Goal: Task Accomplishment & Management: Manage account settings

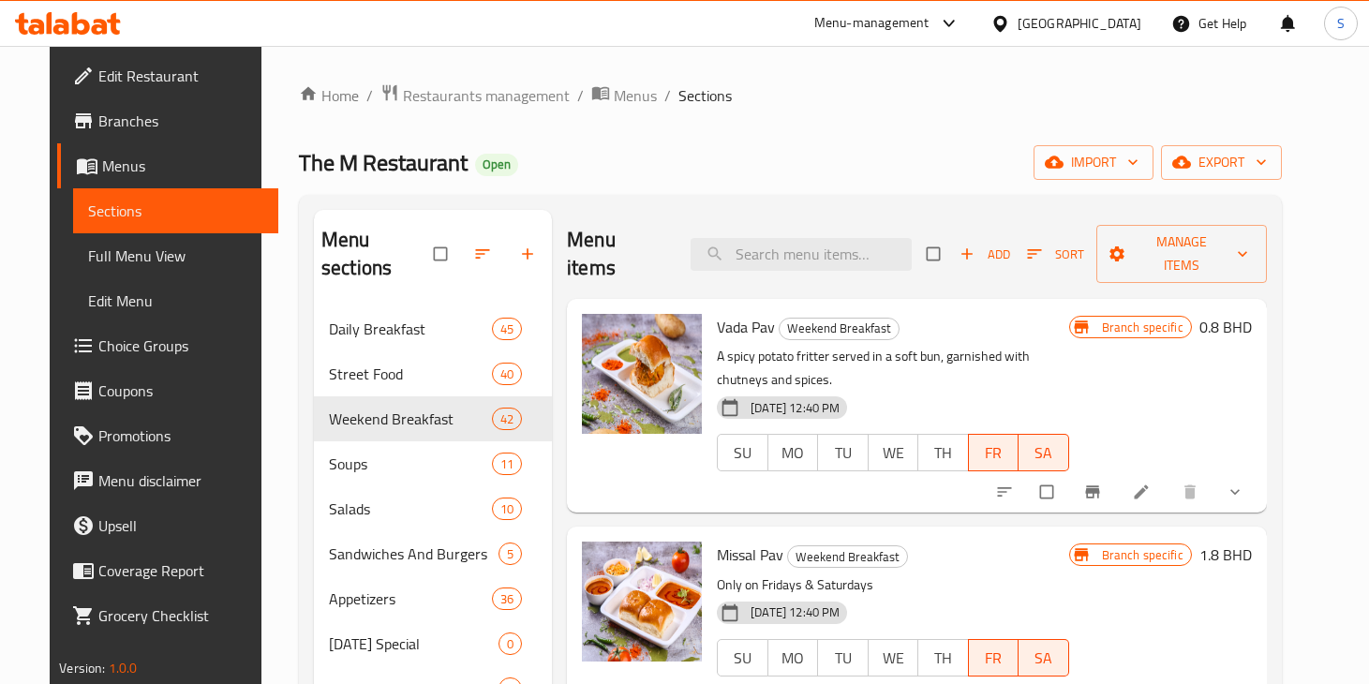
click at [762, 104] on ol "Home / Restaurants management / Menus / Sections" at bounding box center [790, 95] width 983 height 24
click at [955, 236] on input "checkbox" at bounding box center [934, 254] width 39 height 36
checkbox input "true"
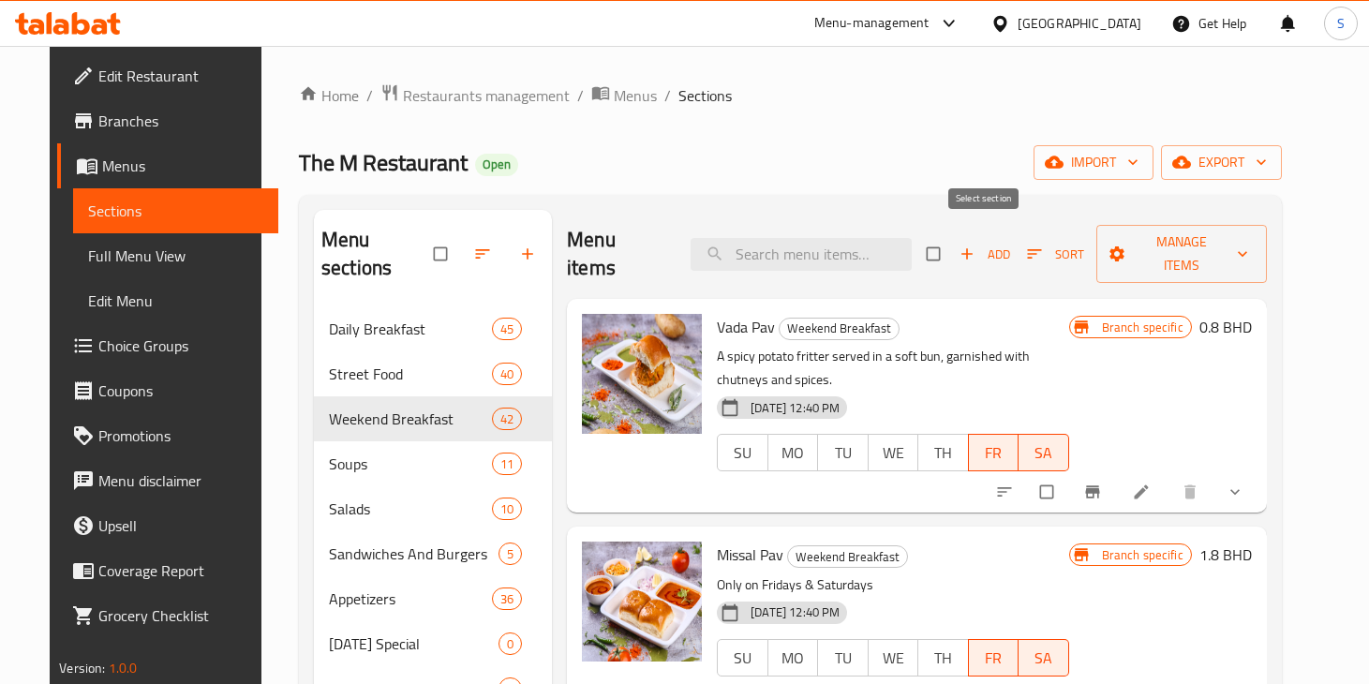
checkbox input "true"
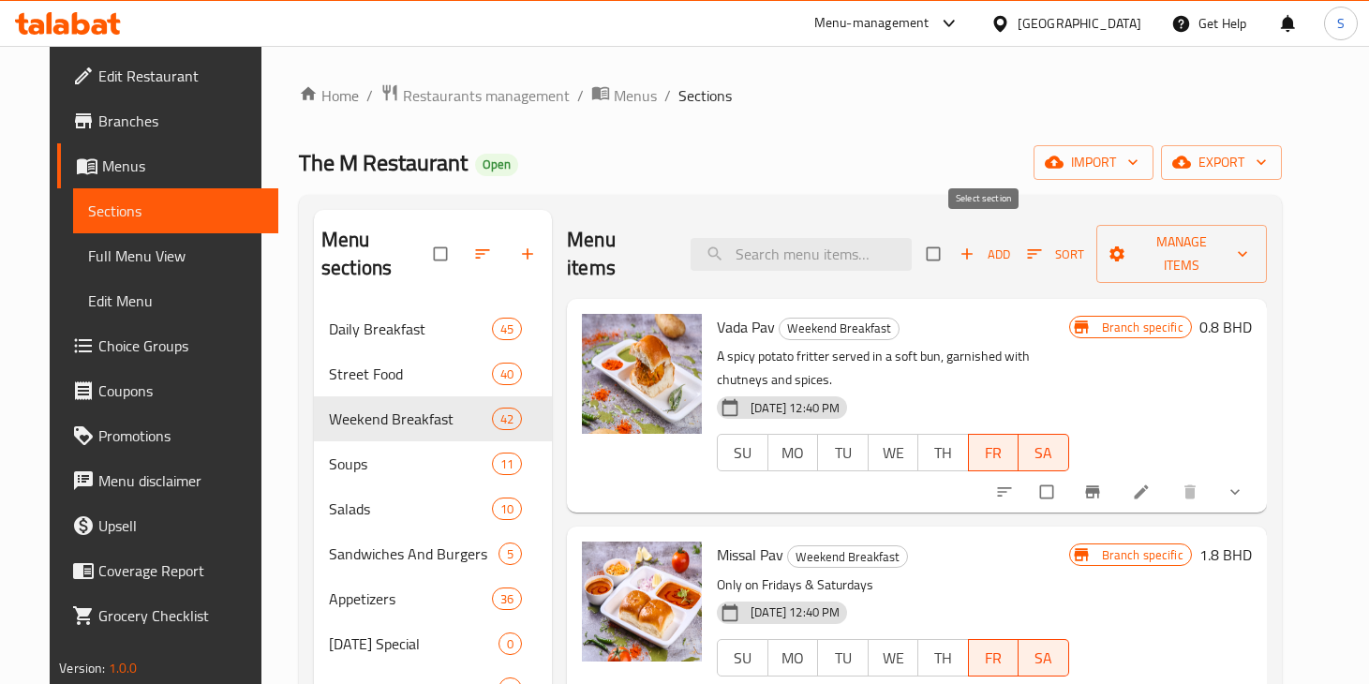
checkbox input "true"
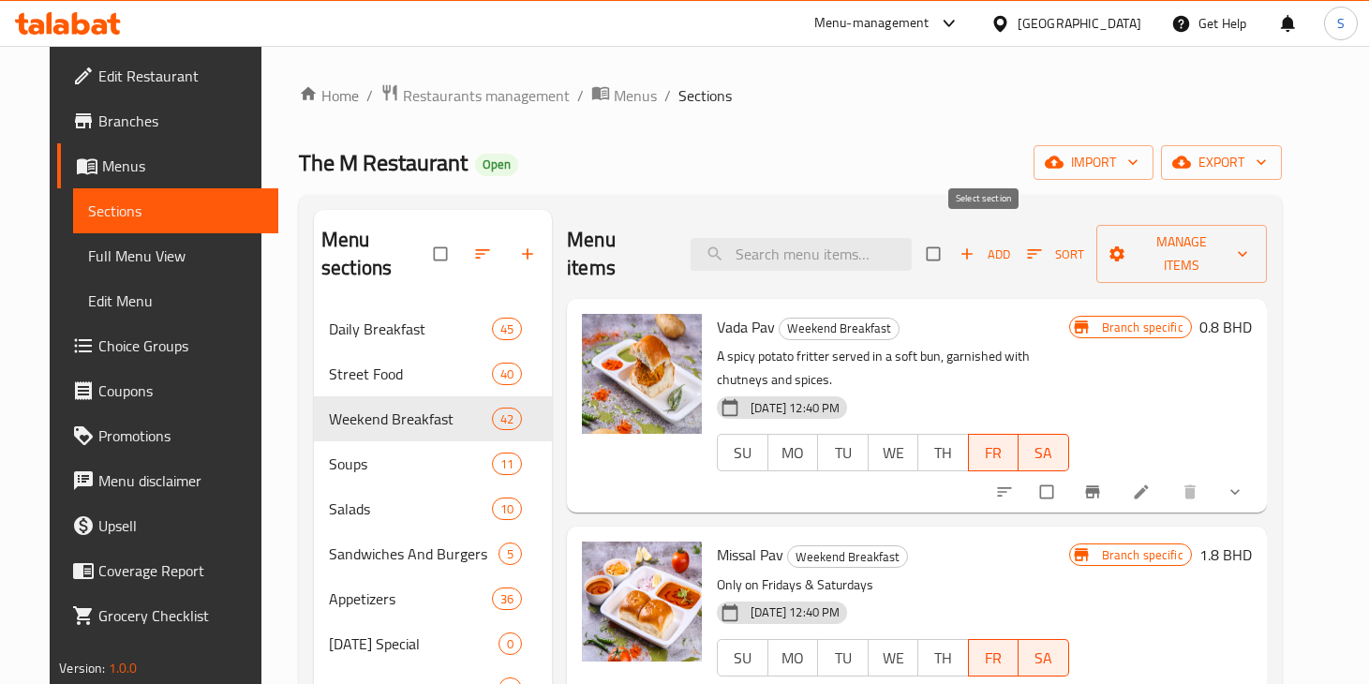
checkbox input "true"
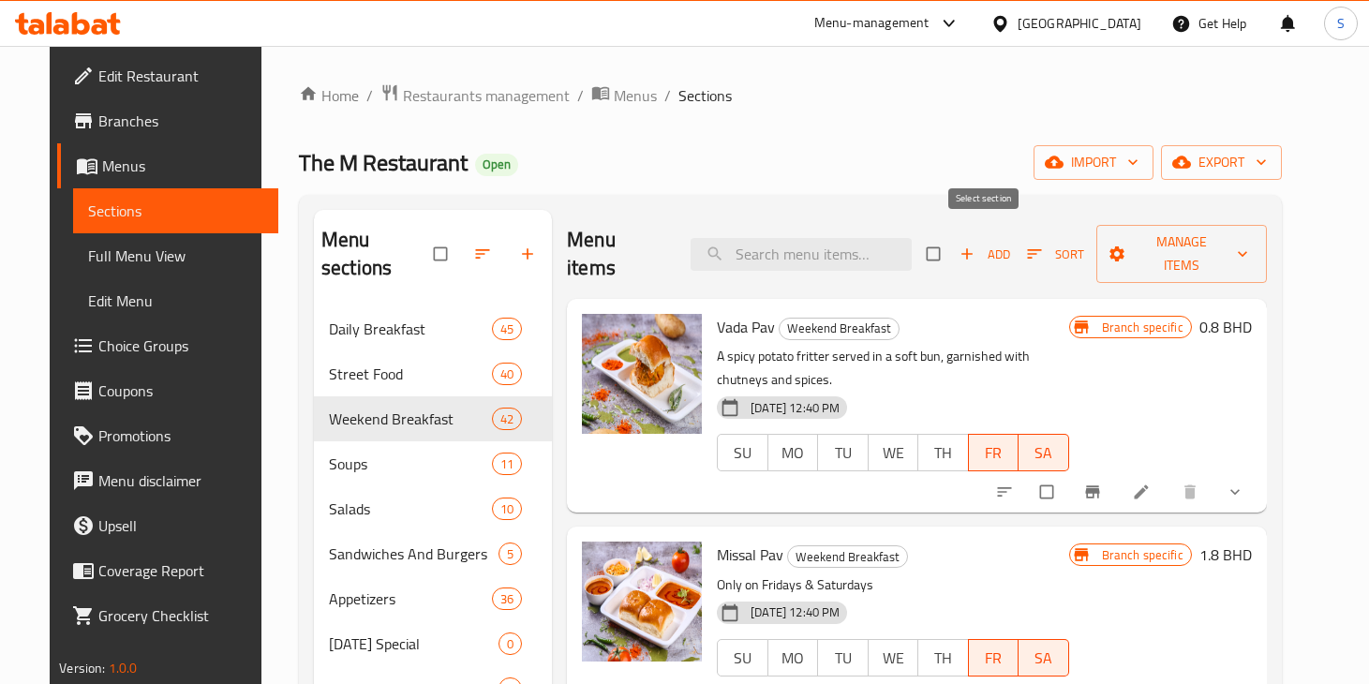
checkbox input "true"
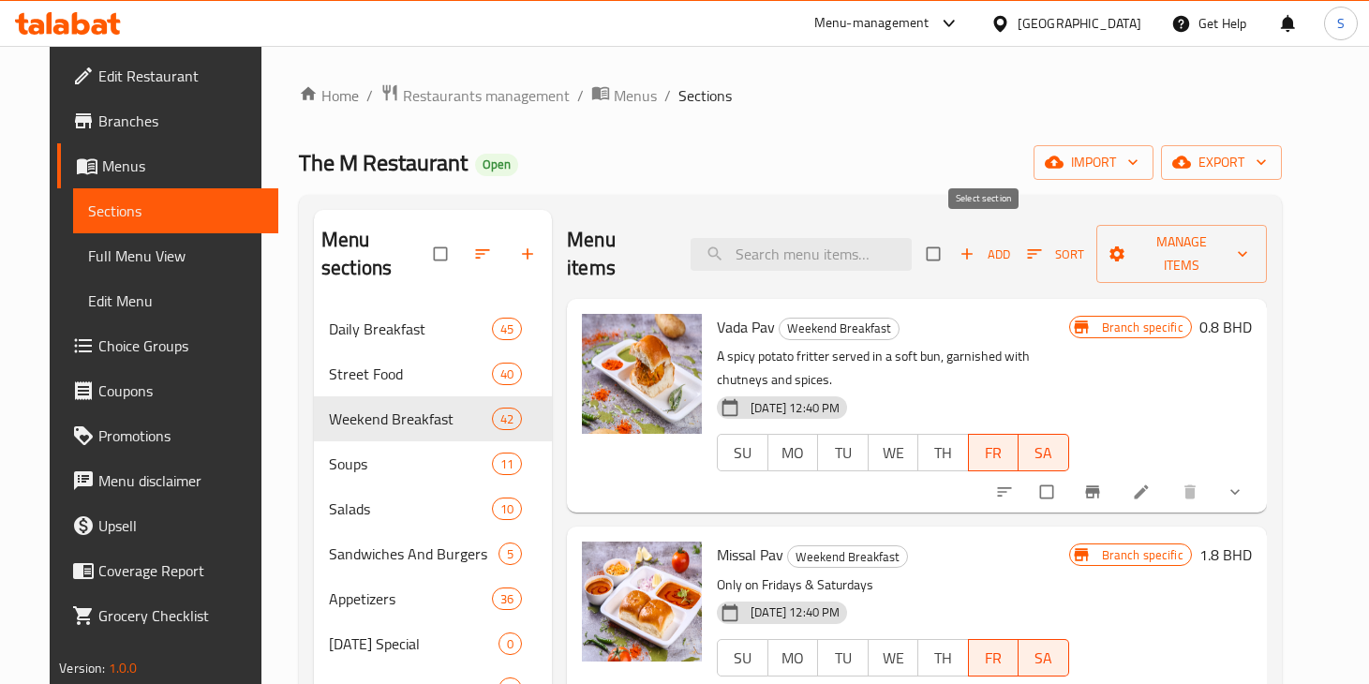
checkbox input "true"
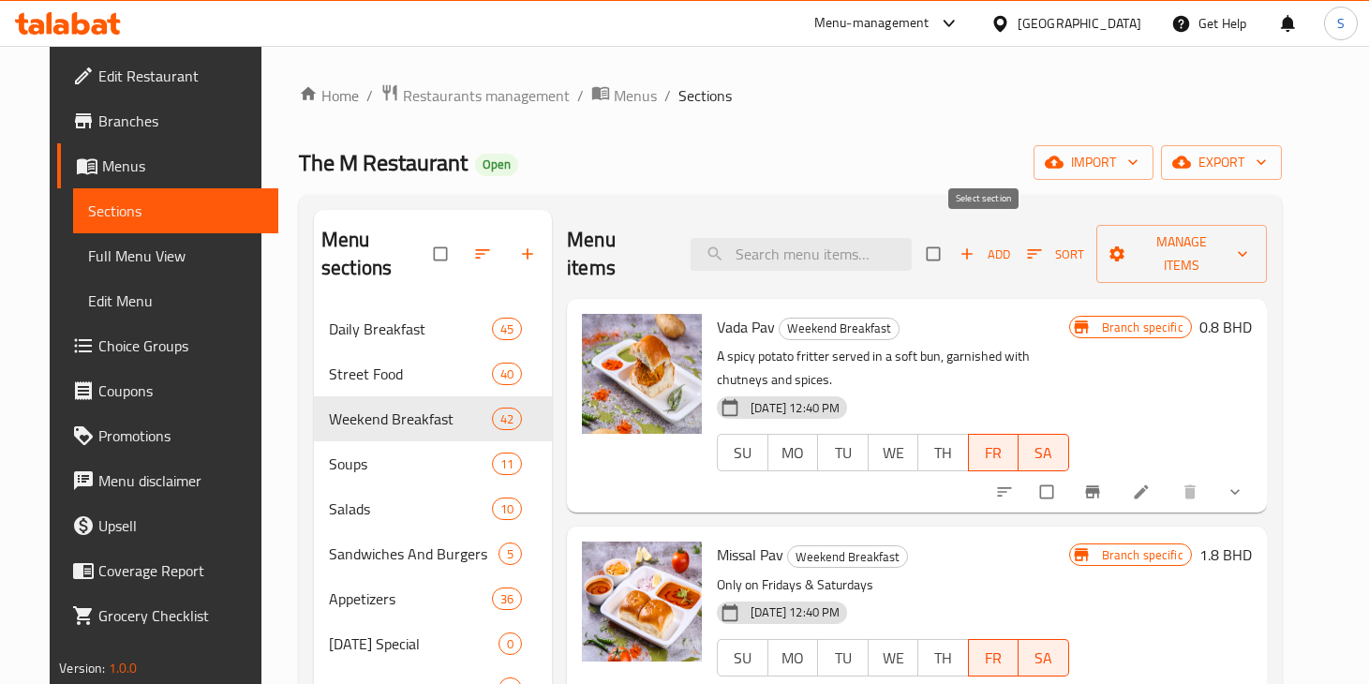
checkbox input "true"
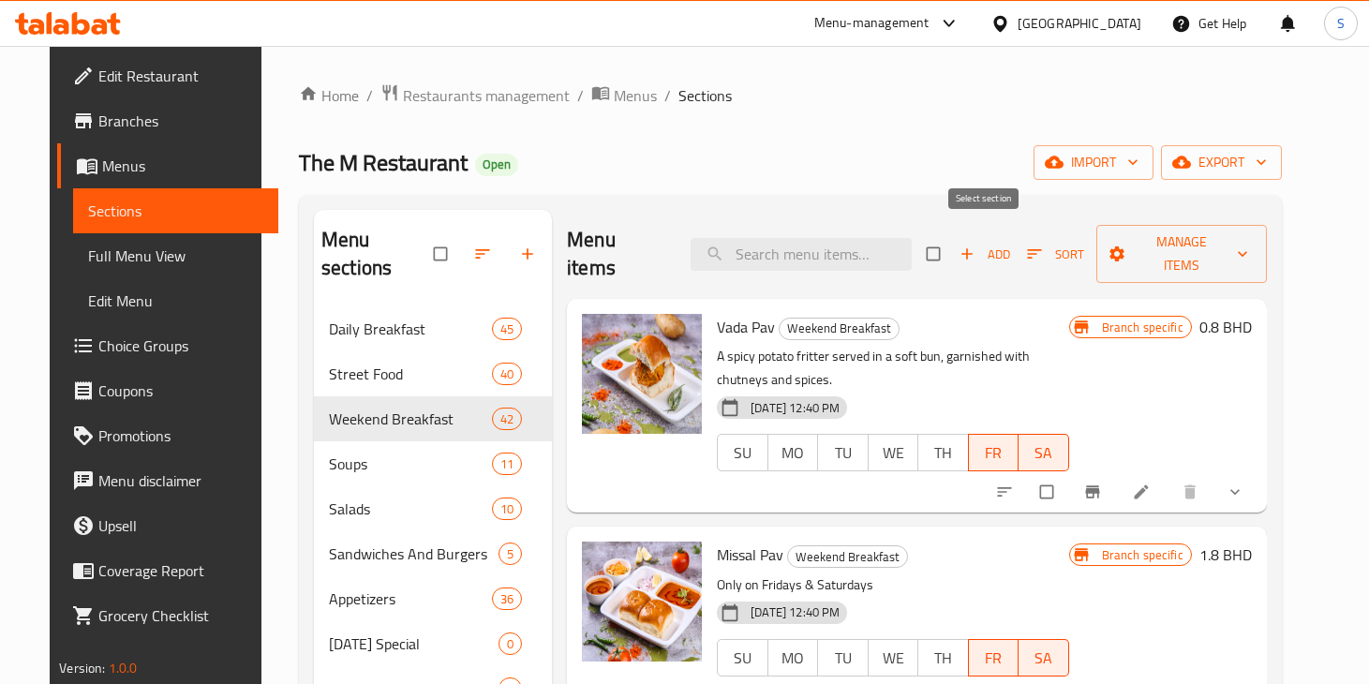
checkbox input "true"
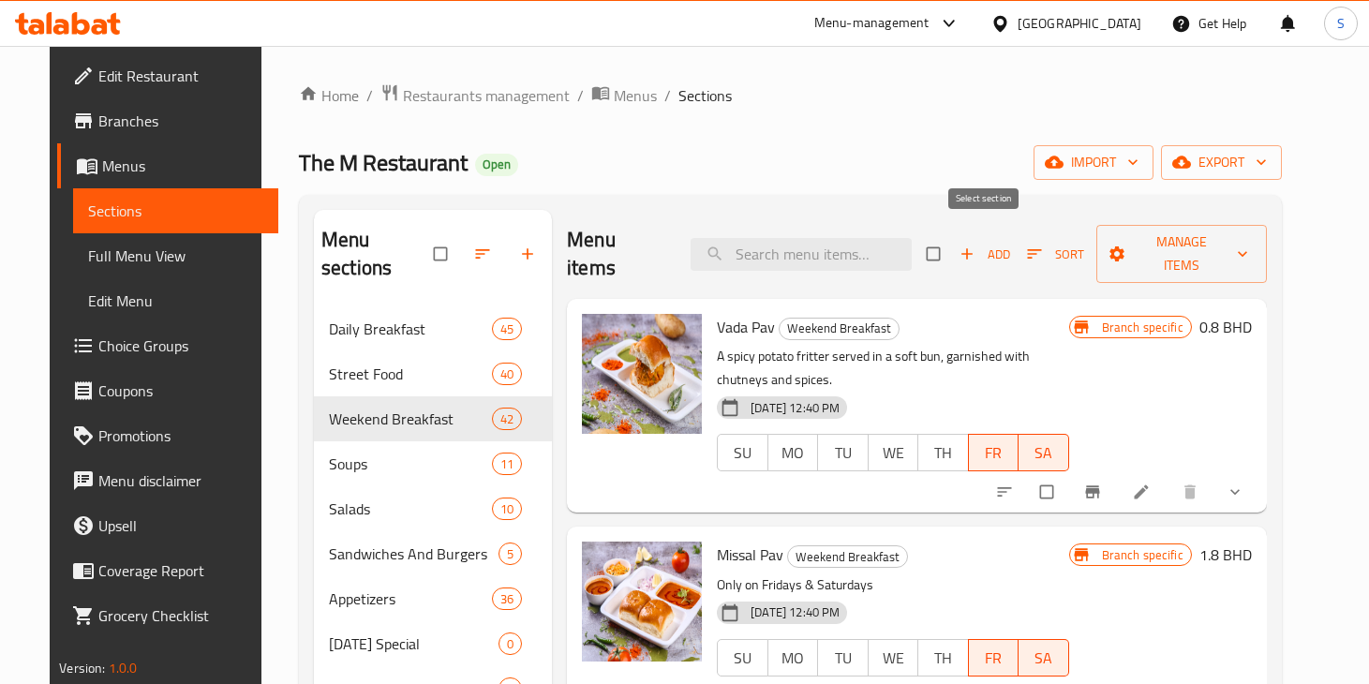
checkbox input "true"
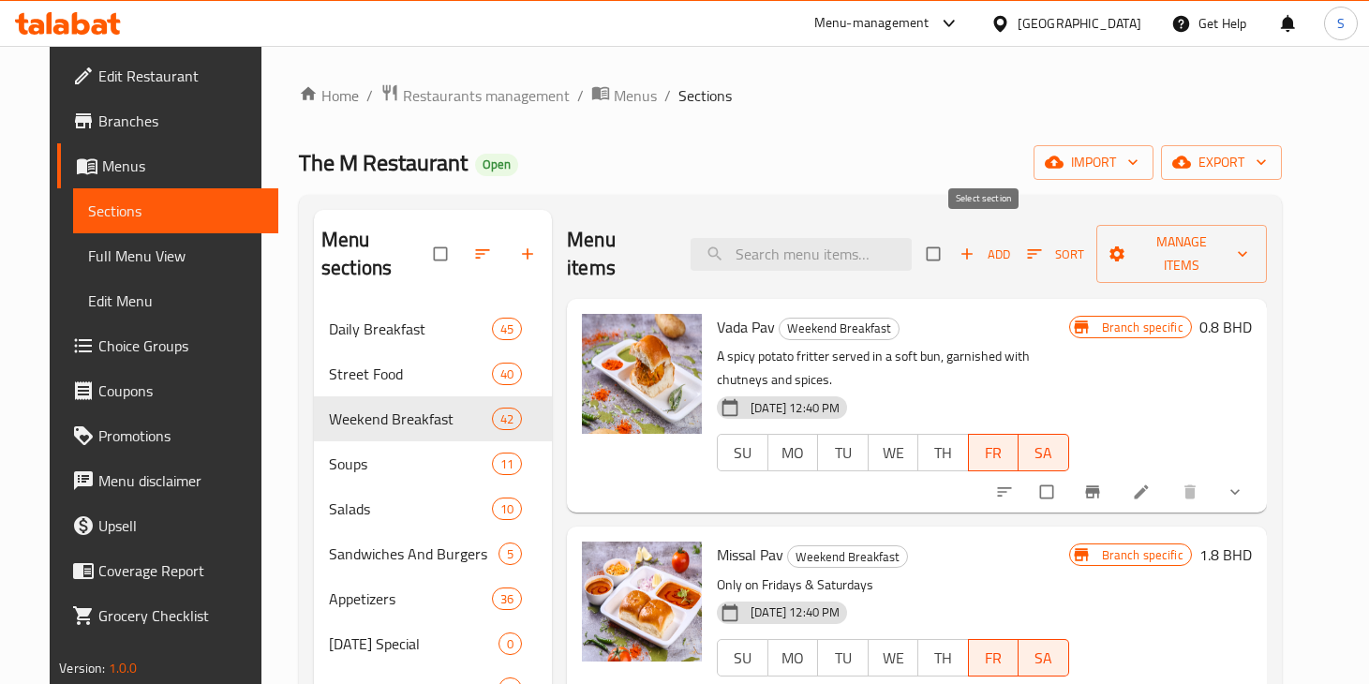
checkbox input "true"
click at [1068, 474] on input "checkbox" at bounding box center [1048, 492] width 39 height 36
checkbox input "false"
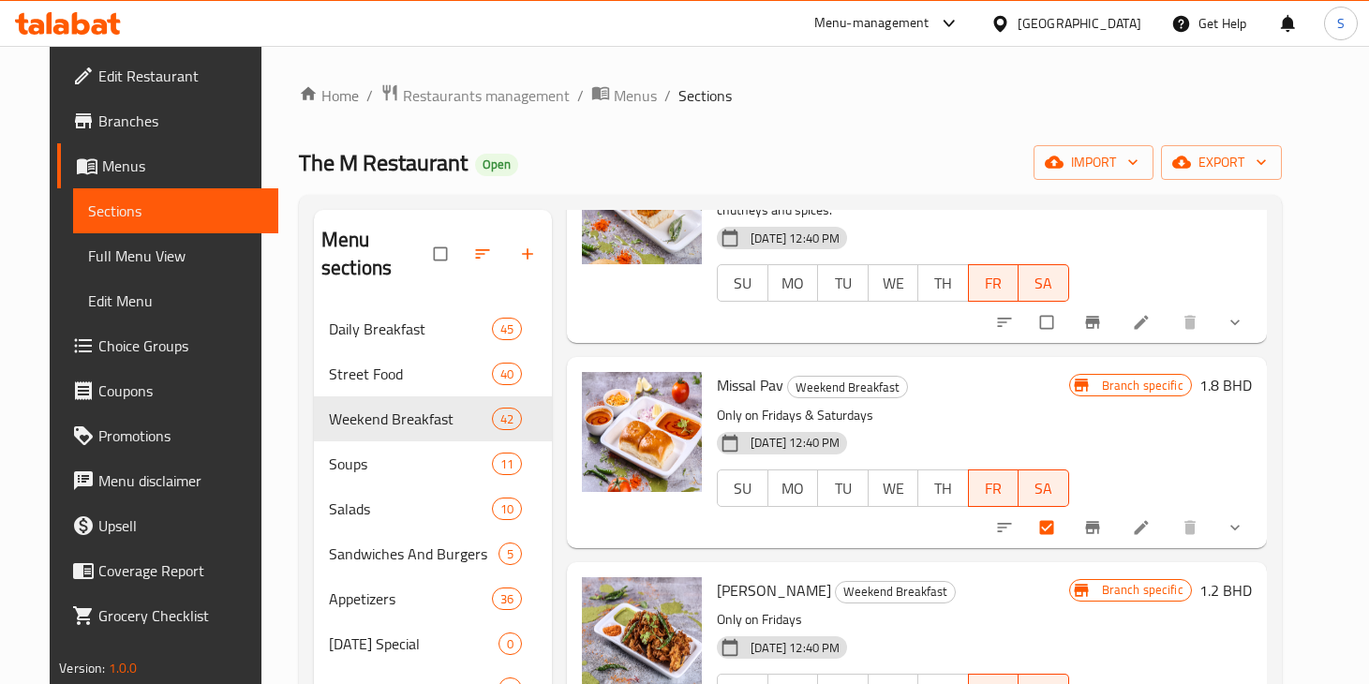
scroll to position [172, 0]
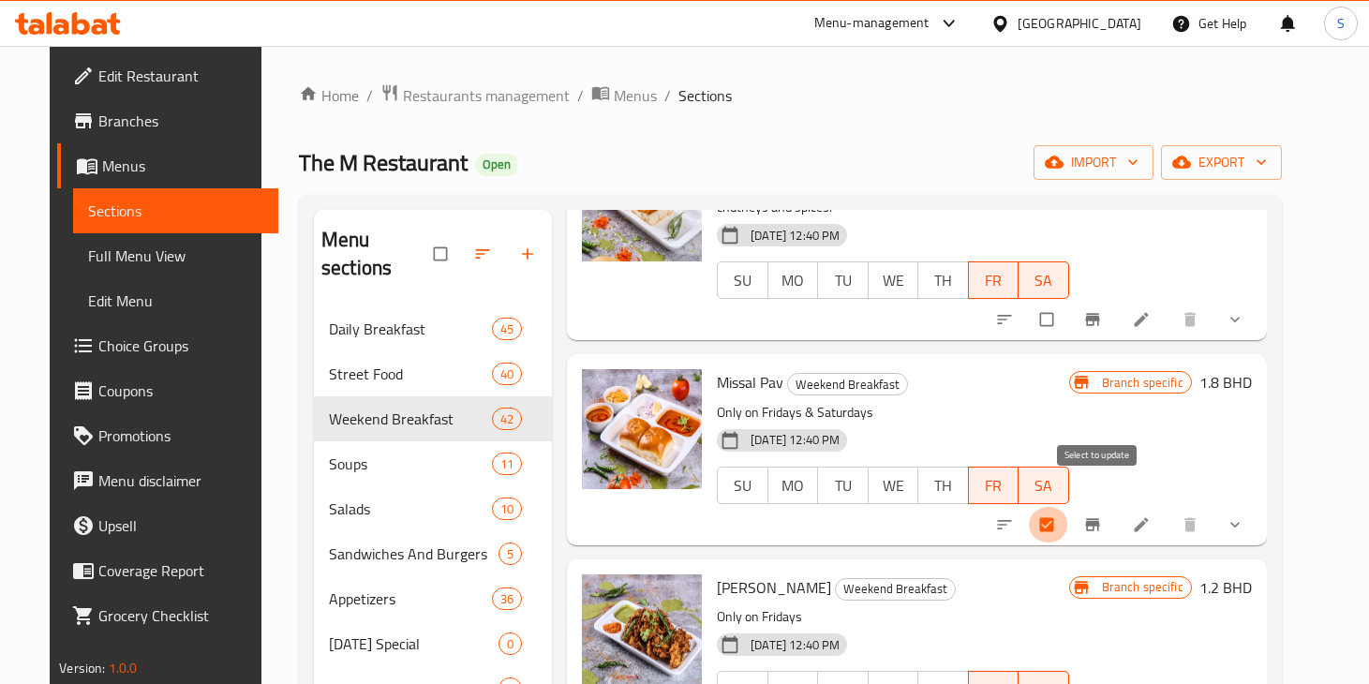
click at [1068, 507] on input "checkbox" at bounding box center [1048, 525] width 39 height 36
checkbox input "false"
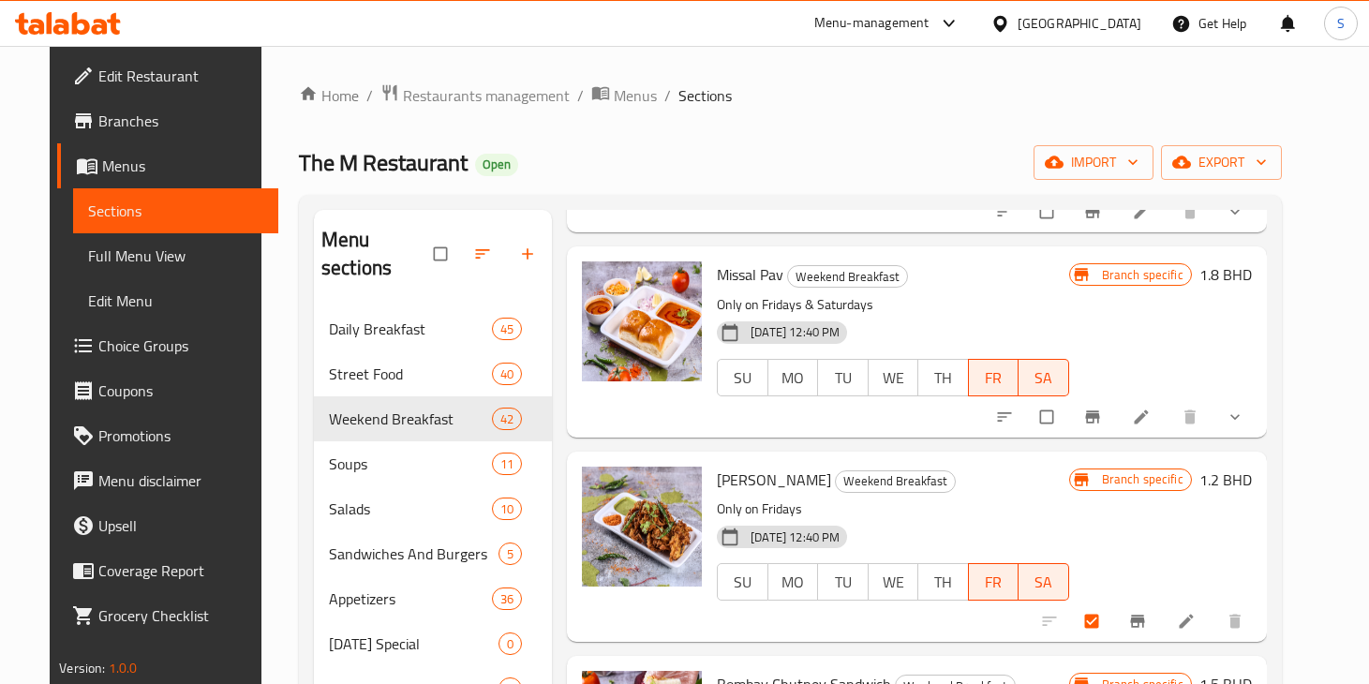
scroll to position [306, 0]
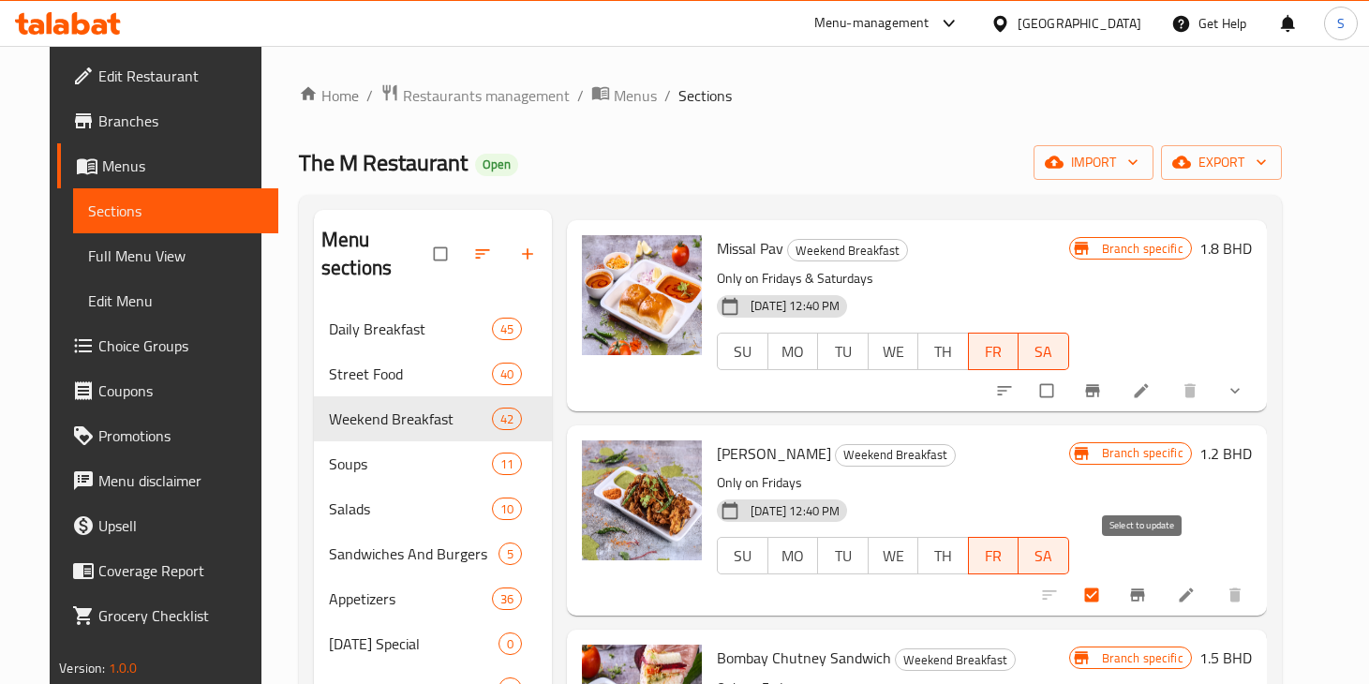
click at [1113, 577] on input "checkbox" at bounding box center [1093, 595] width 39 height 36
checkbox input "false"
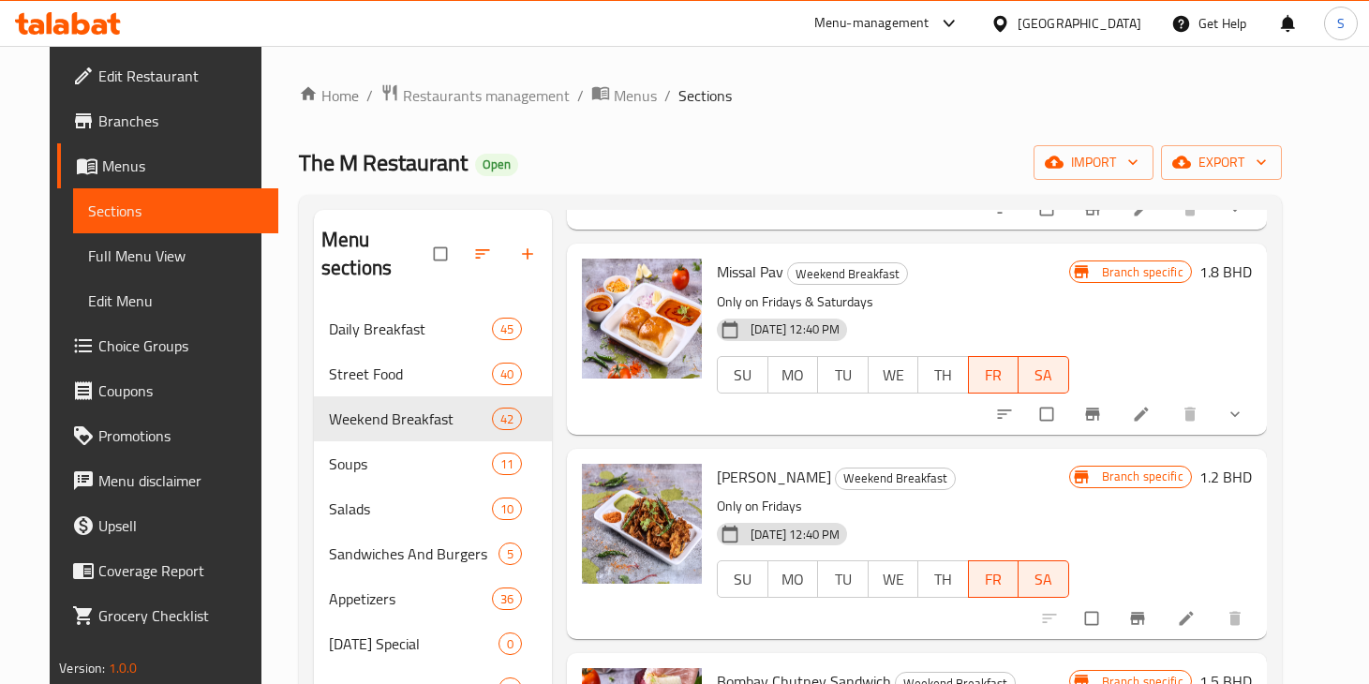
scroll to position [0, 0]
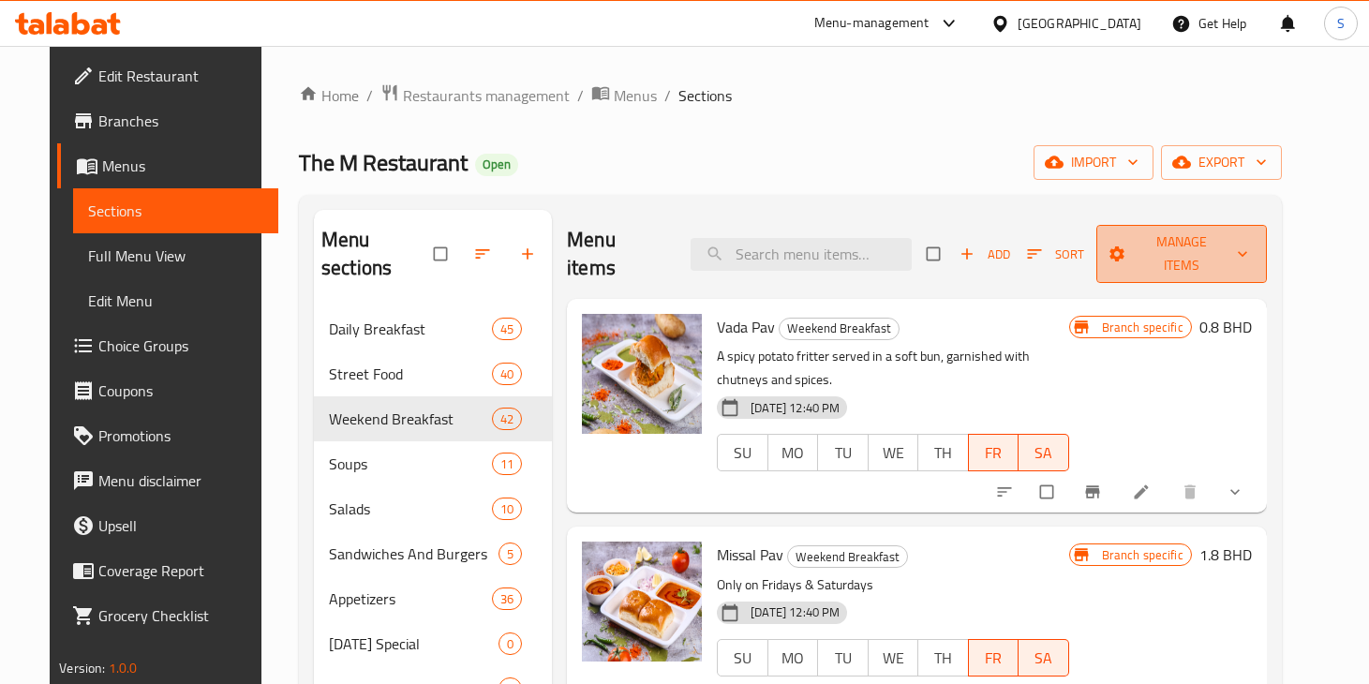
click at [1181, 245] on span "Manage items" at bounding box center [1181, 253] width 141 height 47
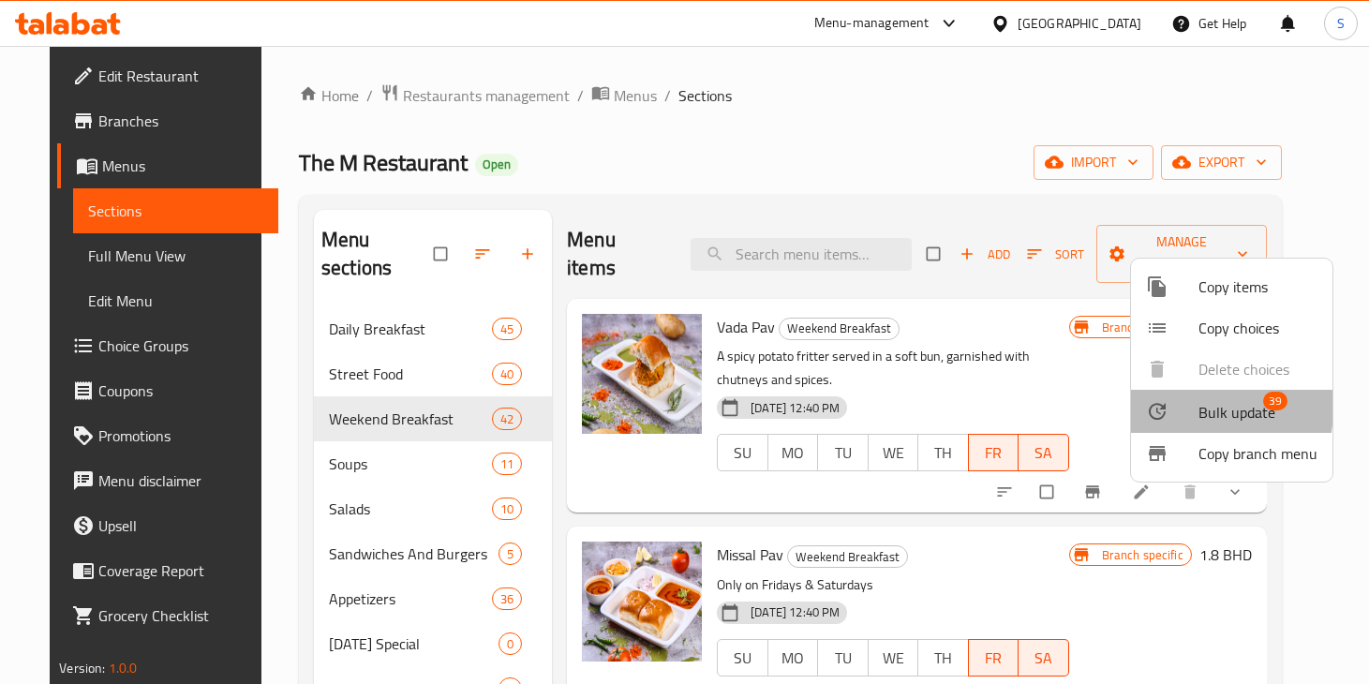
click at [1171, 407] on div at bounding box center [1172, 411] width 52 height 22
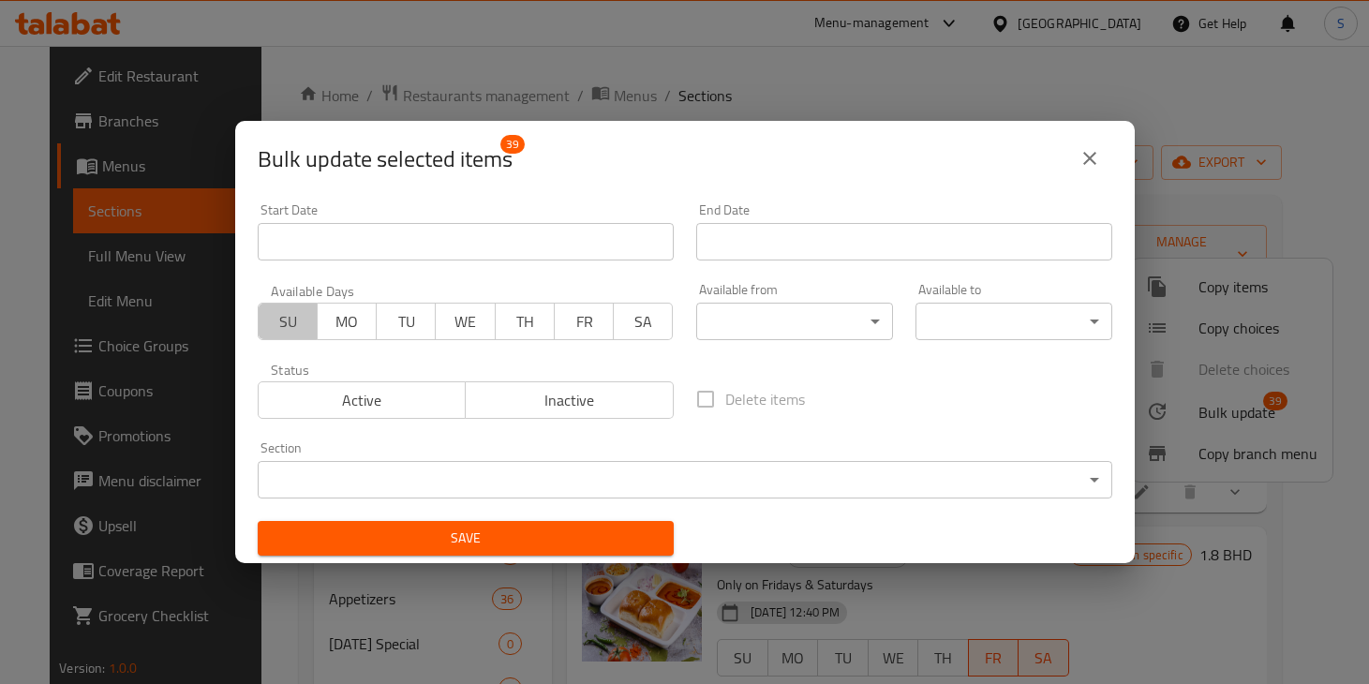
click at [281, 325] on span "SU" at bounding box center [288, 321] width 44 height 27
click at [354, 328] on span "MO" at bounding box center [347, 321] width 44 height 27
click at [393, 328] on span "TU" at bounding box center [406, 321] width 44 height 27
click at [447, 328] on span "WE" at bounding box center [465, 321] width 44 height 27
click at [510, 328] on span "TH" at bounding box center [525, 321] width 44 height 27
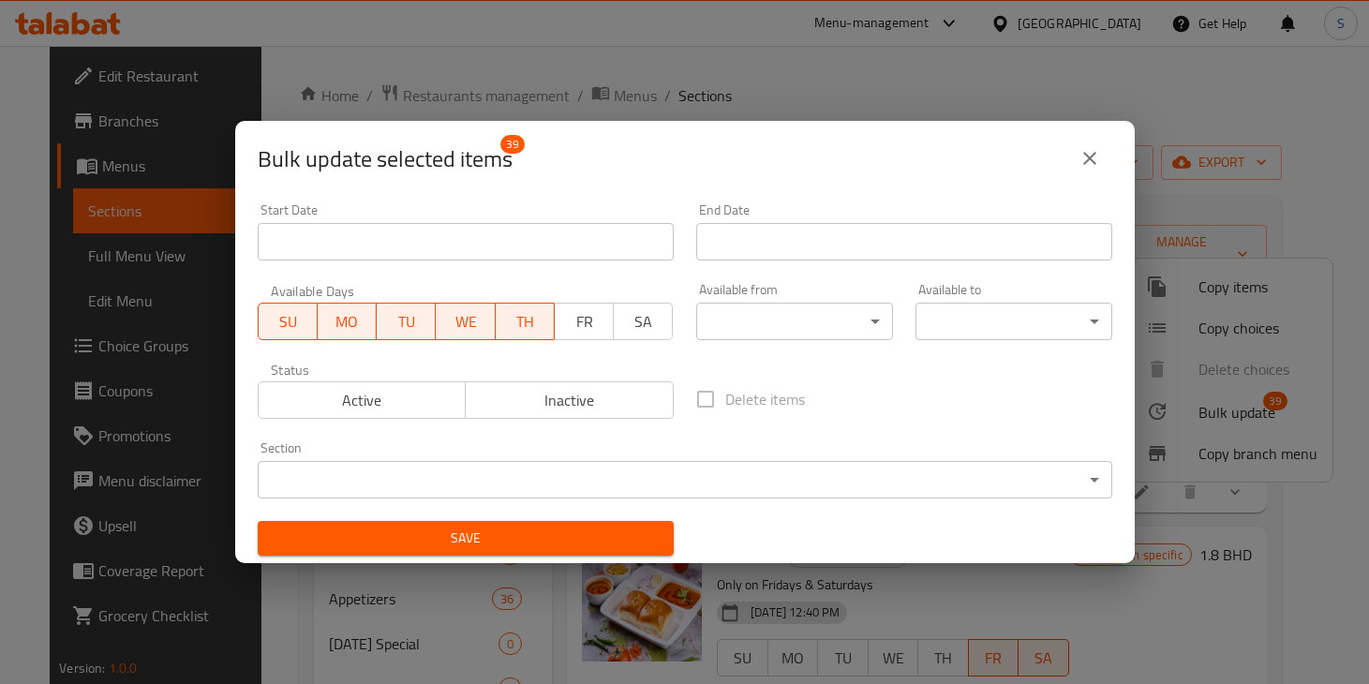
click at [575, 329] on span "FR" at bounding box center [584, 321] width 44 height 27
click at [639, 326] on span "SA" at bounding box center [643, 321] width 44 height 27
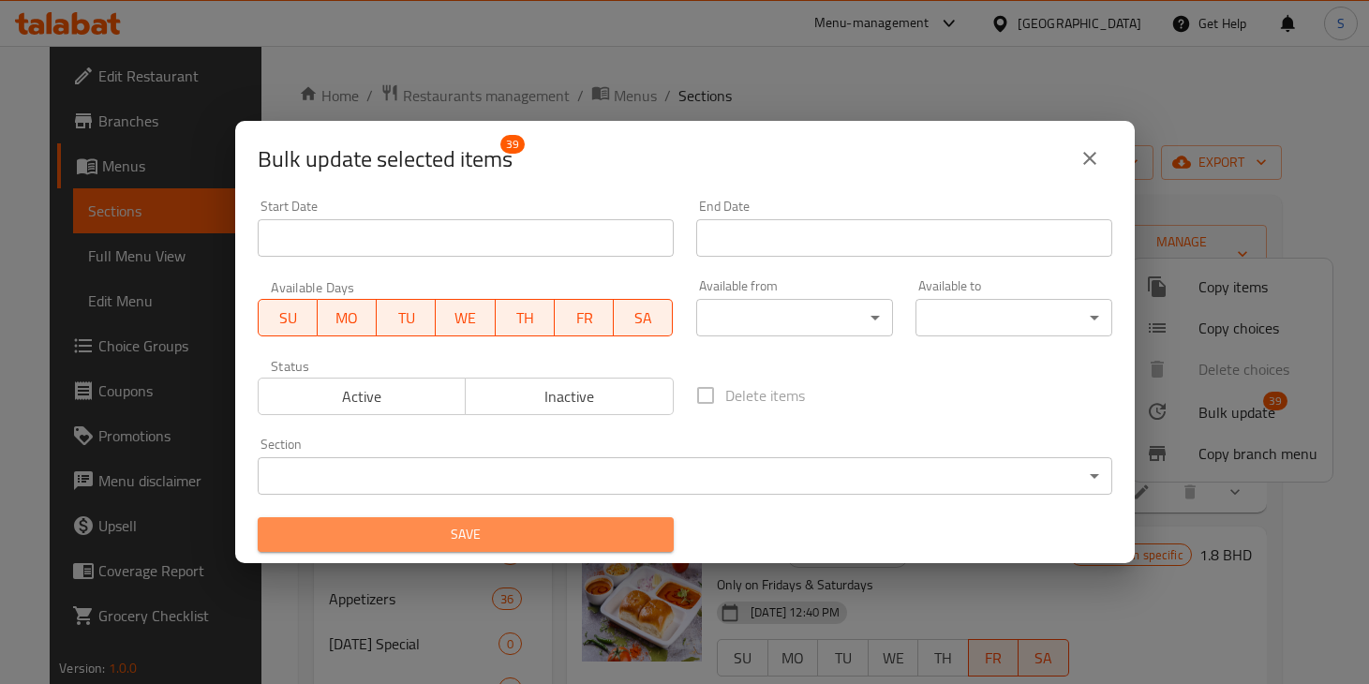
click at [492, 529] on span "Save" at bounding box center [466, 534] width 386 height 23
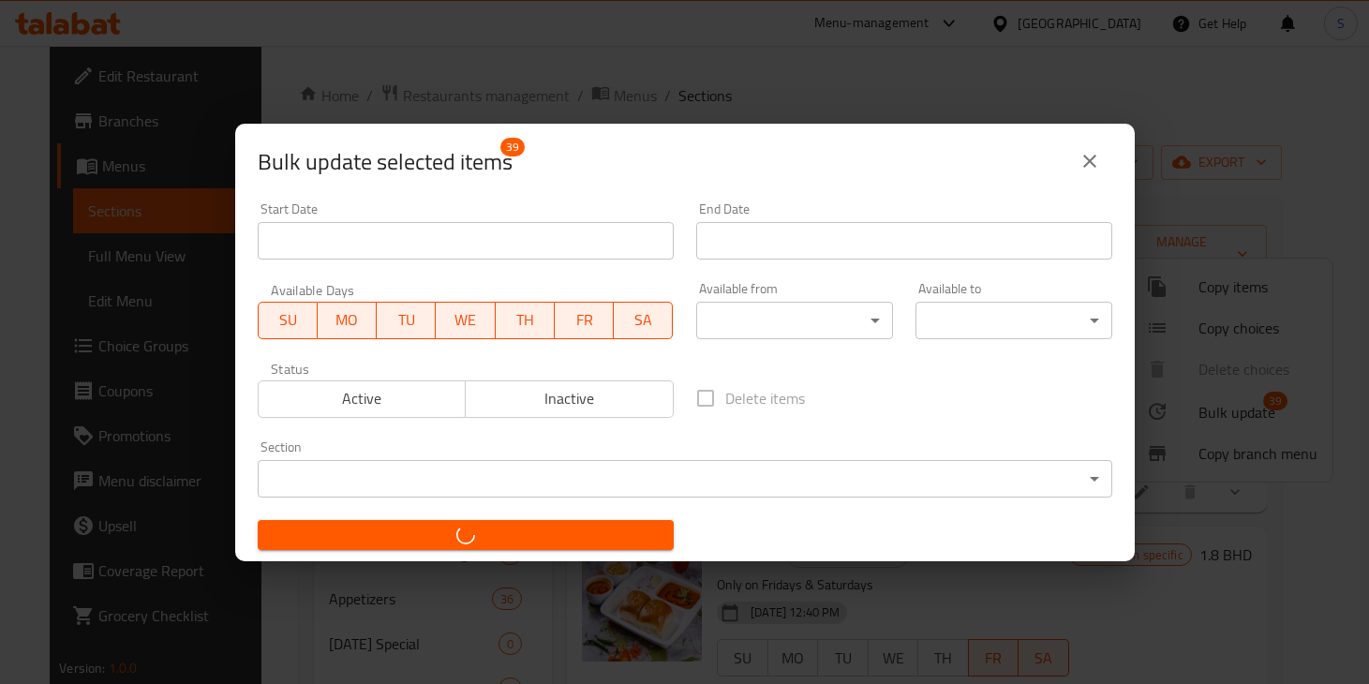
checkbox input "false"
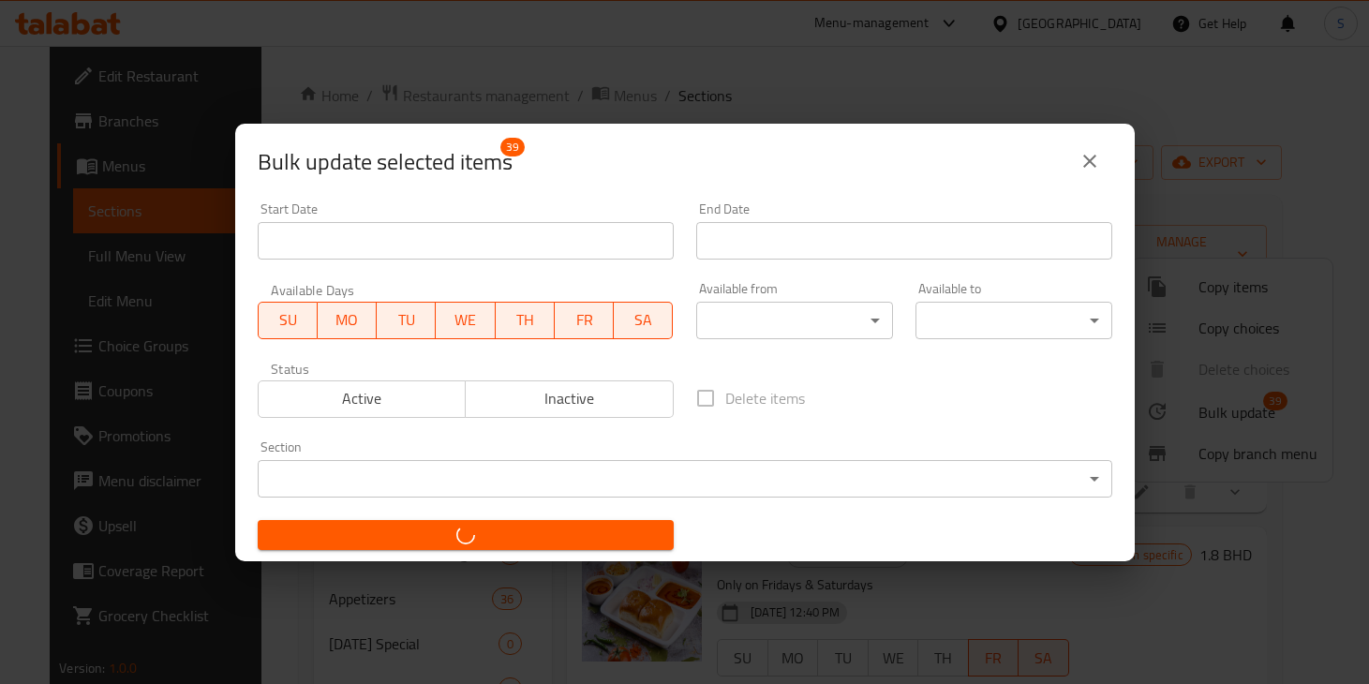
checkbox input "false"
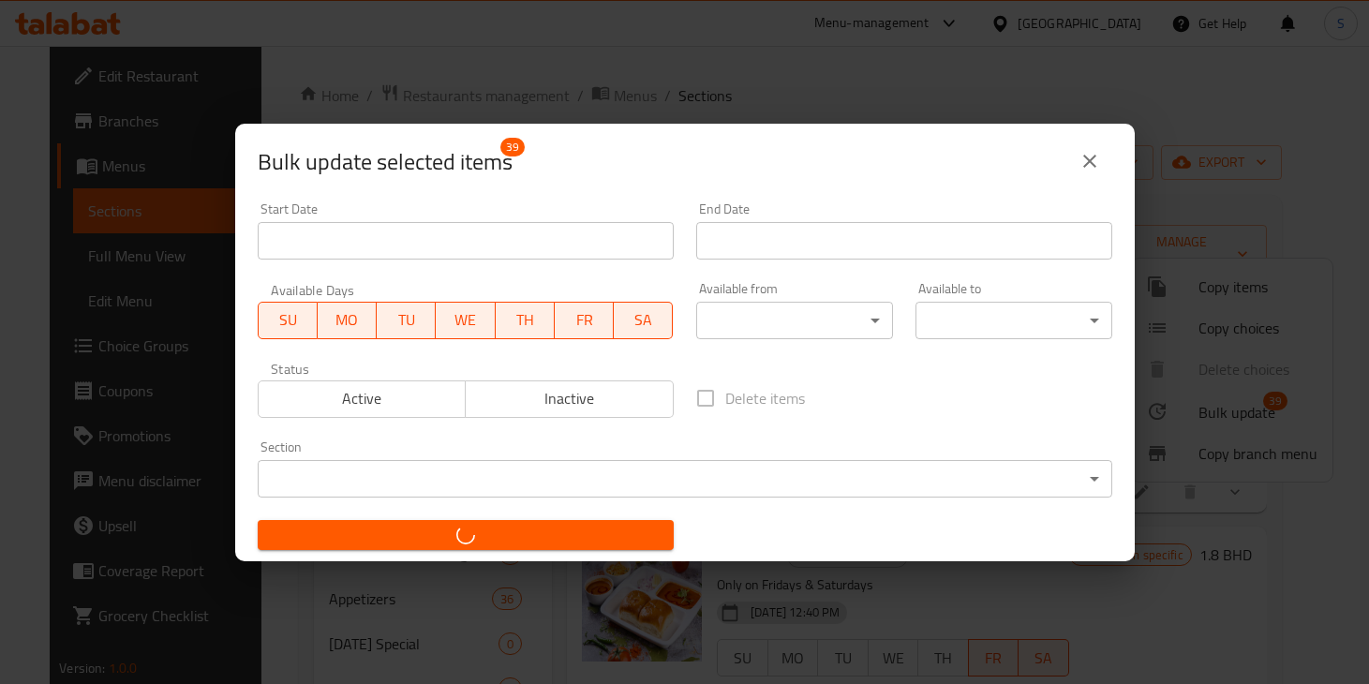
checkbox input "false"
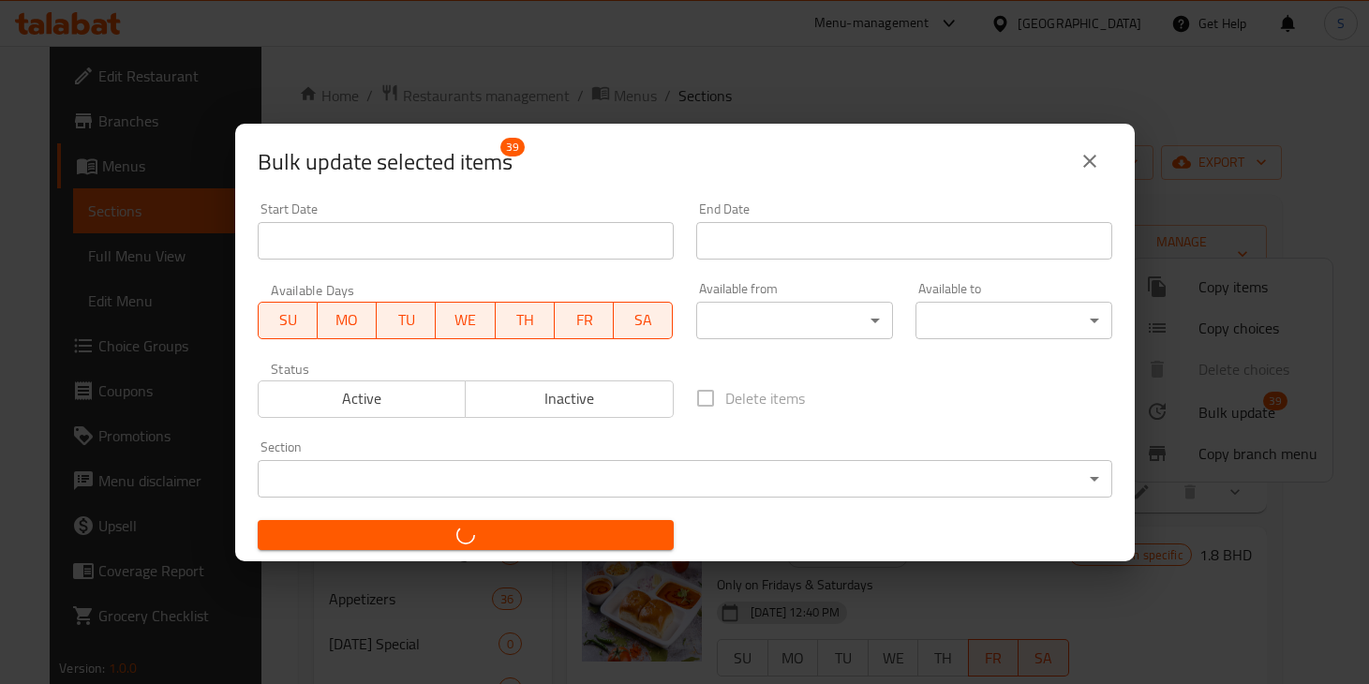
checkbox input "false"
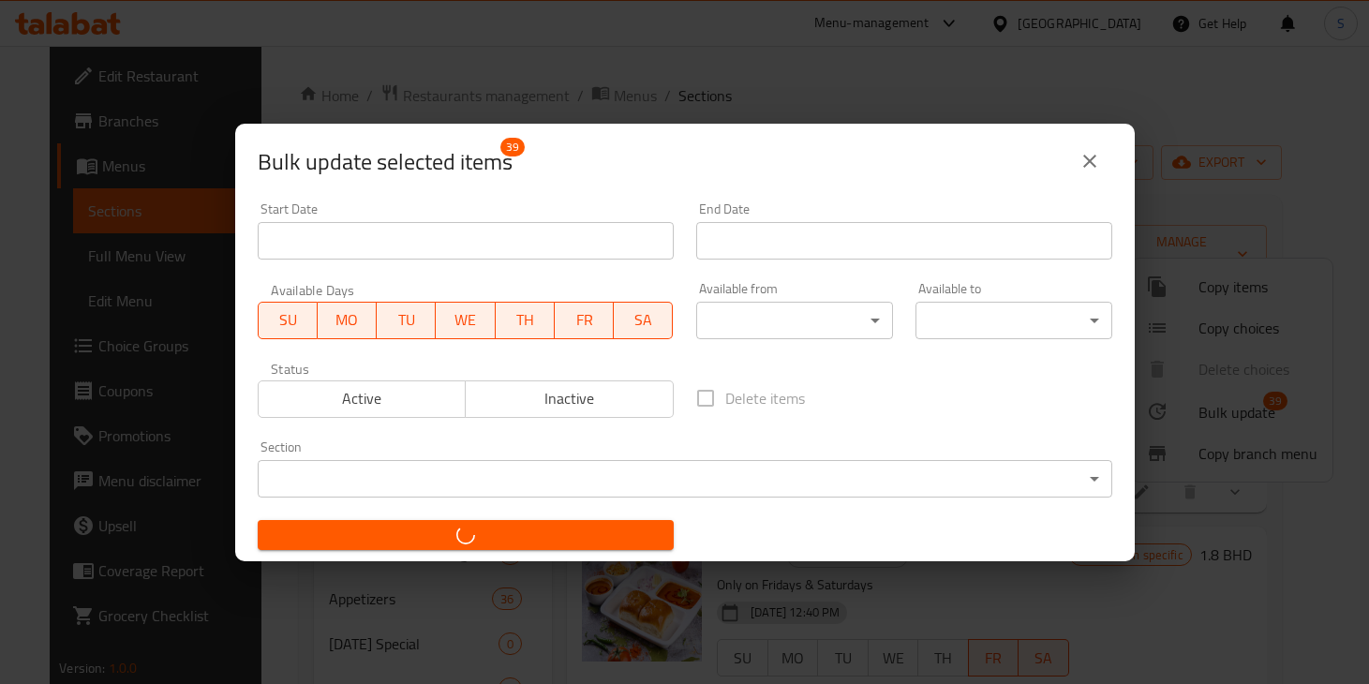
checkbox input "false"
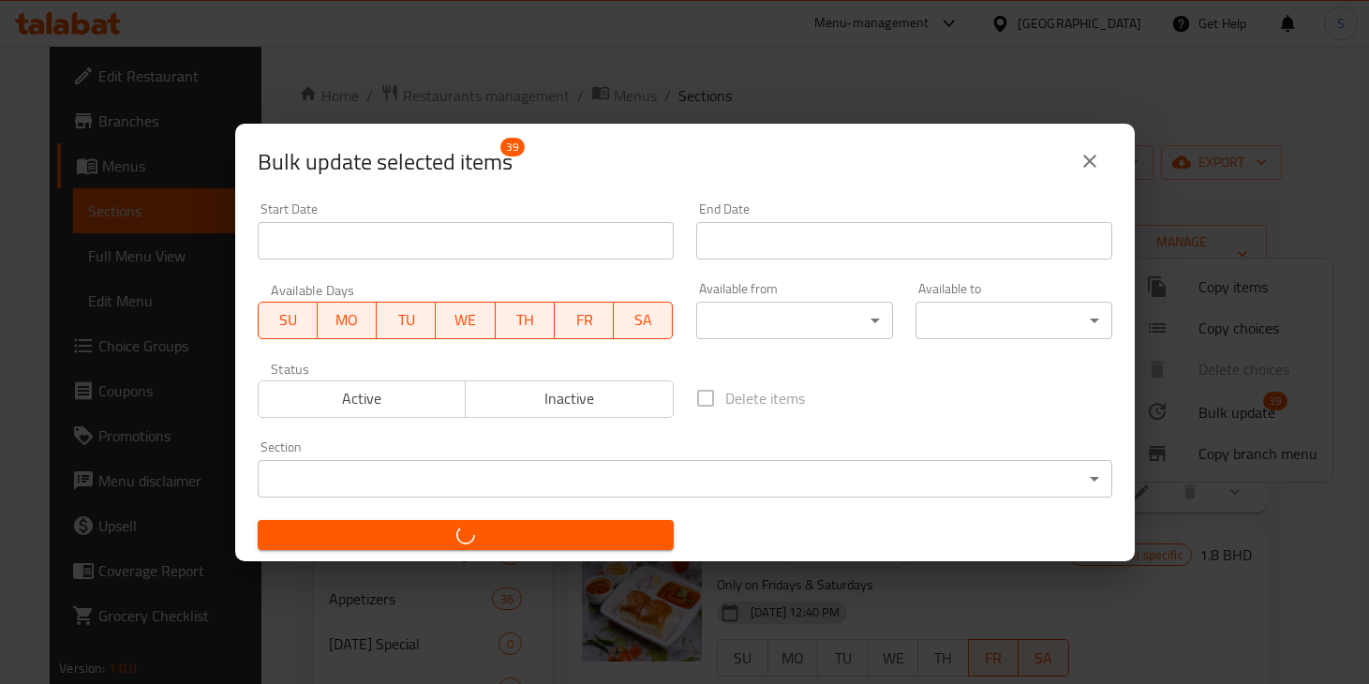
checkbox input "false"
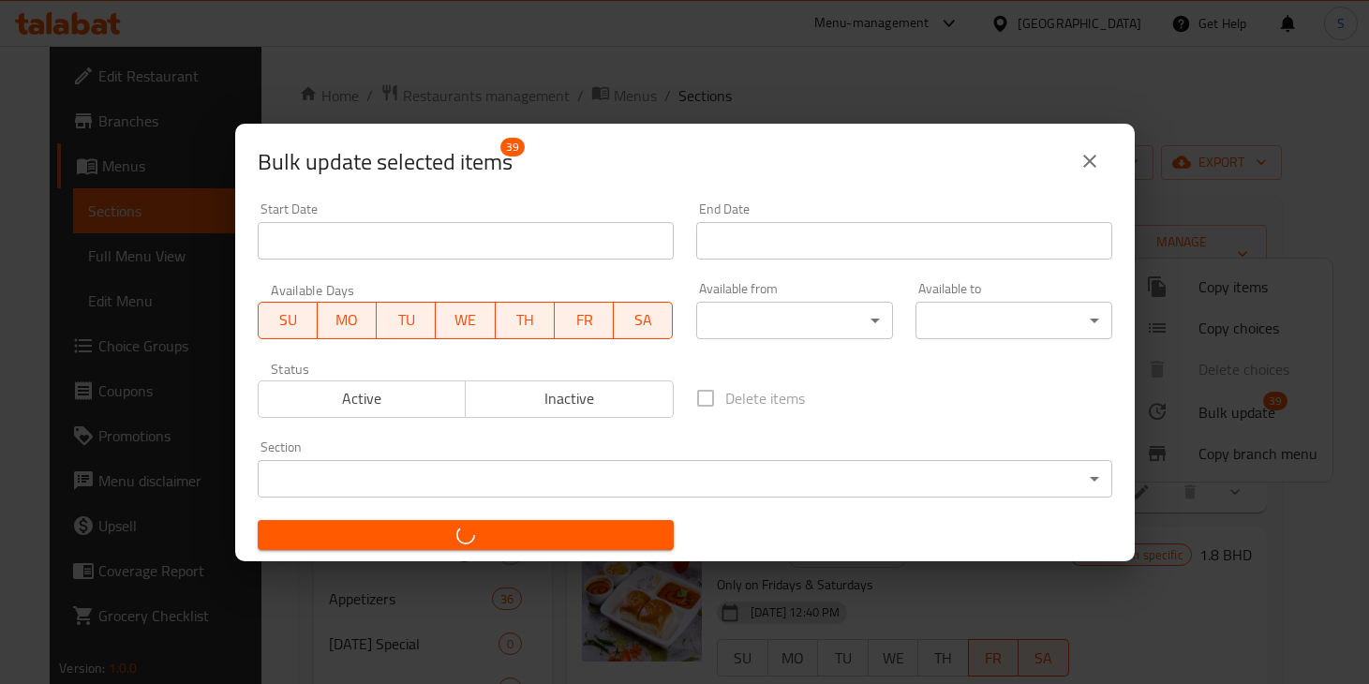
checkbox input "false"
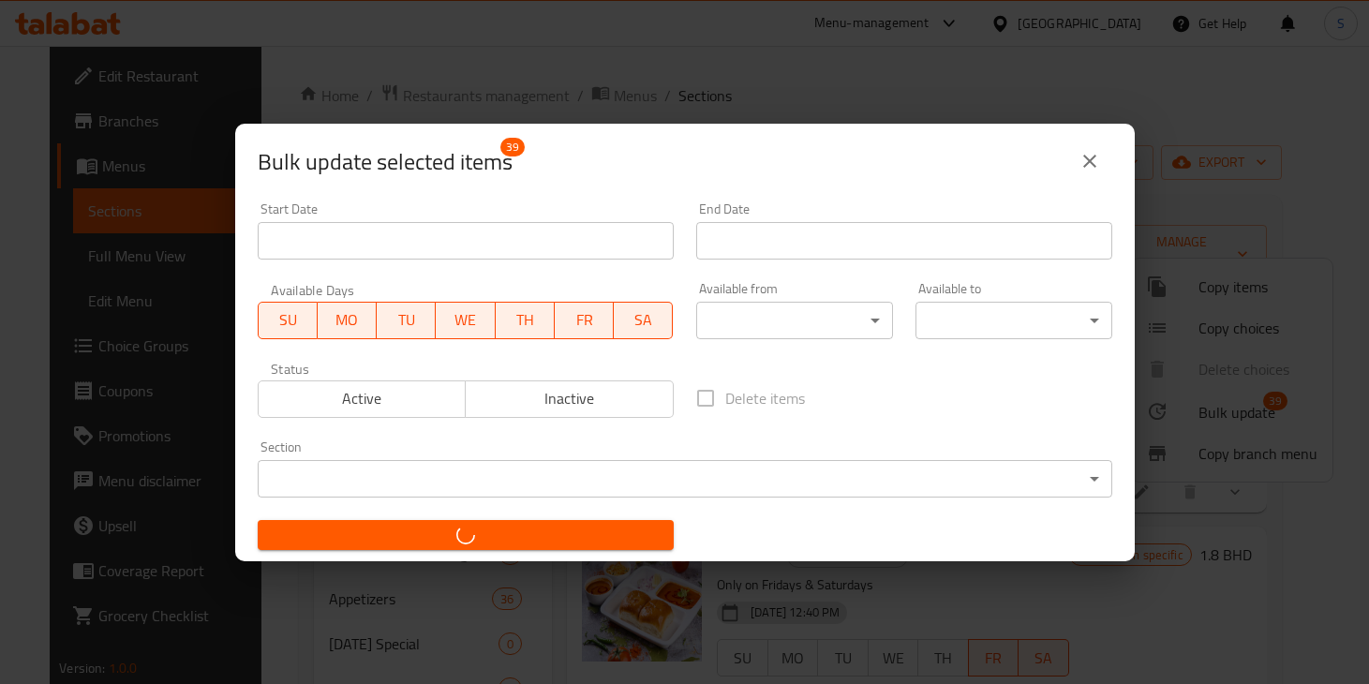
checkbox input "false"
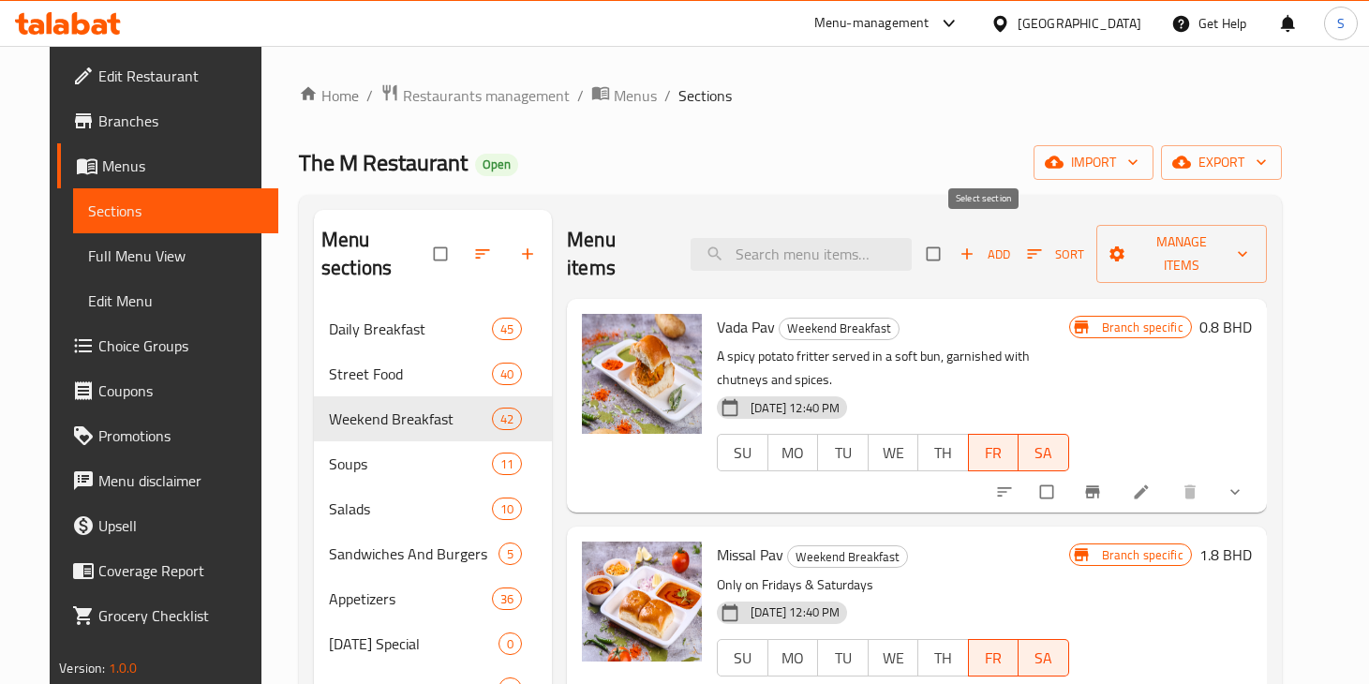
click at [955, 236] on input "checkbox" at bounding box center [934, 254] width 39 height 36
checkbox input "true"
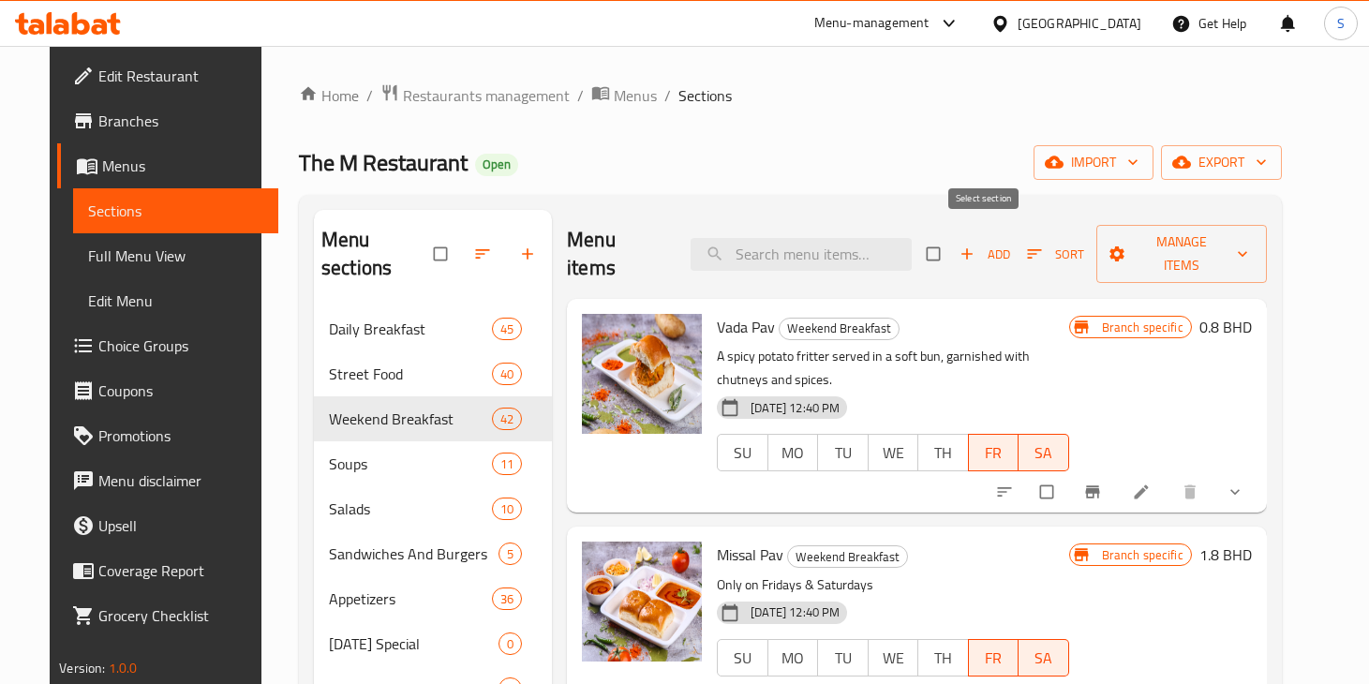
checkbox input "true"
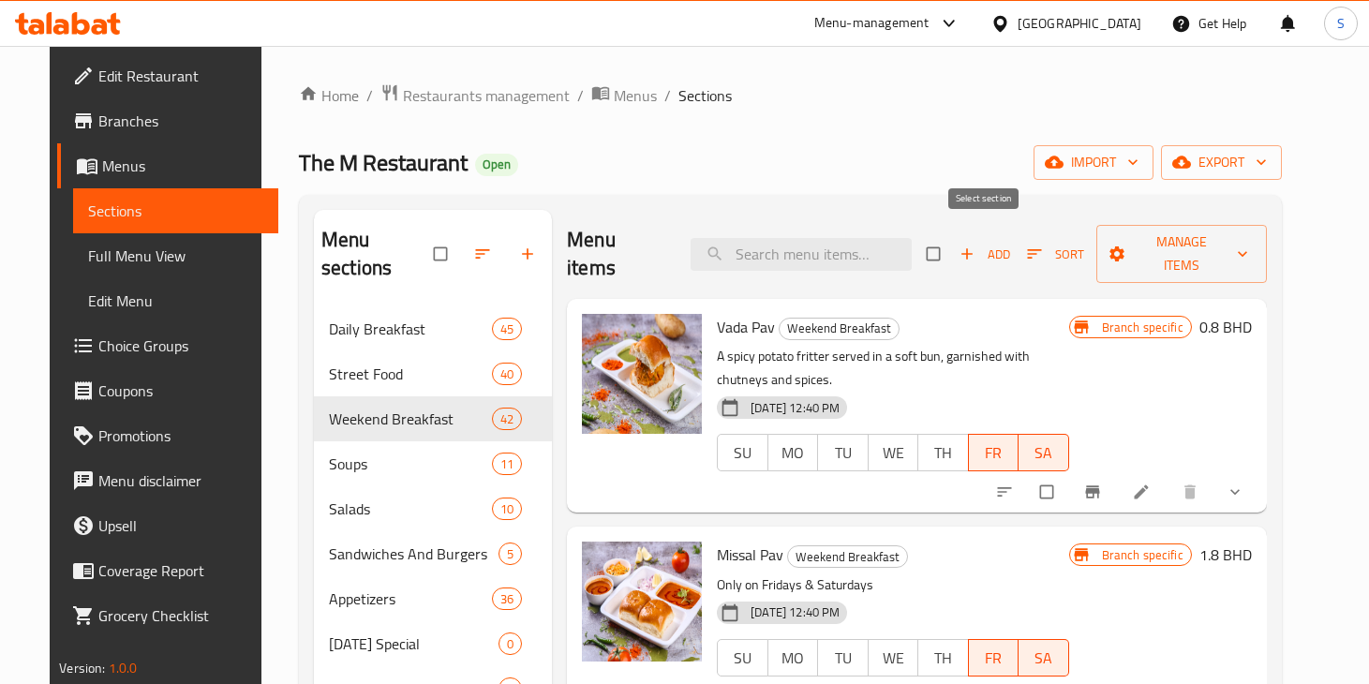
checkbox input "true"
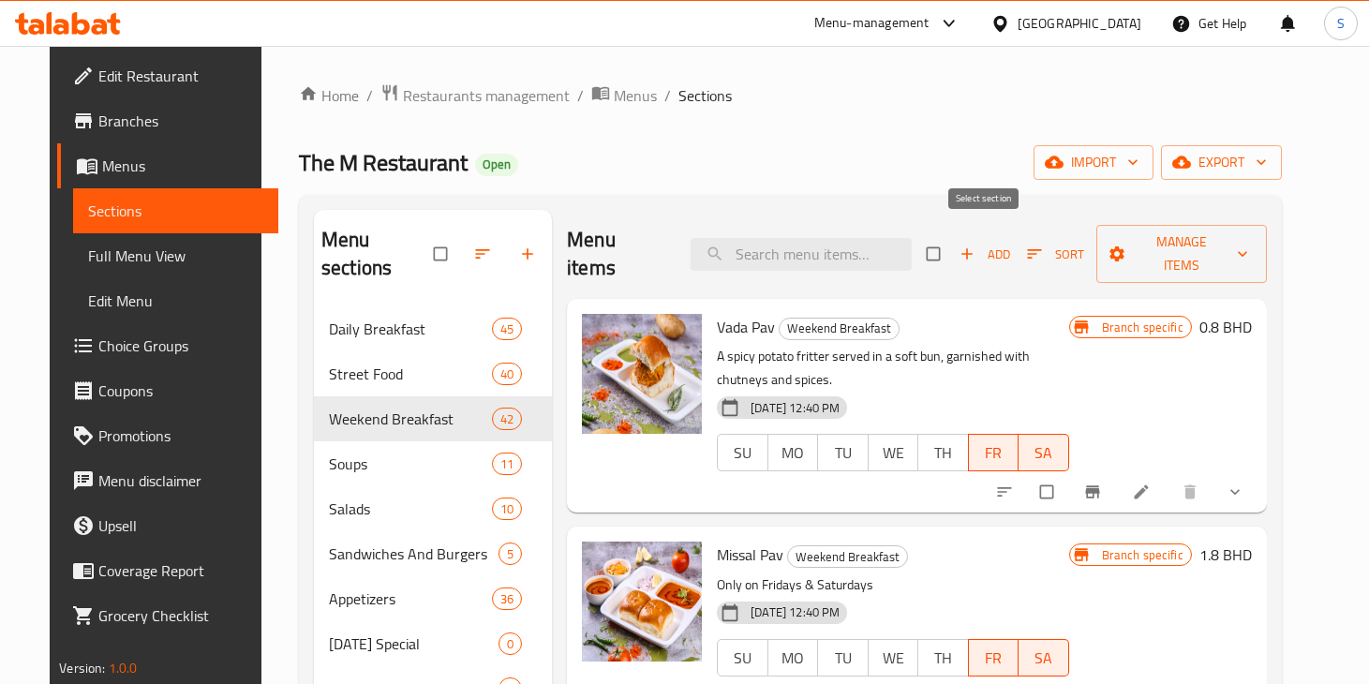
checkbox input "true"
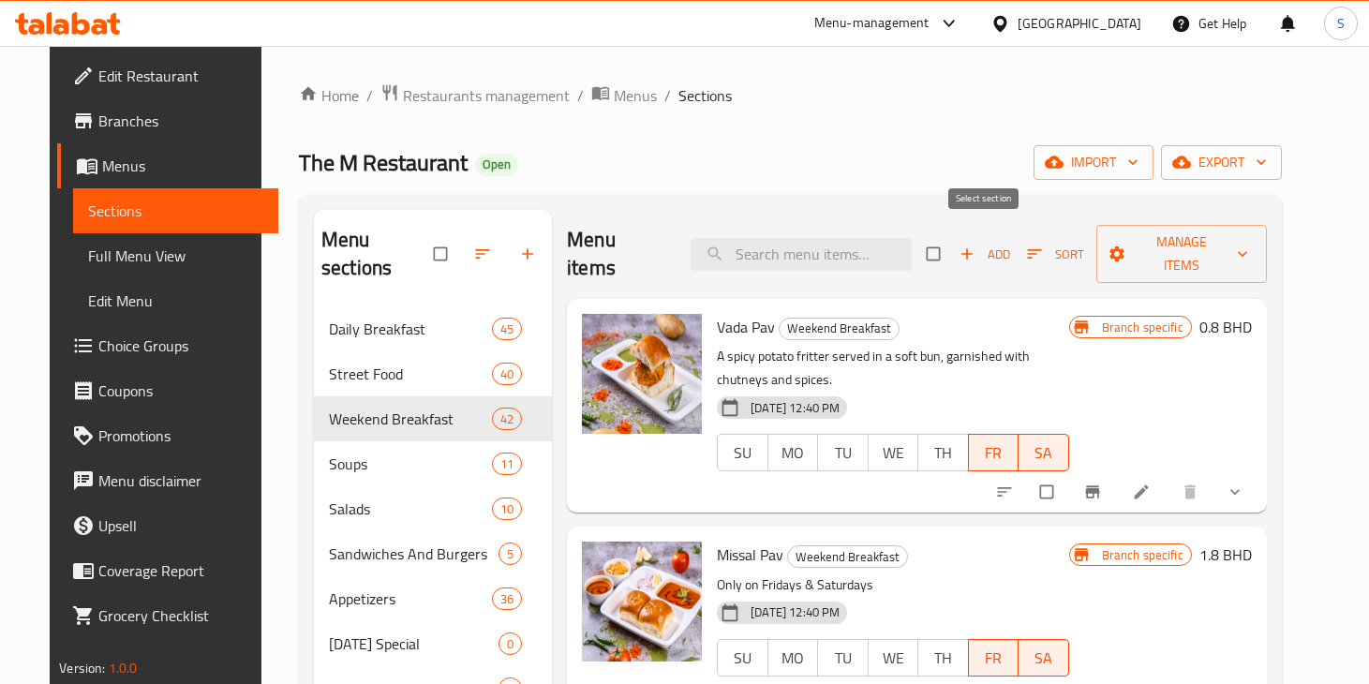
checkbox input "true"
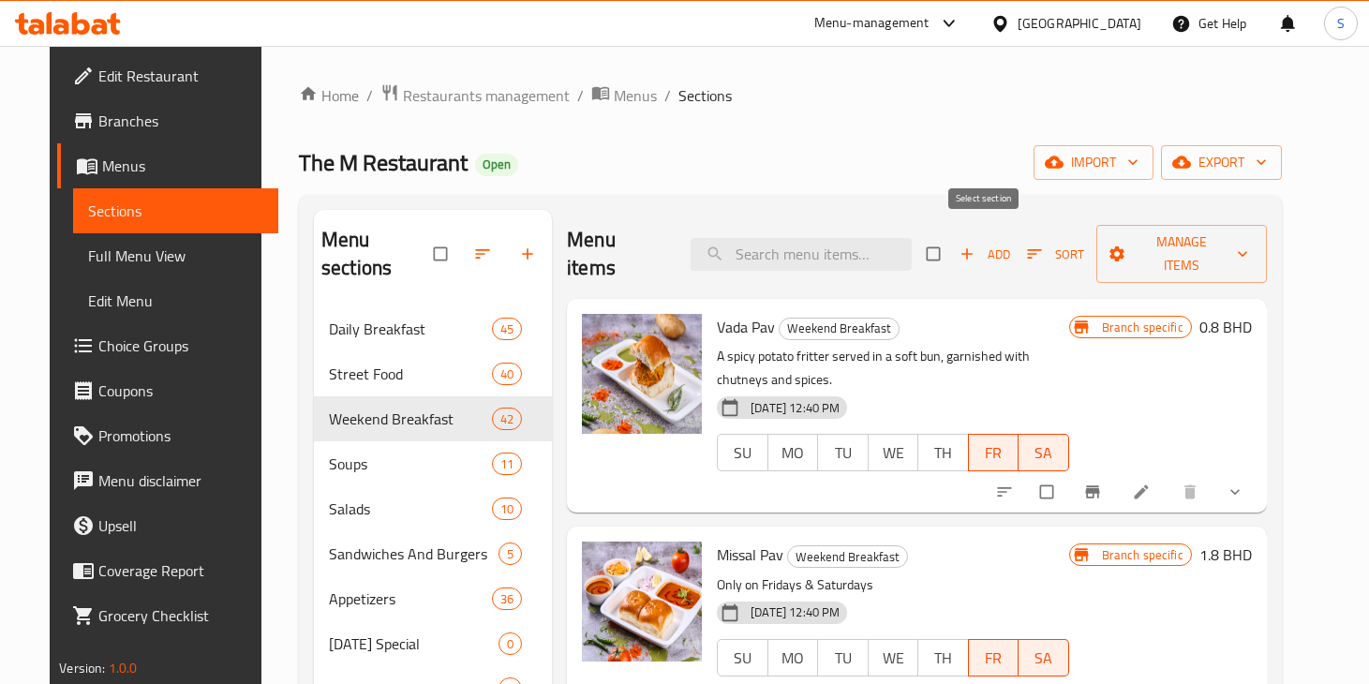
checkbox input "true"
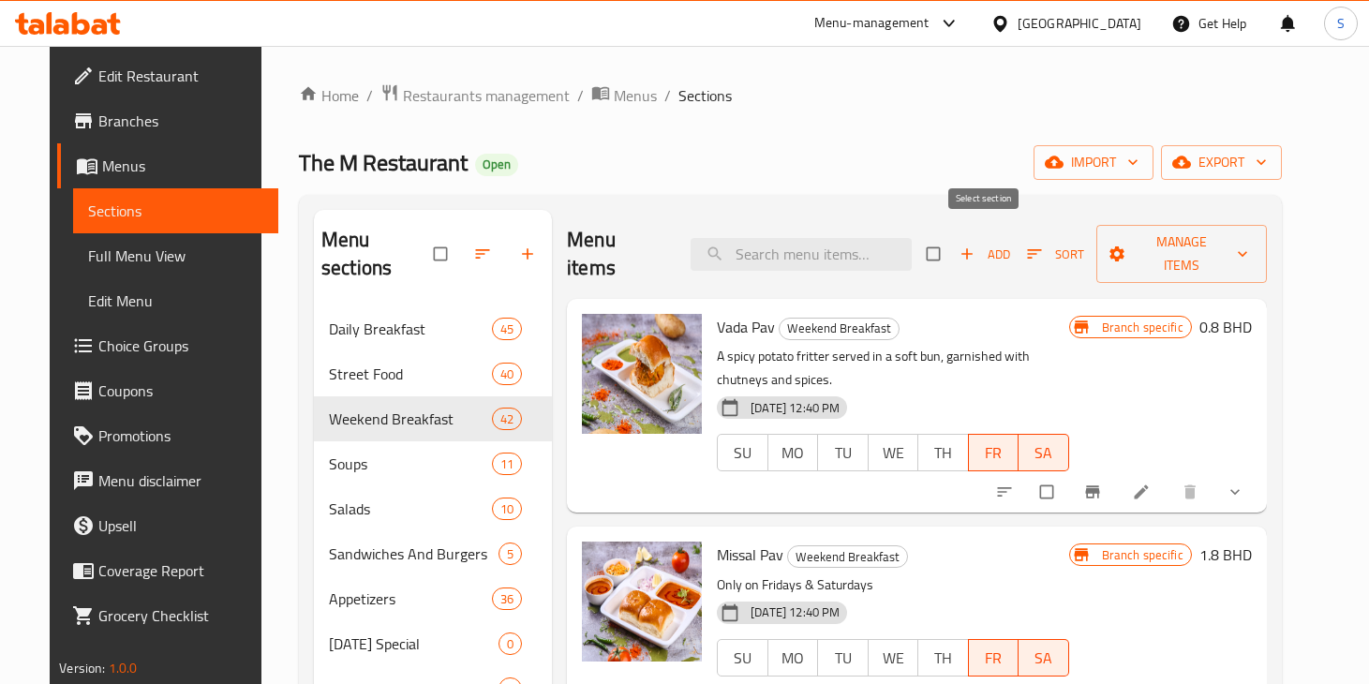
checkbox input "true"
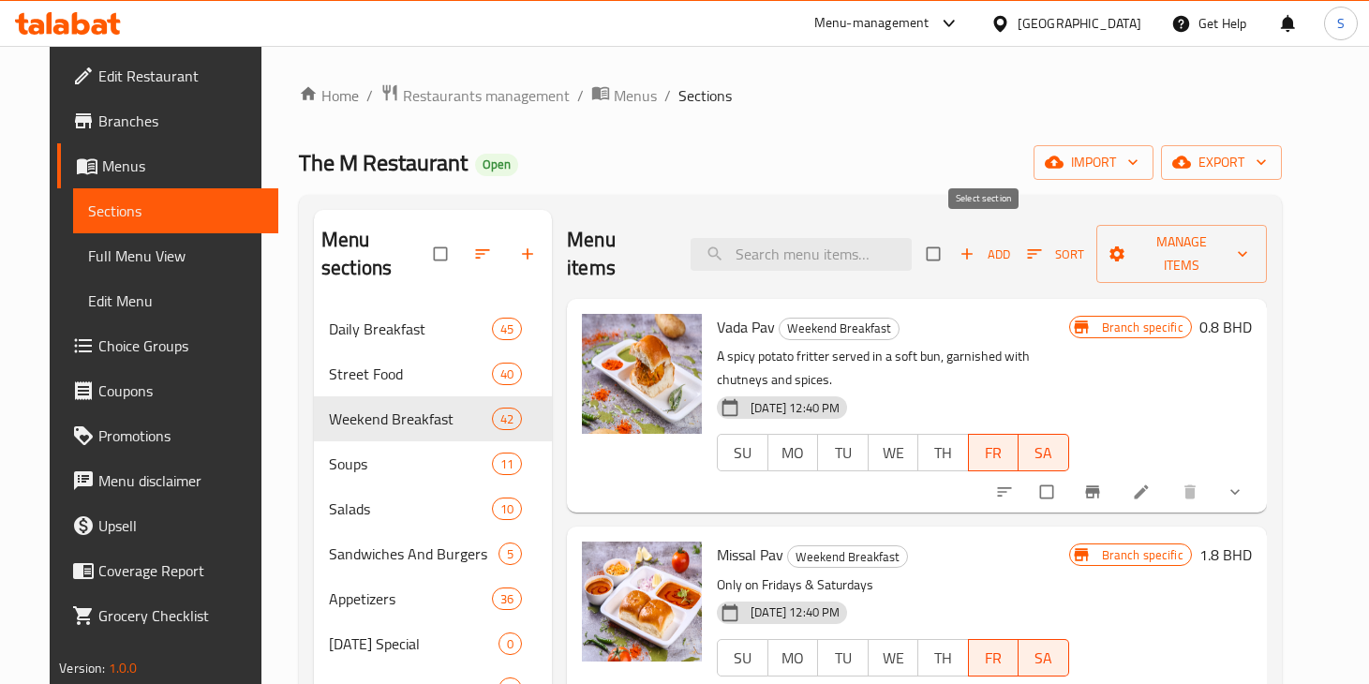
checkbox input "true"
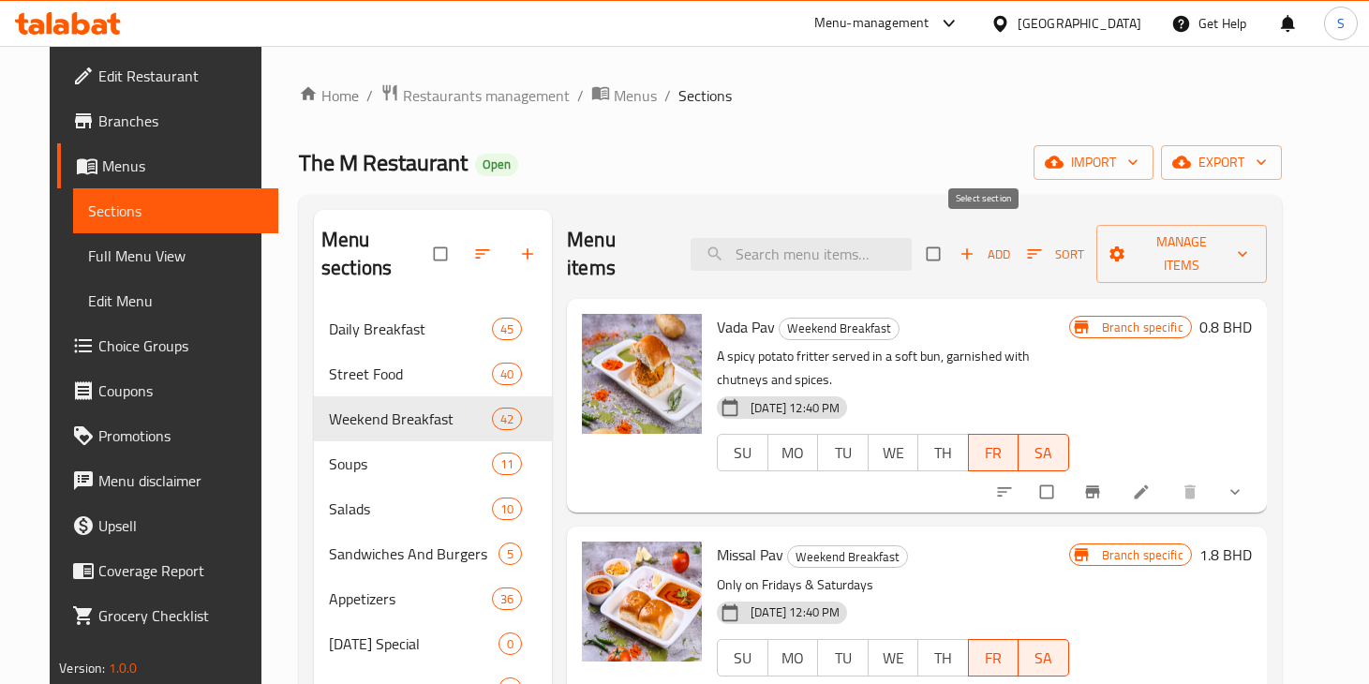
checkbox input "true"
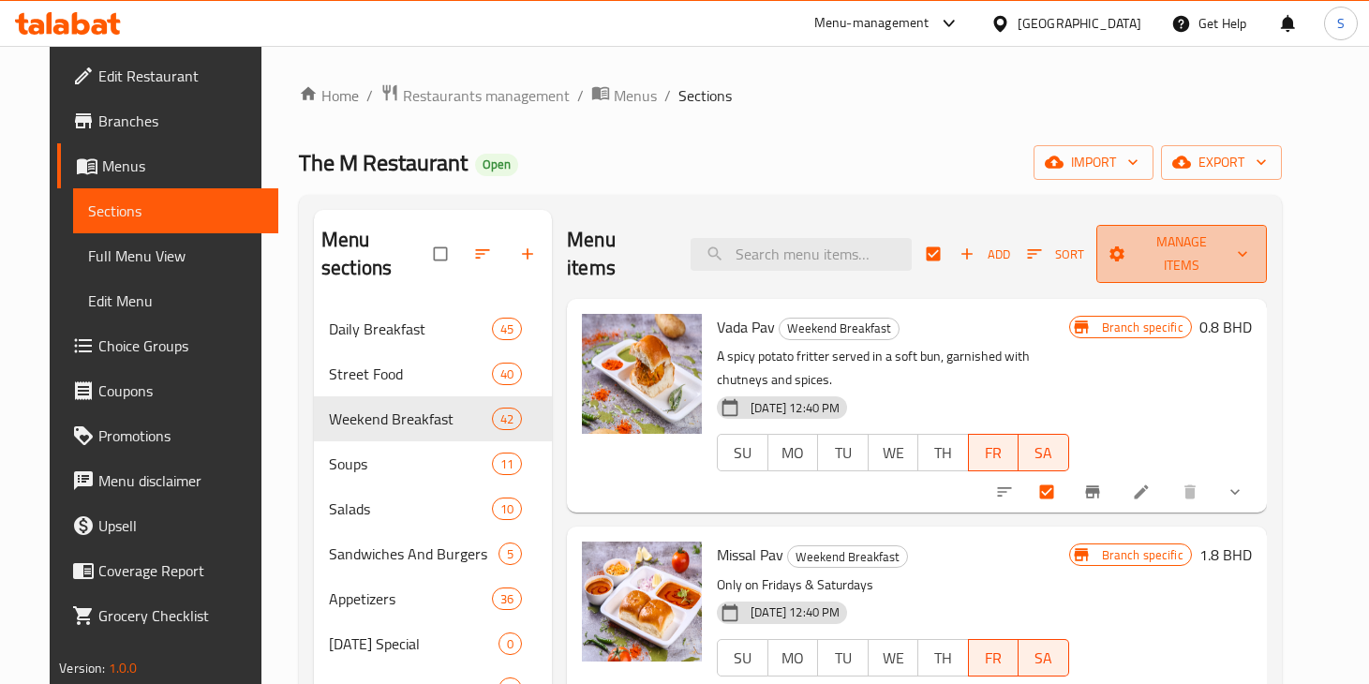
click at [1197, 249] on span "Manage items" at bounding box center [1181, 253] width 141 height 47
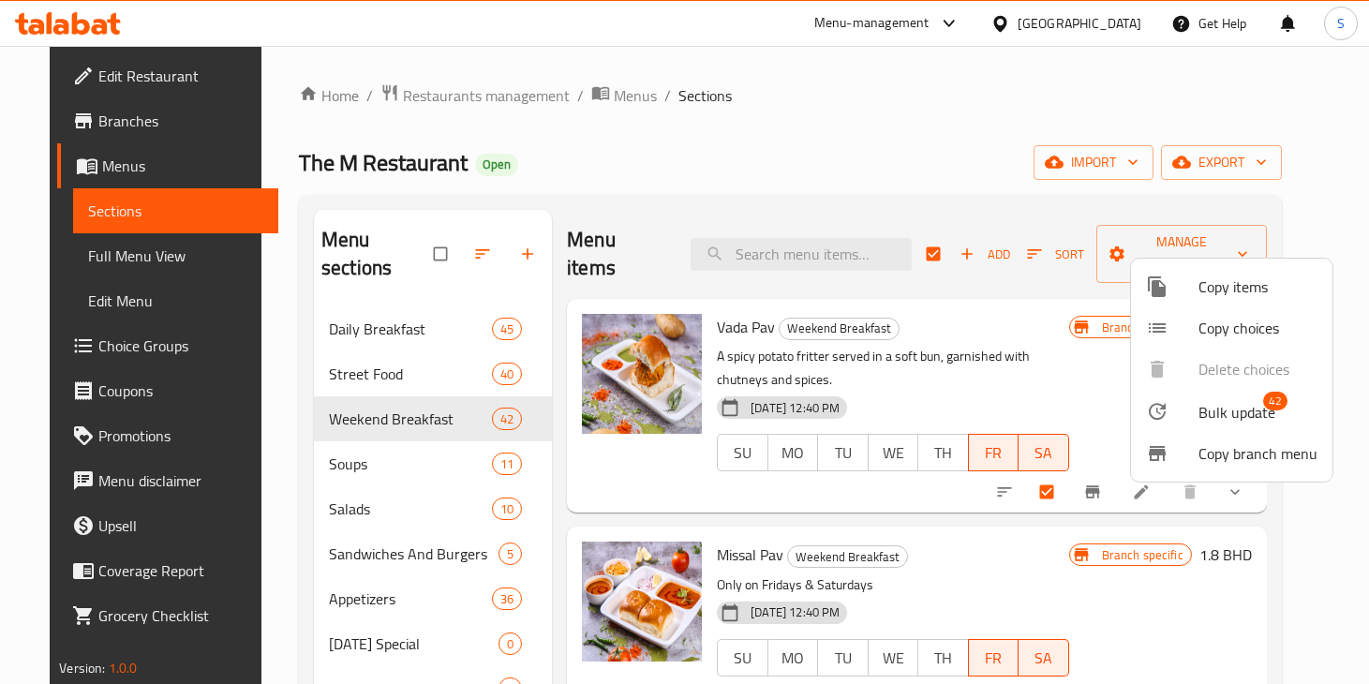
click at [1196, 413] on div at bounding box center [1172, 411] width 52 height 22
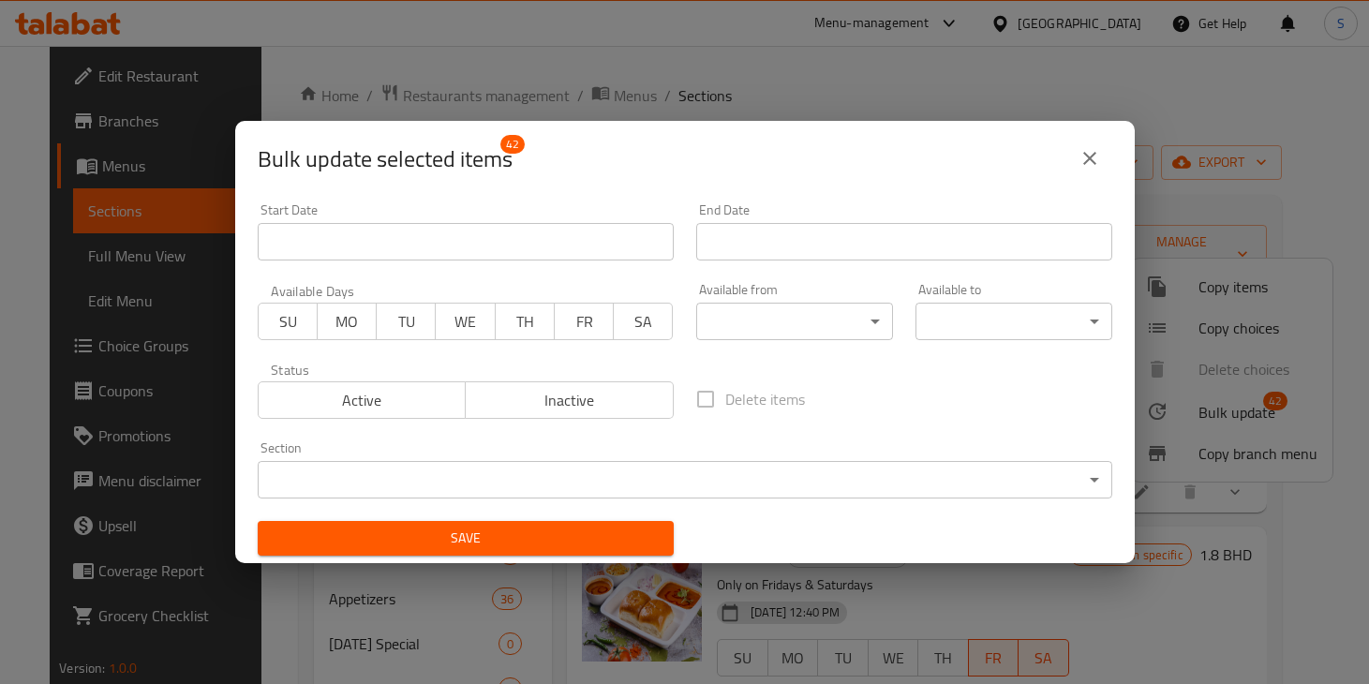
click at [570, 332] on span "FR" at bounding box center [584, 321] width 44 height 27
click at [640, 335] on button "SA" at bounding box center [643, 321] width 60 height 37
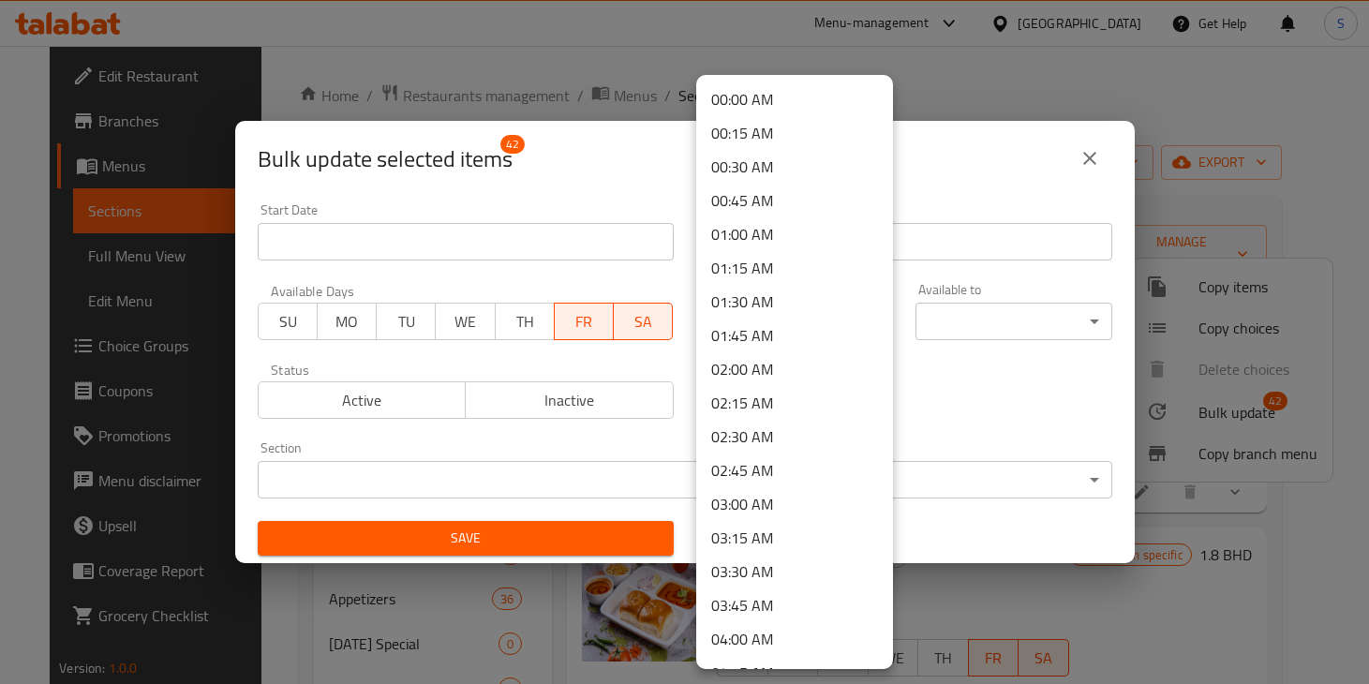
click at [751, 335] on body "​ Menu-management Bahrain Get Help S Edit Restaurant Branches Menus Sections Fu…" at bounding box center [684, 365] width 1369 height 638
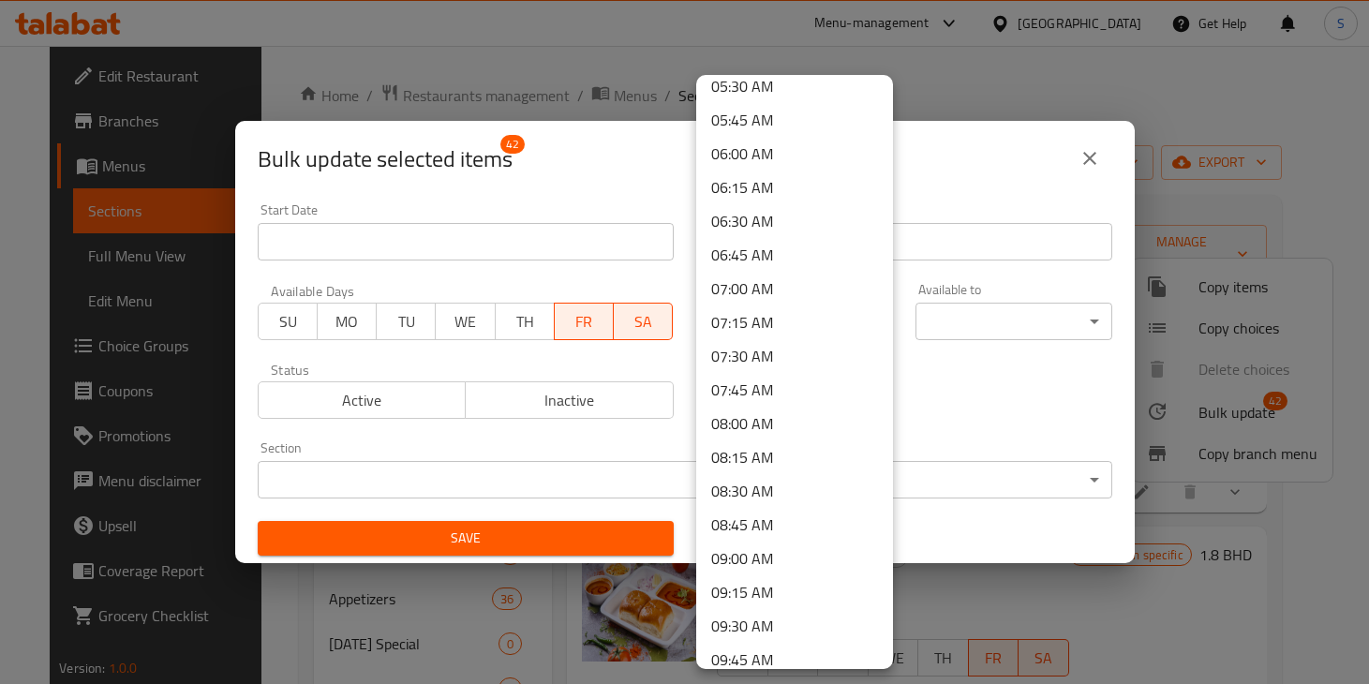
scroll to position [769, 0]
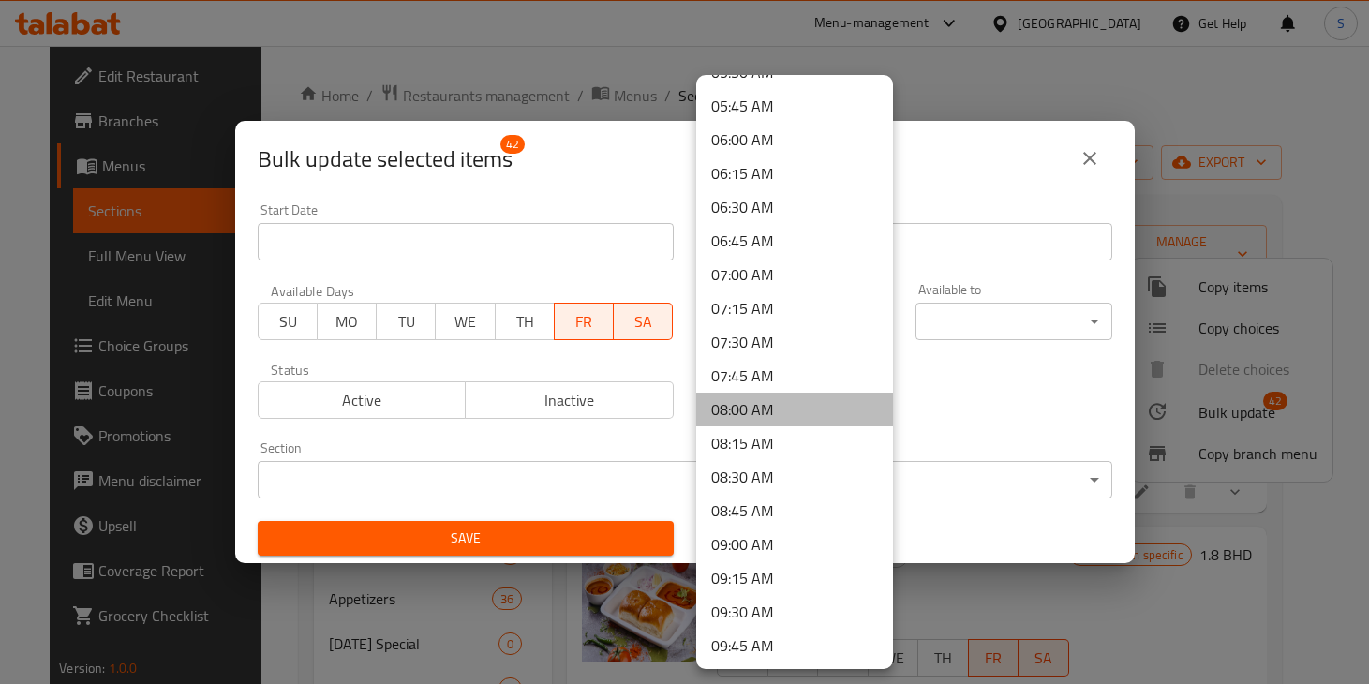
click at [734, 417] on li "08:00 AM" at bounding box center [794, 410] width 197 height 34
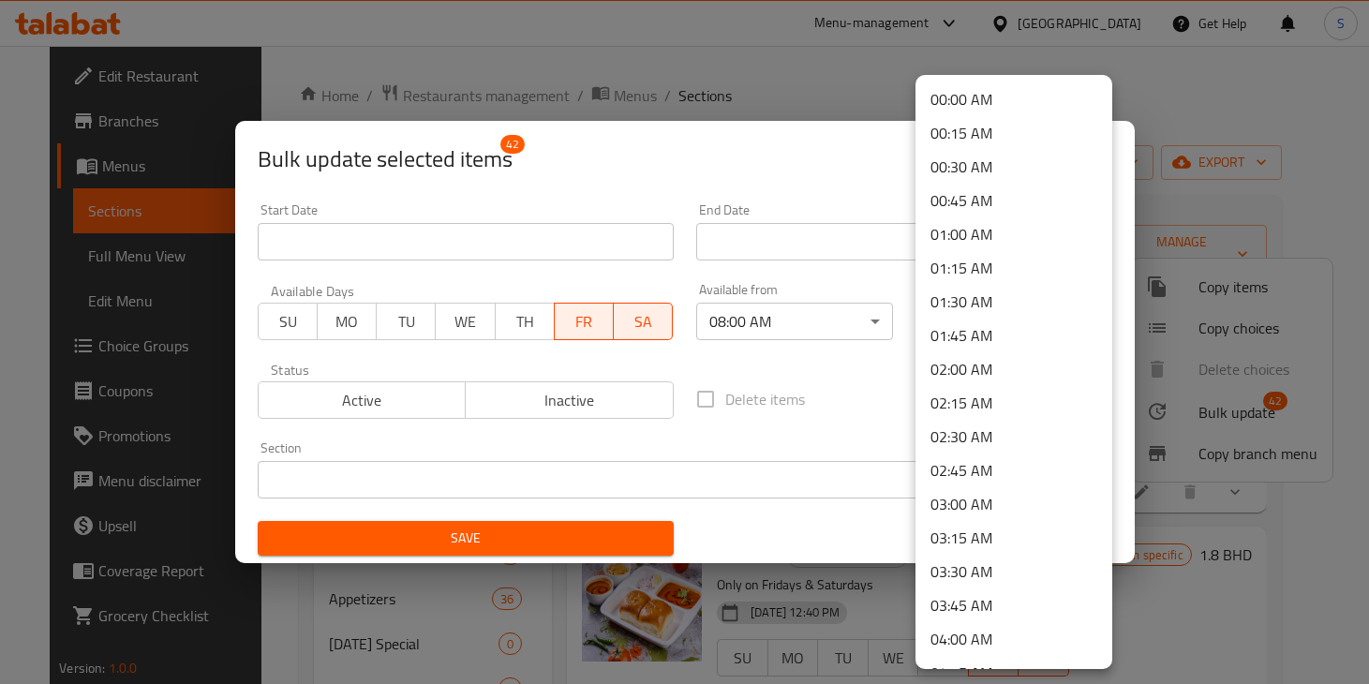
click at [967, 310] on body "​ Menu-management Bahrain Get Help S Edit Restaurant Branches Menus Sections Fu…" at bounding box center [684, 365] width 1369 height 638
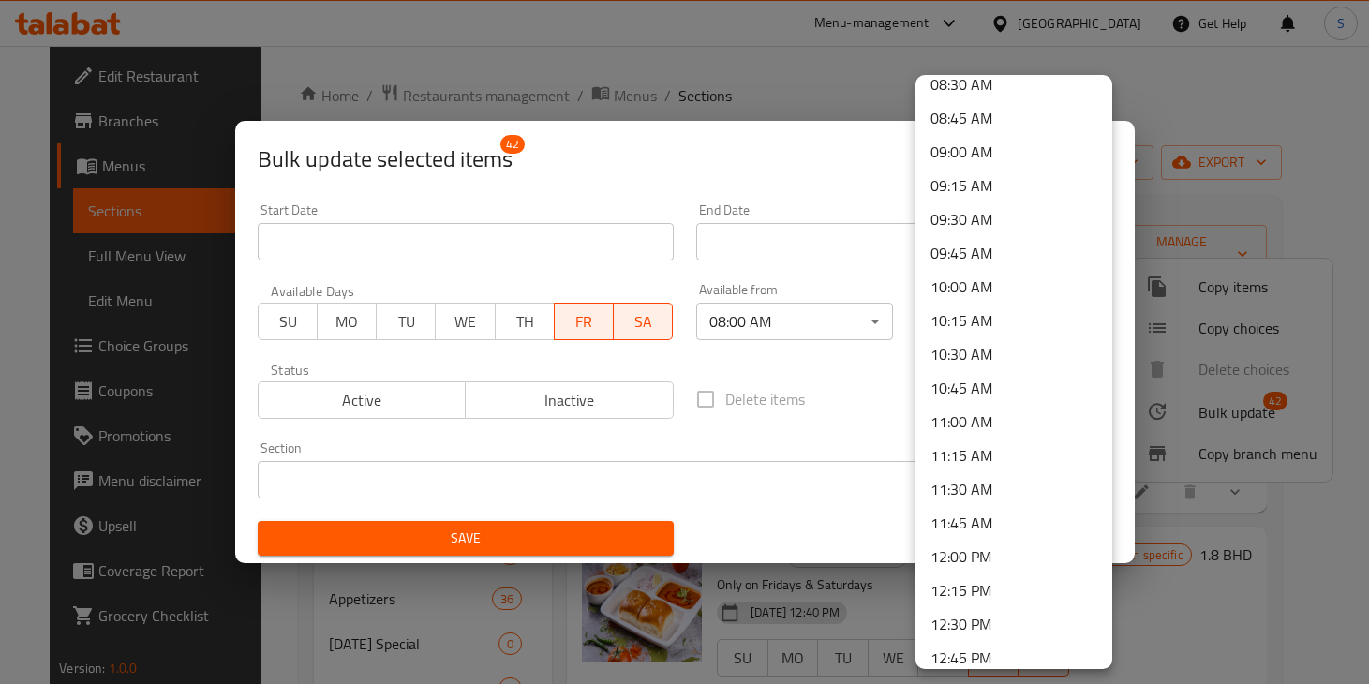
scroll to position [1178, 0]
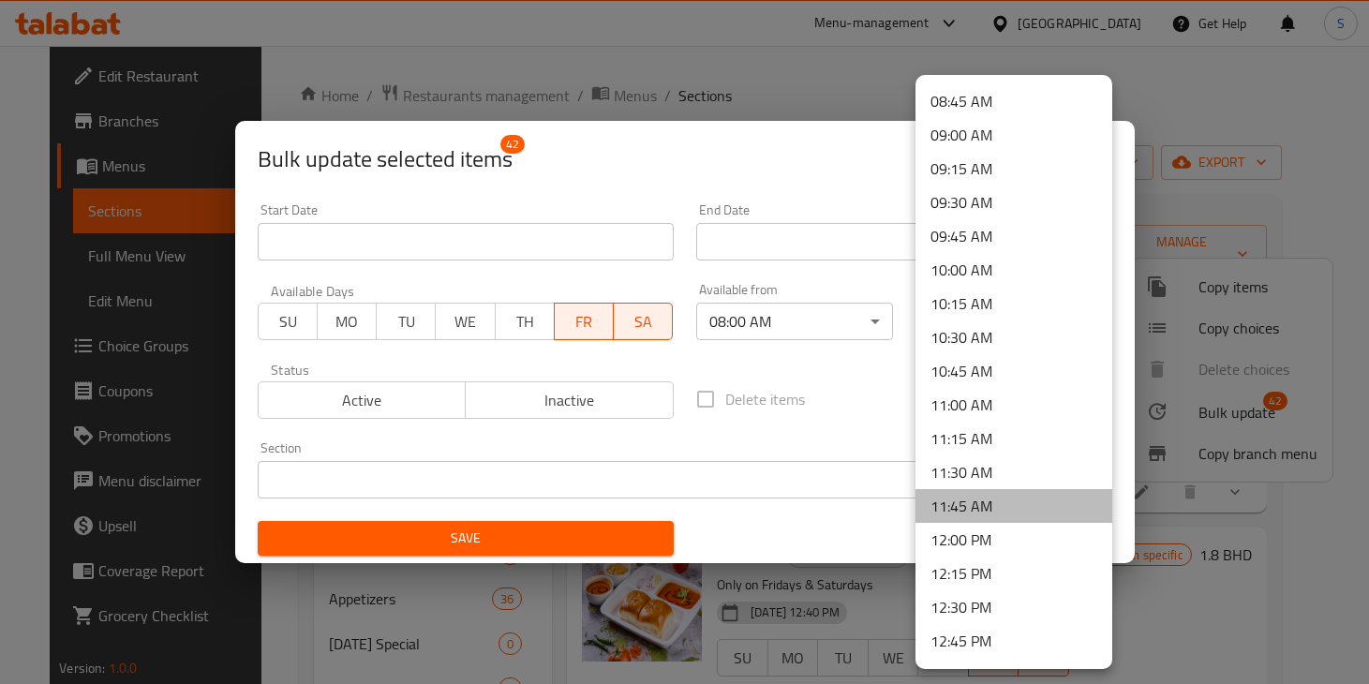
click at [955, 504] on li "11:45 AM" at bounding box center [1013, 506] width 197 height 34
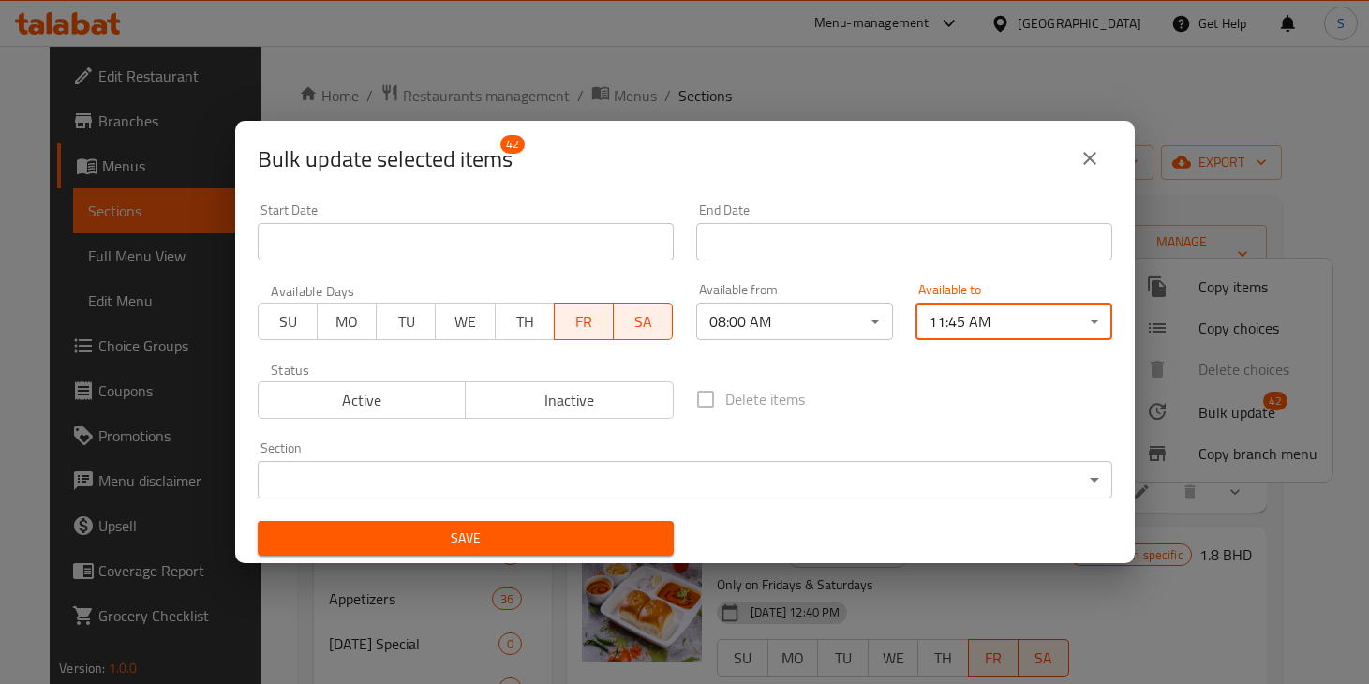
click at [446, 480] on body "​ Menu-management Bahrain Get Help S Edit Restaurant Branches Menus Sections Fu…" at bounding box center [684, 365] width 1369 height 638
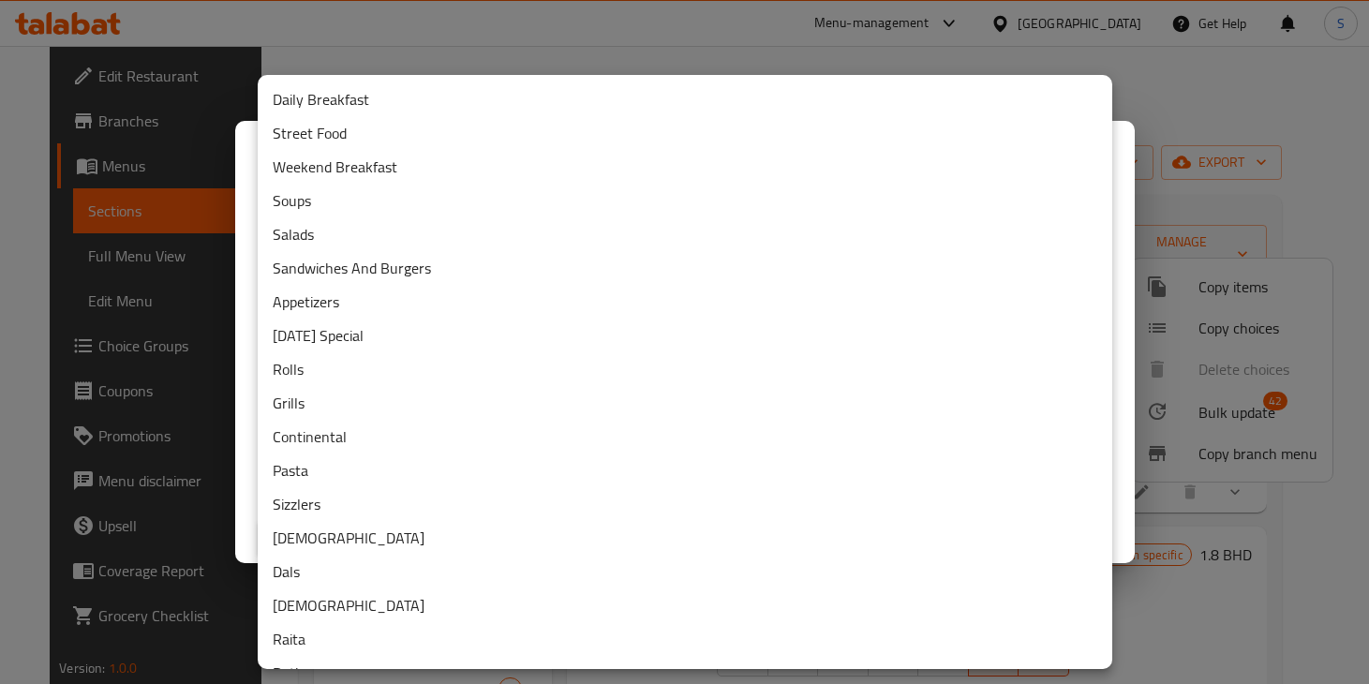
click at [432, 162] on li "Weekend Breakfast" at bounding box center [685, 167] width 854 height 34
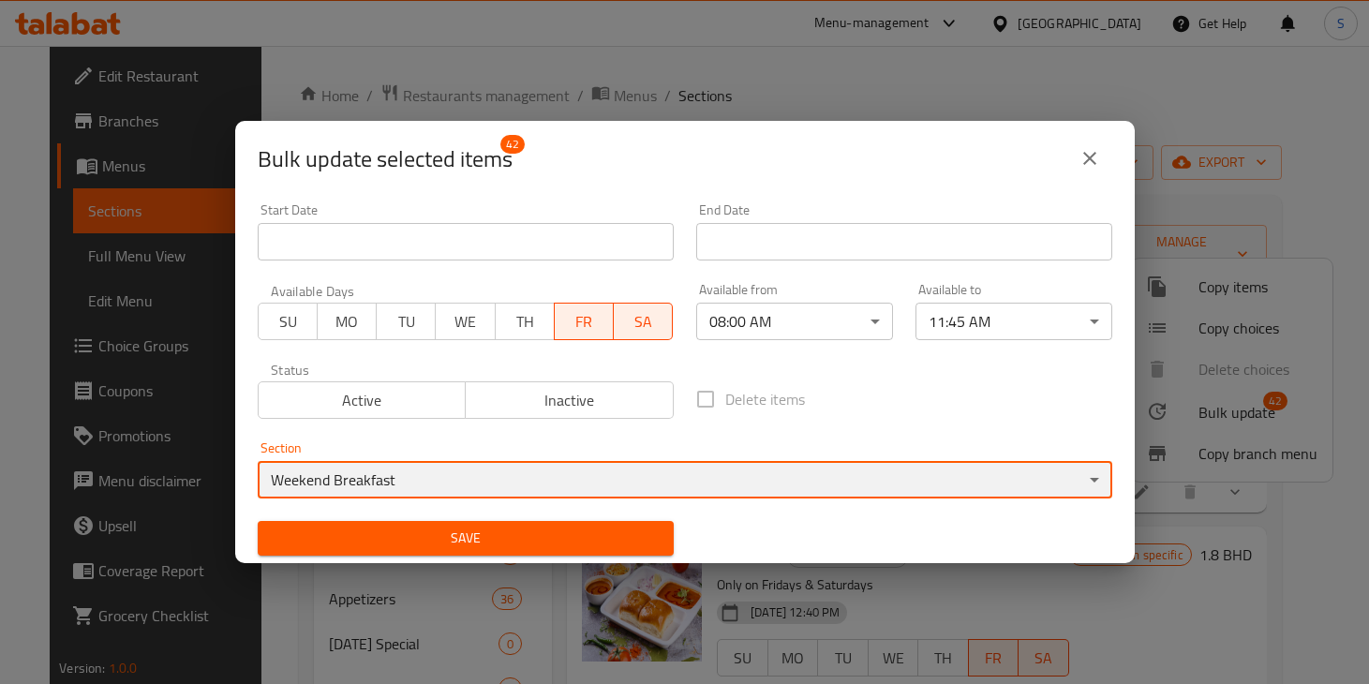
scroll to position [4, 0]
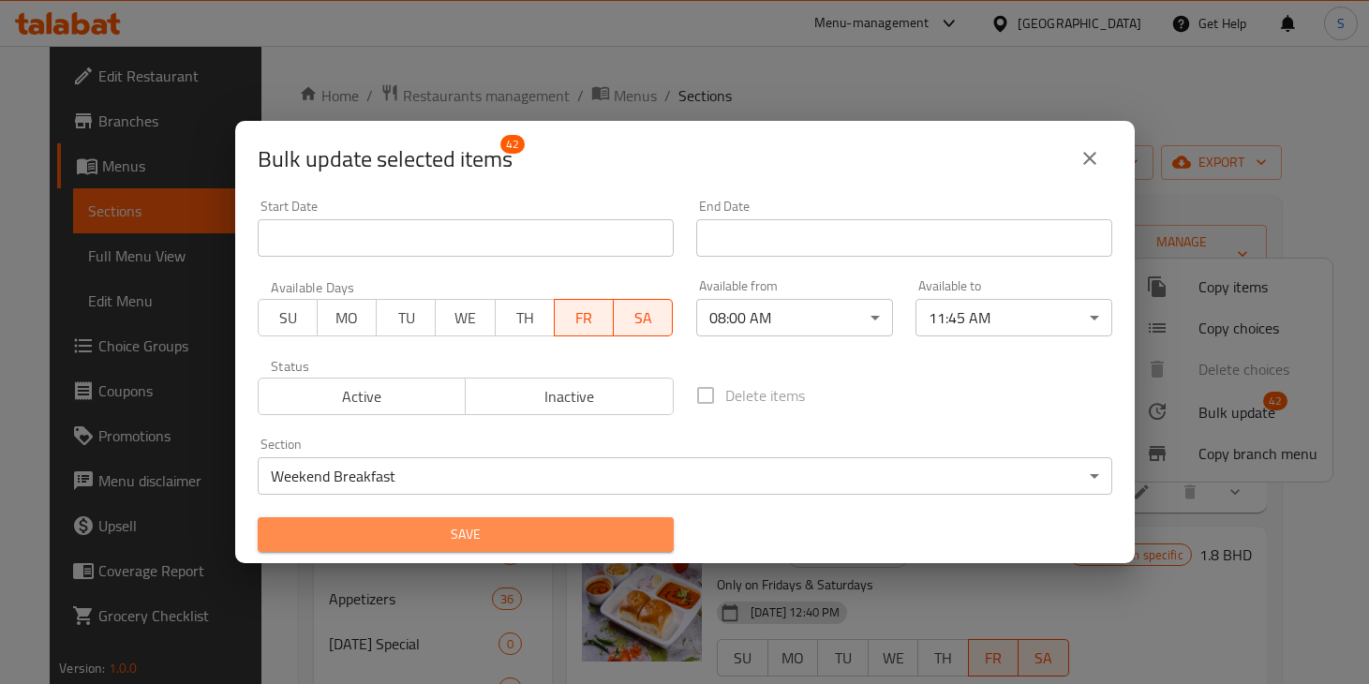
click at [480, 539] on span "Save" at bounding box center [466, 534] width 386 height 23
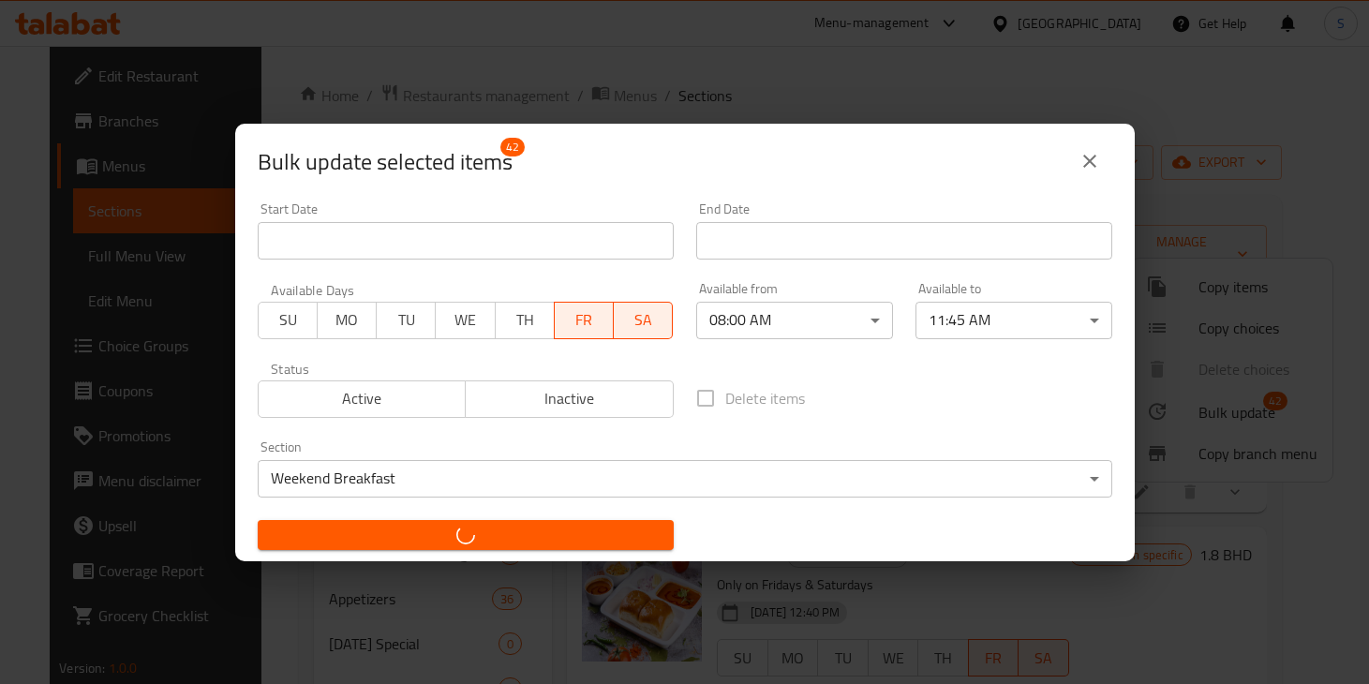
checkbox input "false"
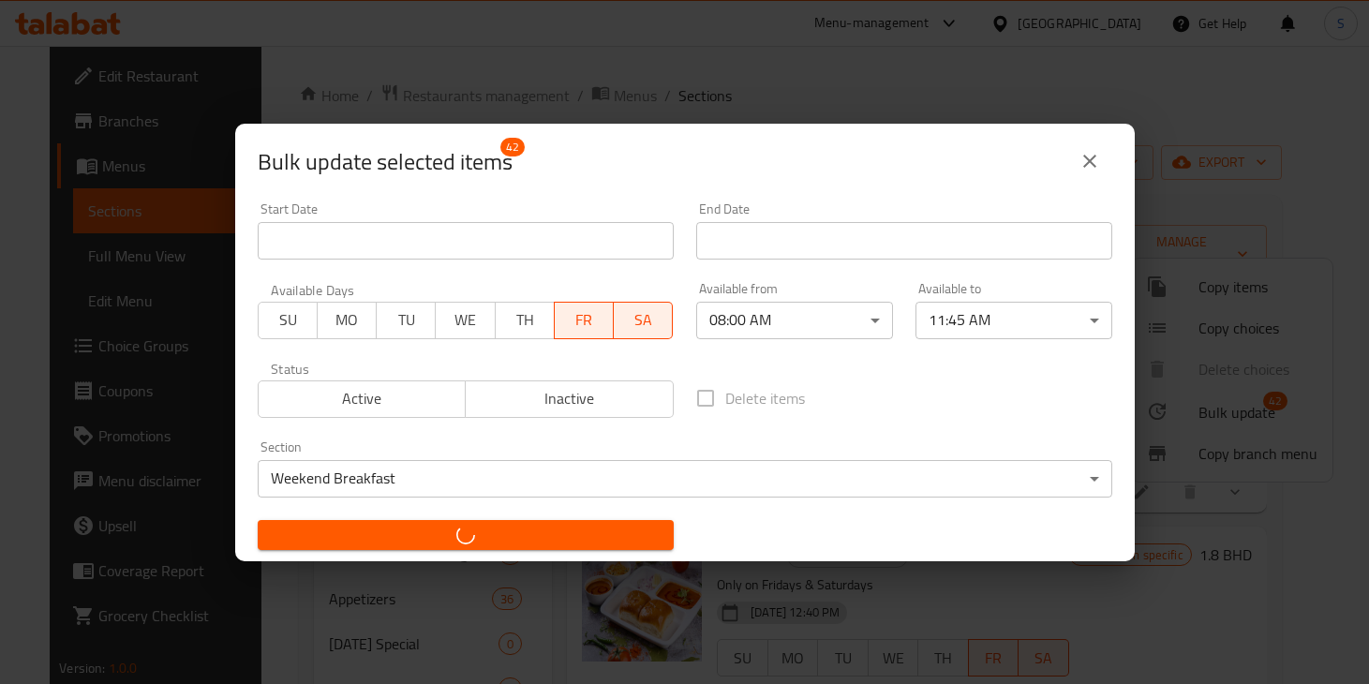
checkbox input "false"
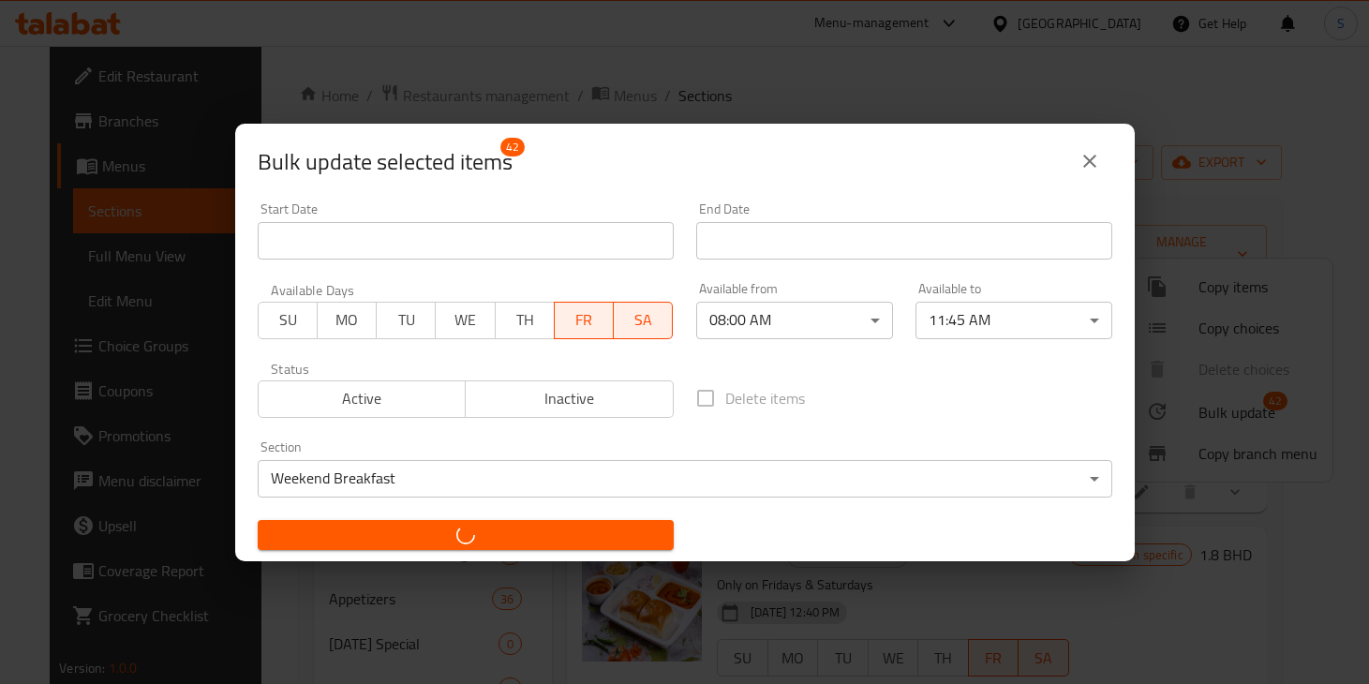
checkbox input "false"
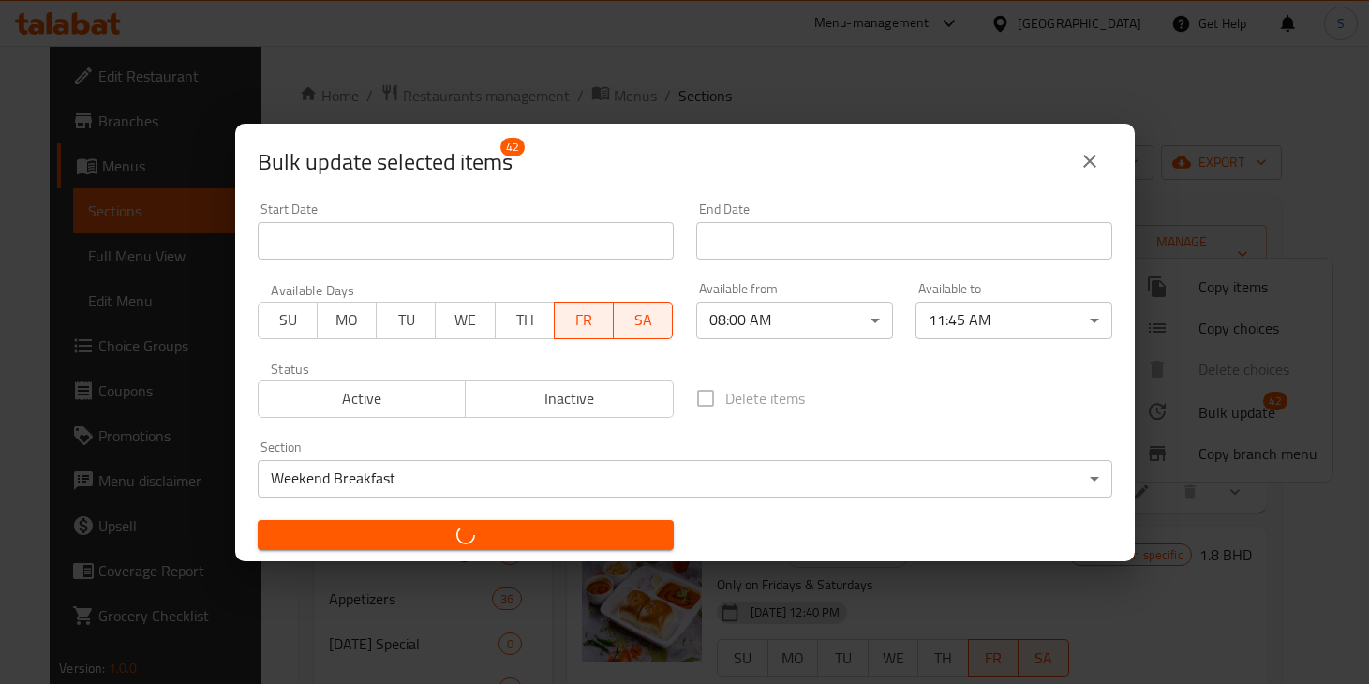
checkbox input "false"
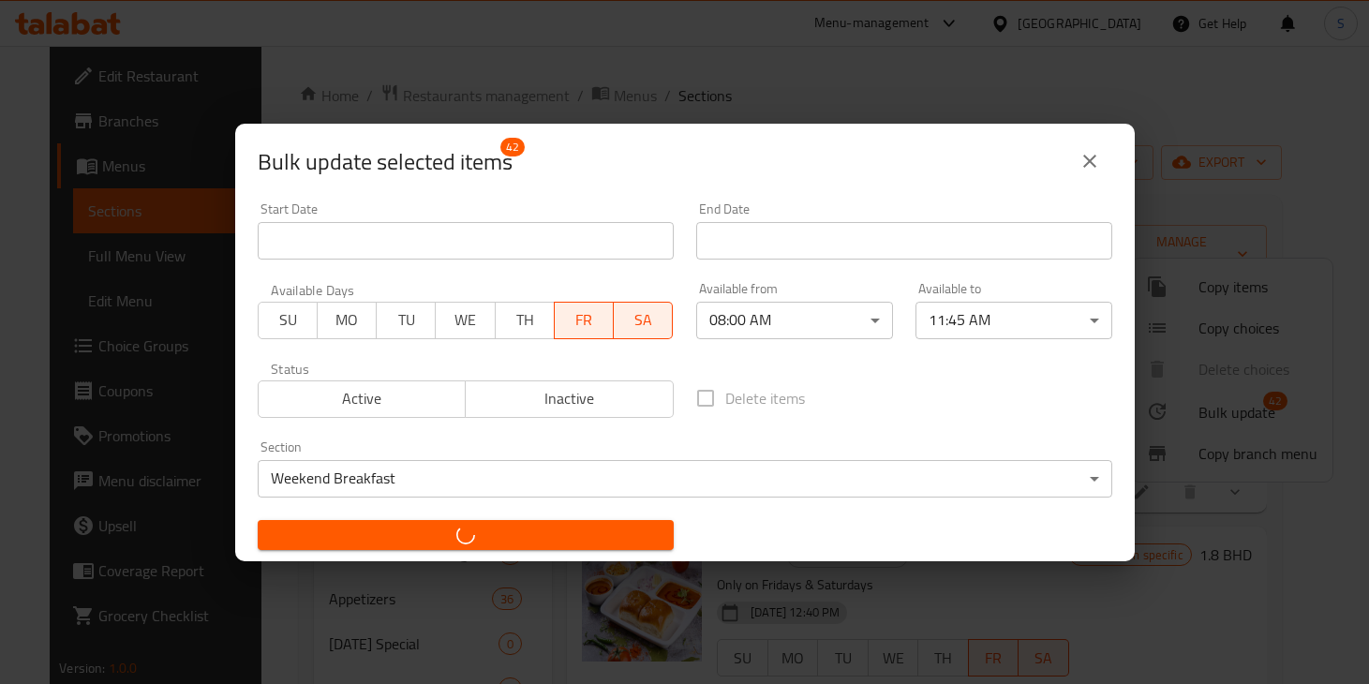
checkbox input "false"
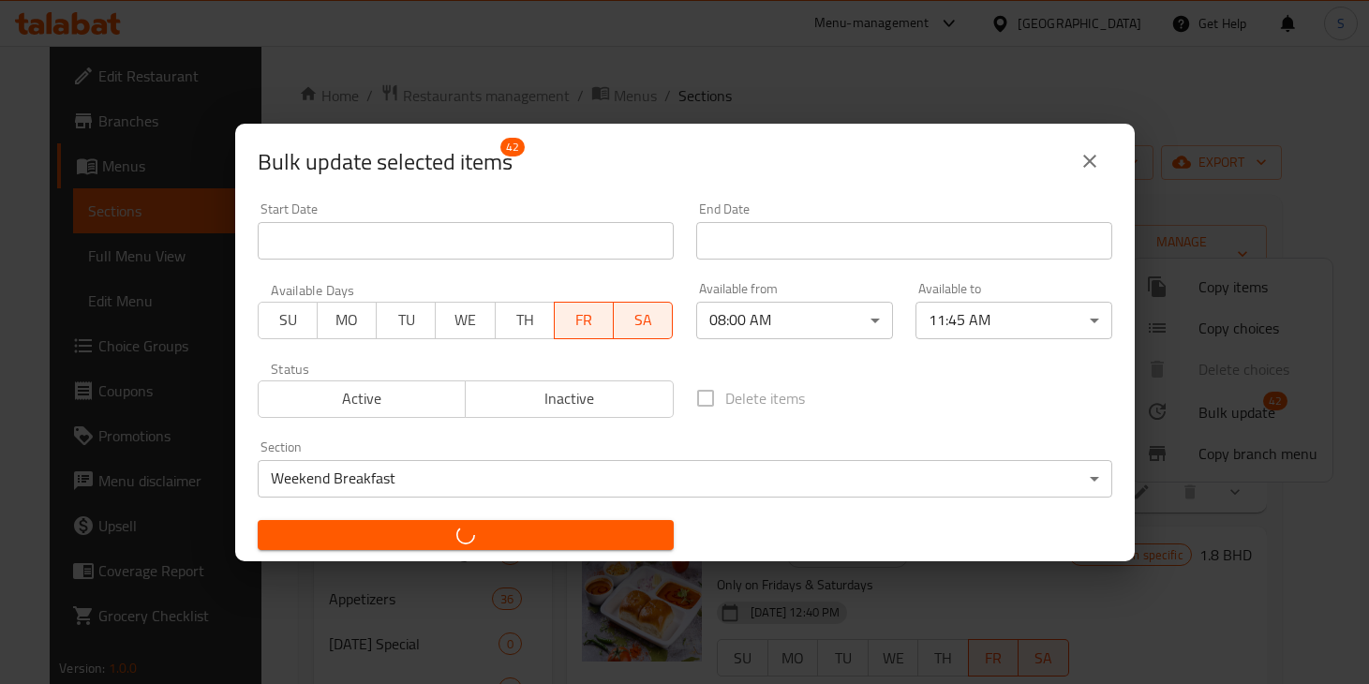
checkbox input "false"
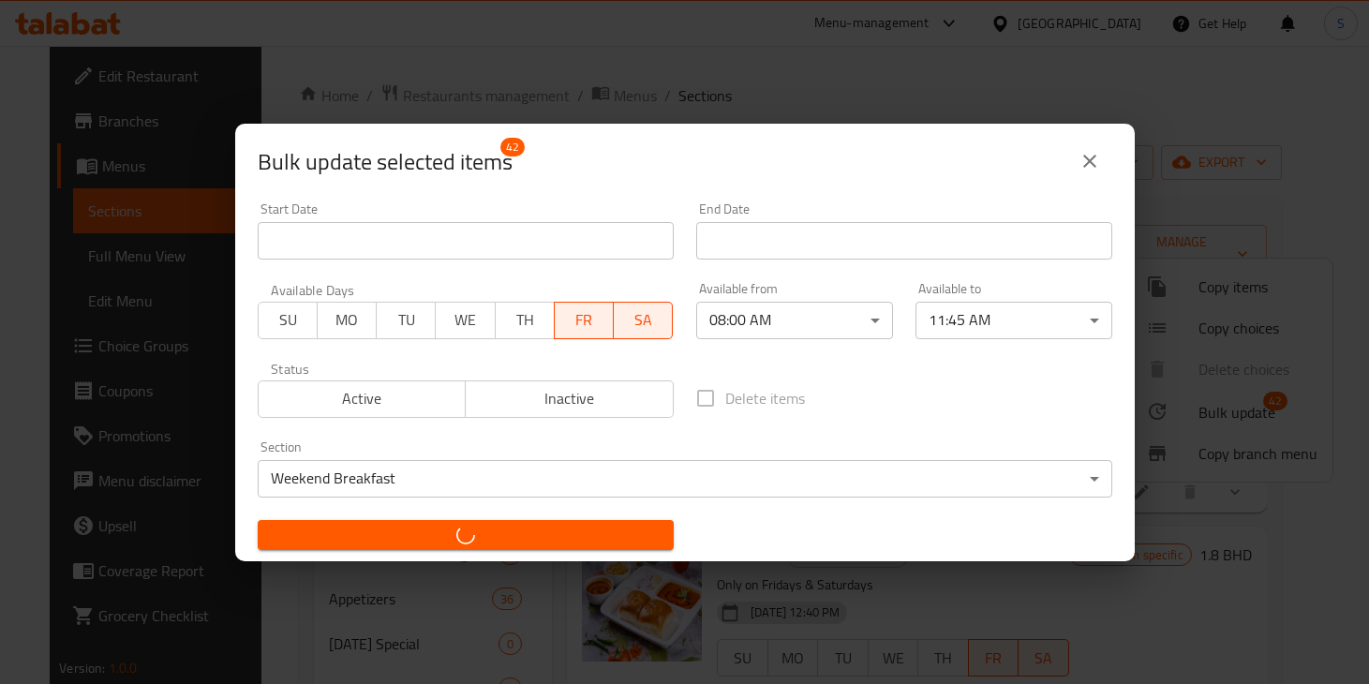
checkbox input "false"
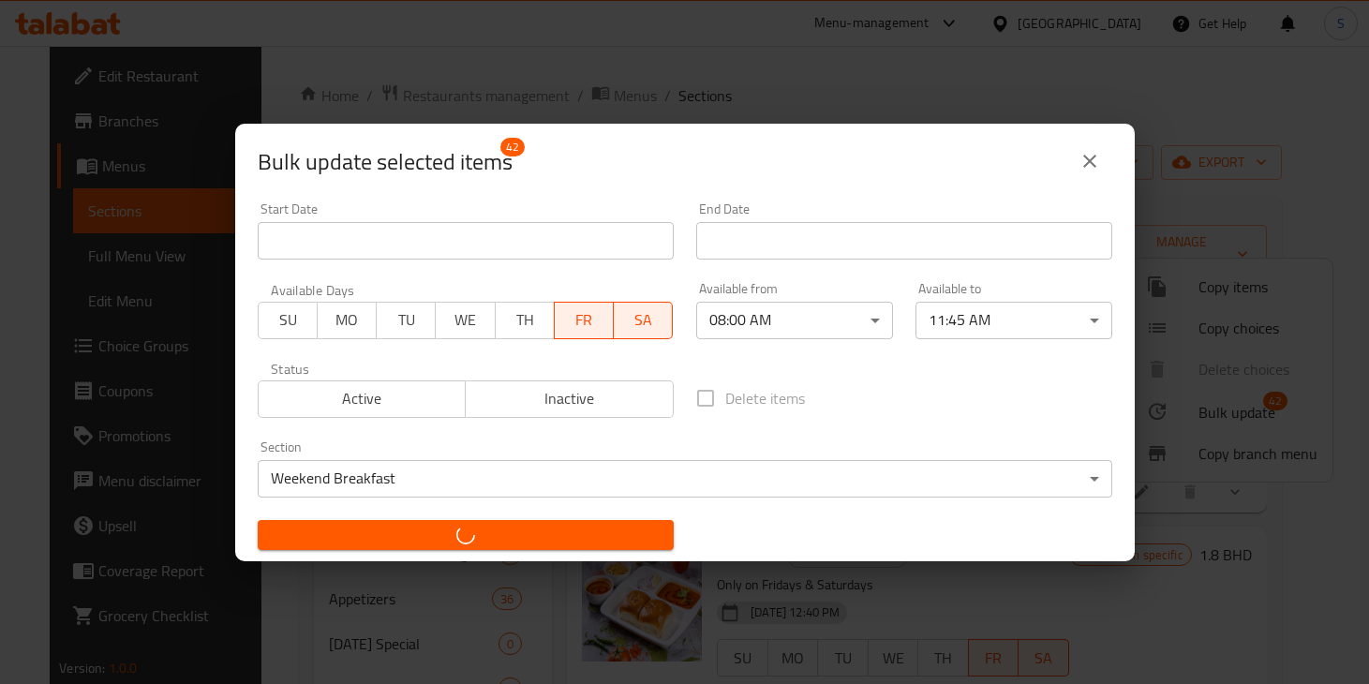
checkbox input "false"
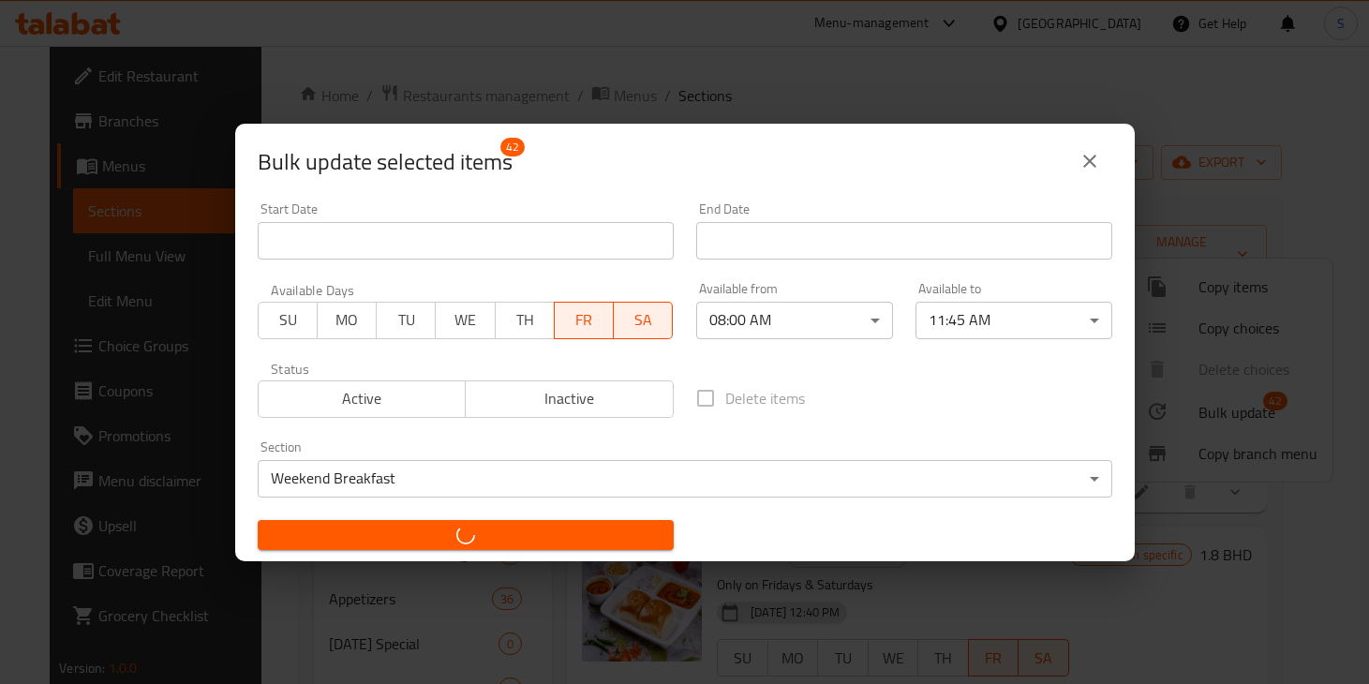
checkbox input "false"
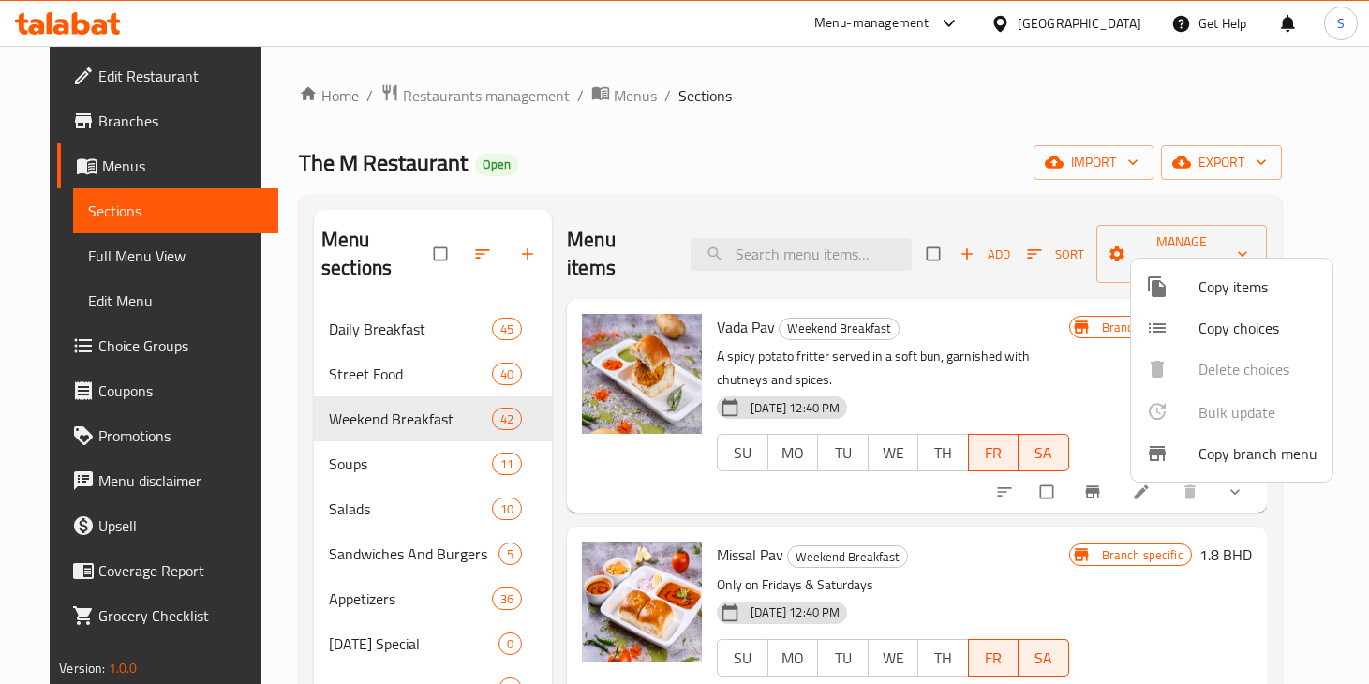
click at [842, 80] on div at bounding box center [684, 342] width 1369 height 684
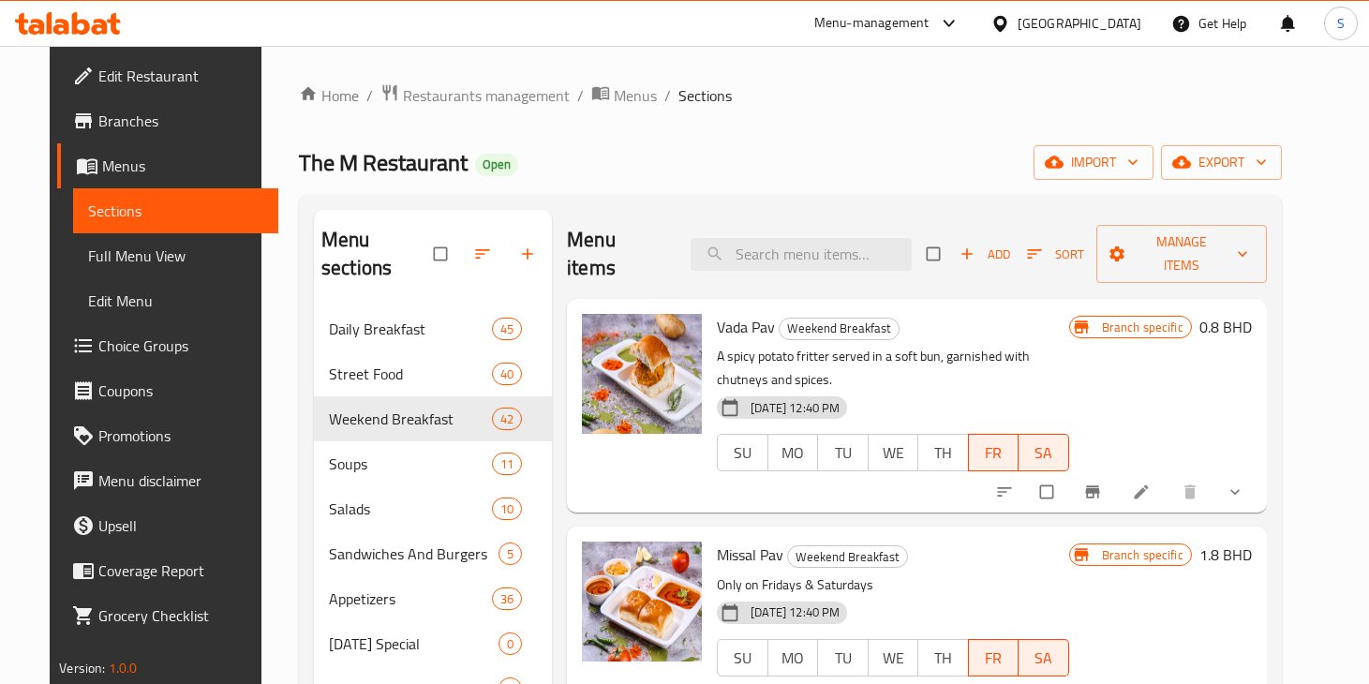
click at [1191, 318] on span "Branch specific" at bounding box center [1142, 327] width 96 height 18
click at [997, 345] on p "A spicy potato fritter served in a soft bun, garnished with chutneys and spices." at bounding box center [892, 368] width 351 height 47
click at [668, 333] on icon "delete image" at bounding box center [673, 340] width 11 height 14
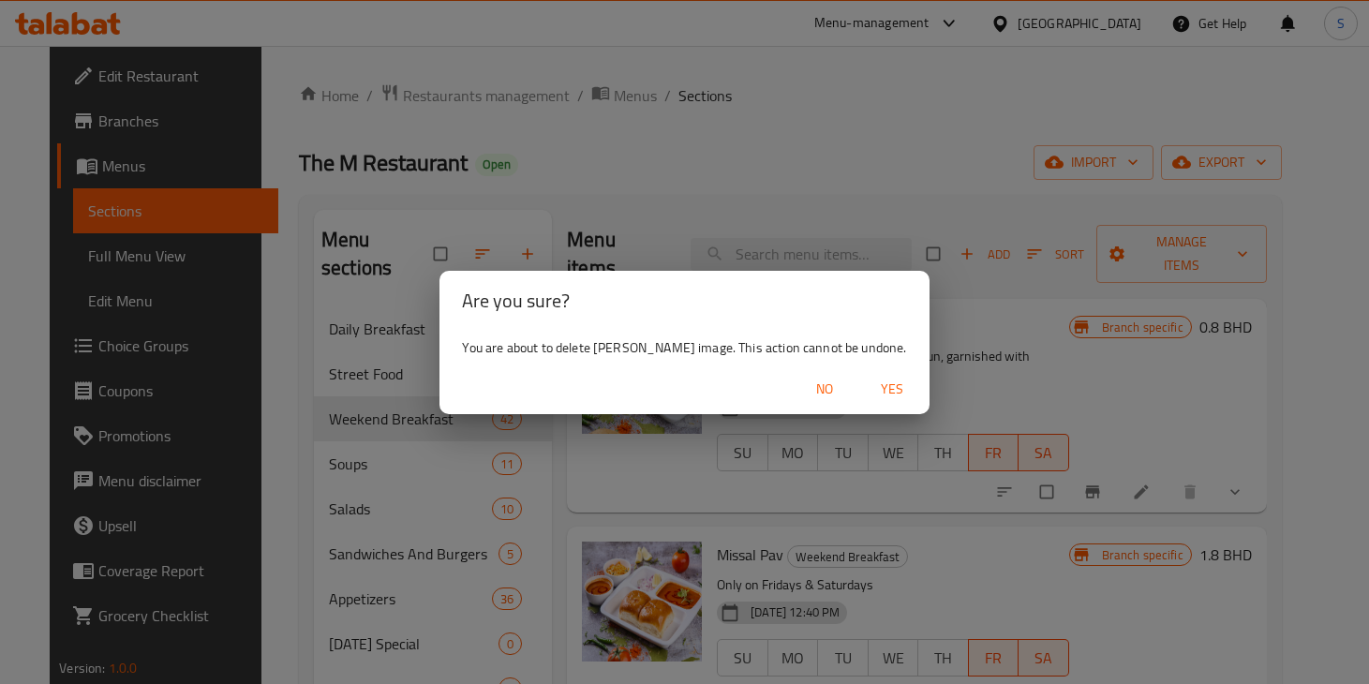
click at [802, 390] on span "No" at bounding box center [824, 389] width 45 height 23
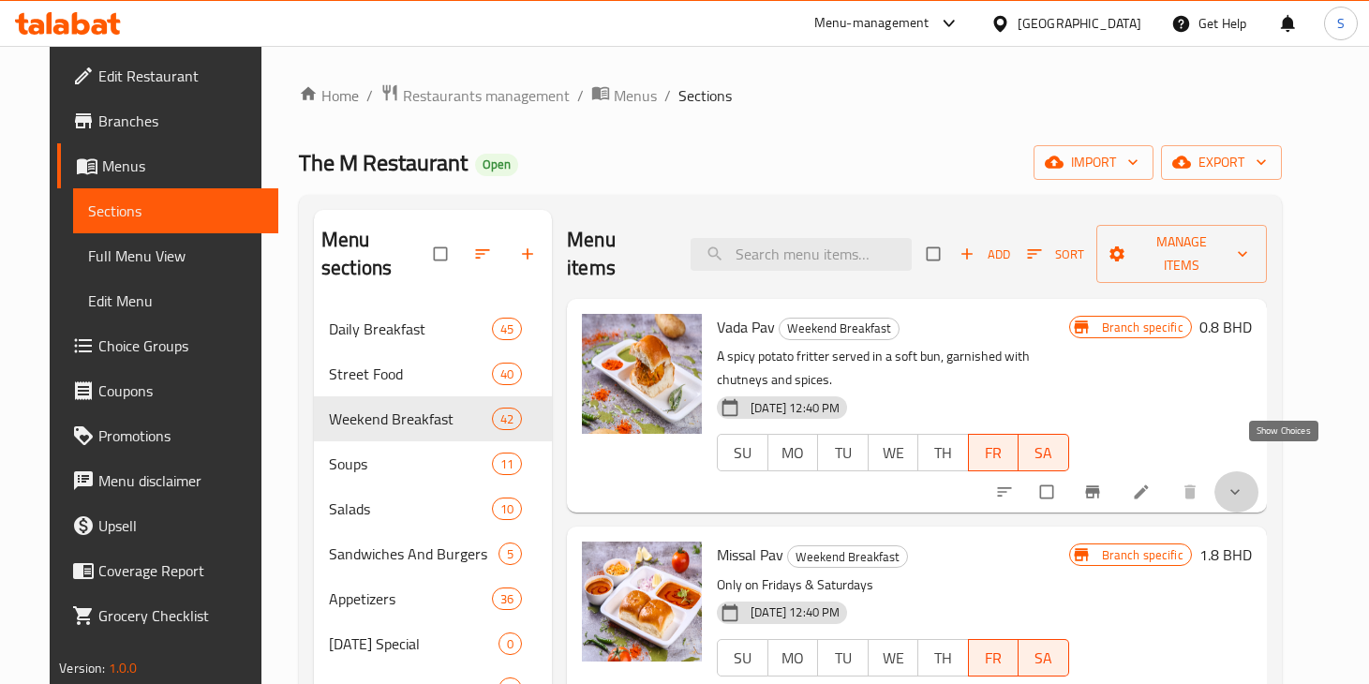
click at [1244, 482] on icon "show more" at bounding box center [1234, 491] width 19 height 19
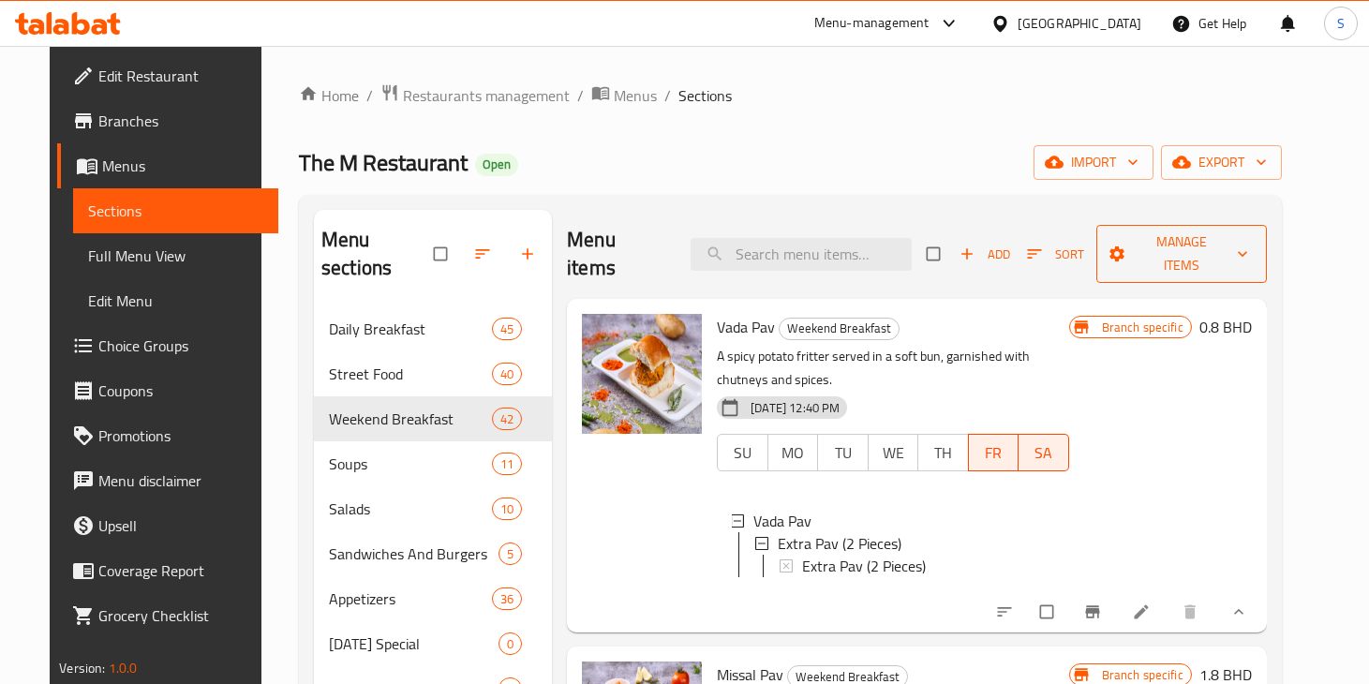
click at [1252, 244] on icon "button" at bounding box center [1242, 253] width 19 height 19
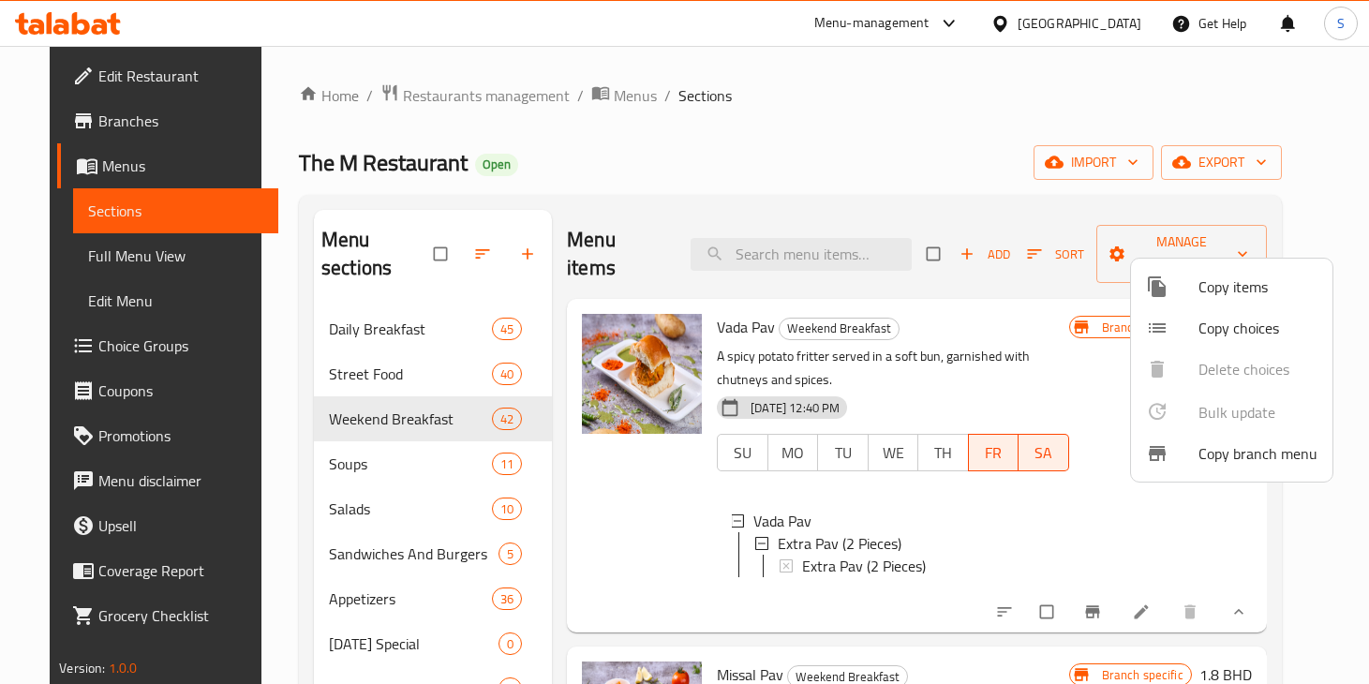
click at [1001, 332] on div at bounding box center [684, 342] width 1369 height 684
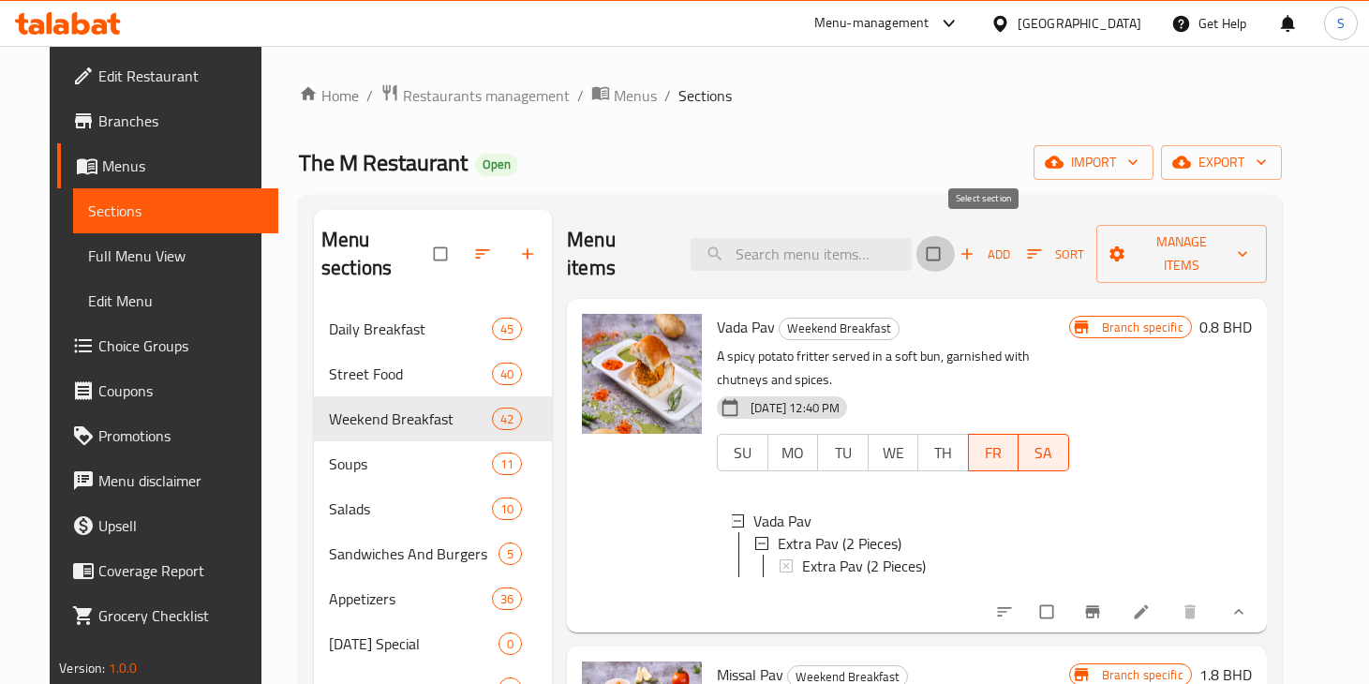
click at [955, 244] on input "checkbox" at bounding box center [934, 254] width 39 height 36
checkbox input "true"
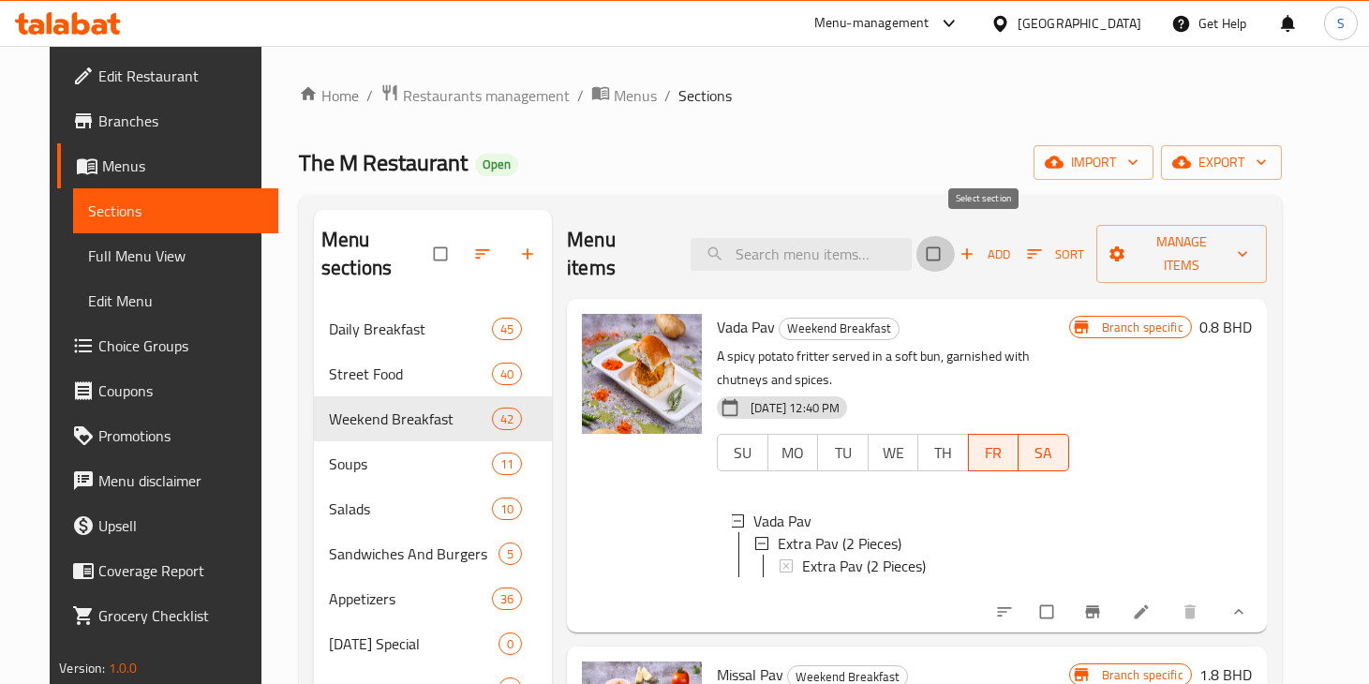
checkbox input "true"
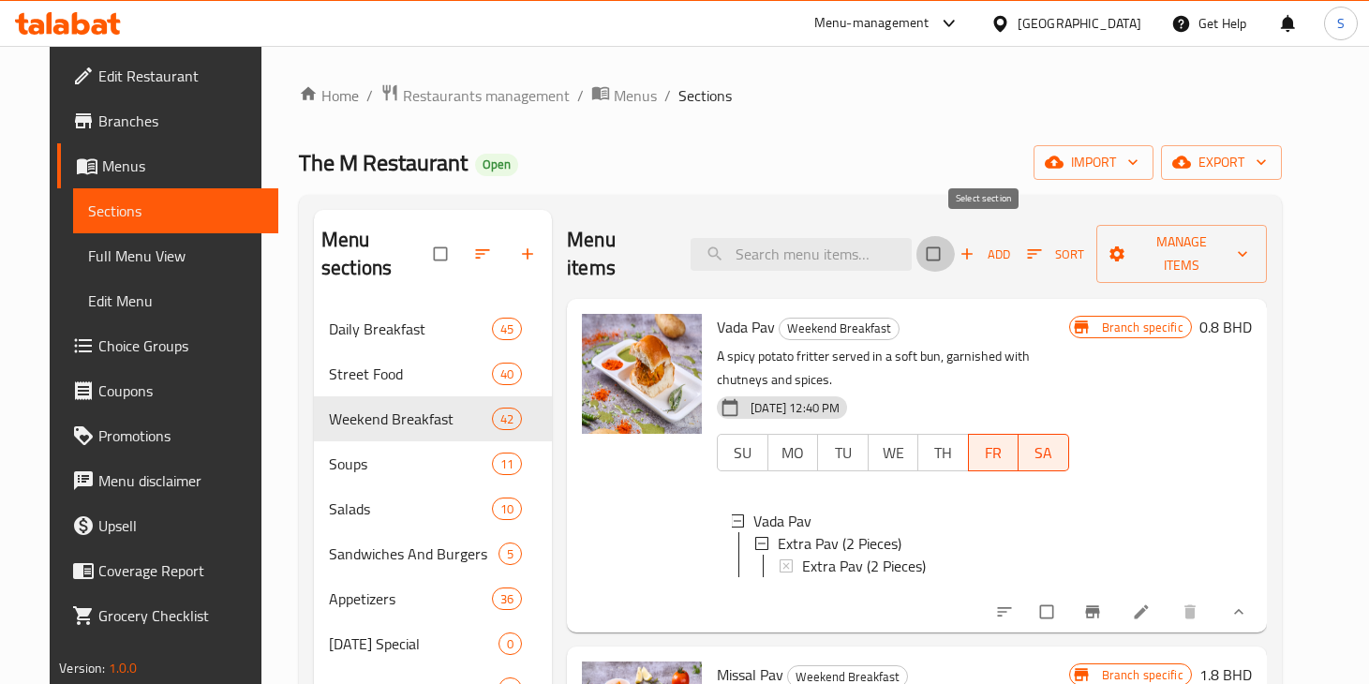
checkbox input "true"
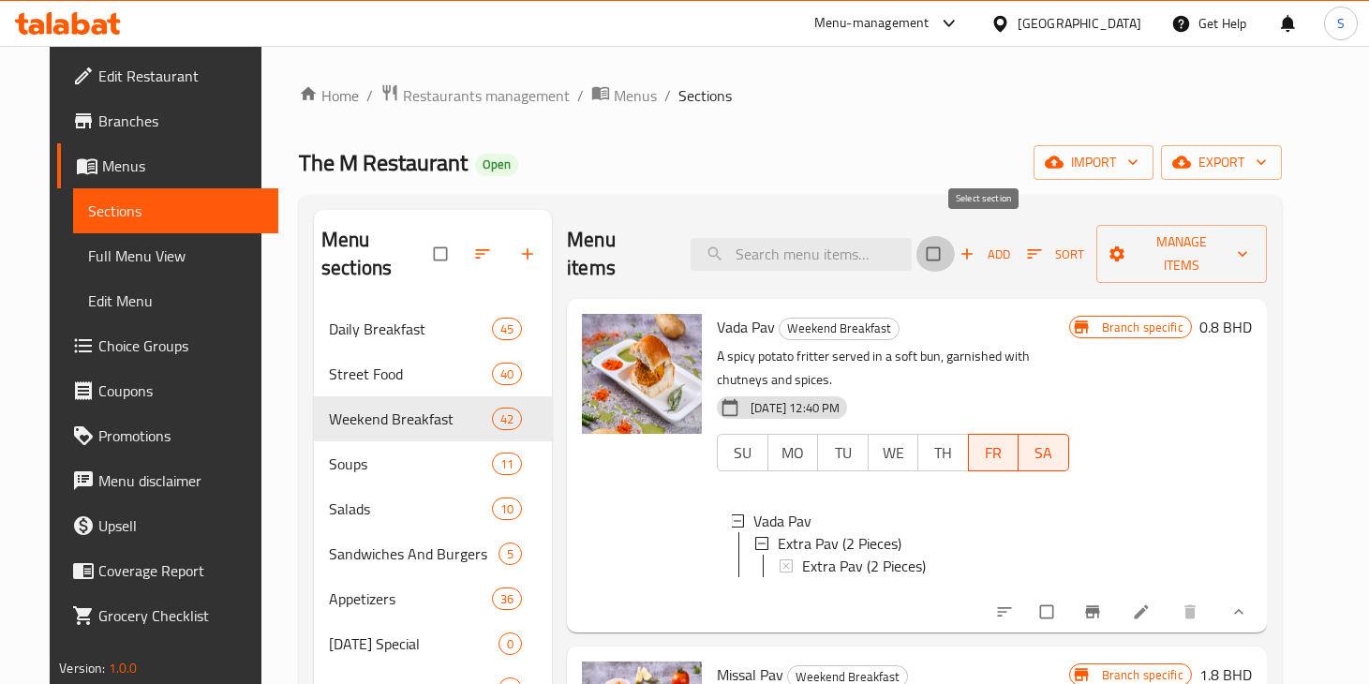
checkbox input "true"
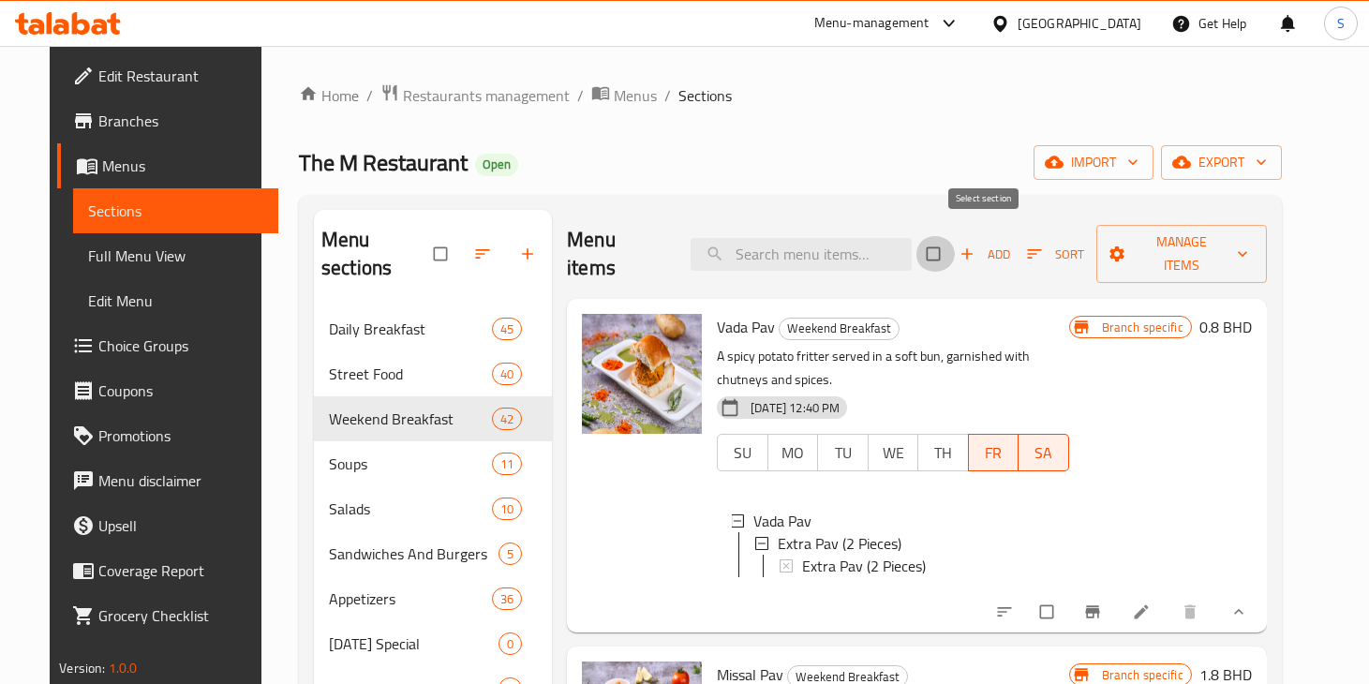
checkbox input "true"
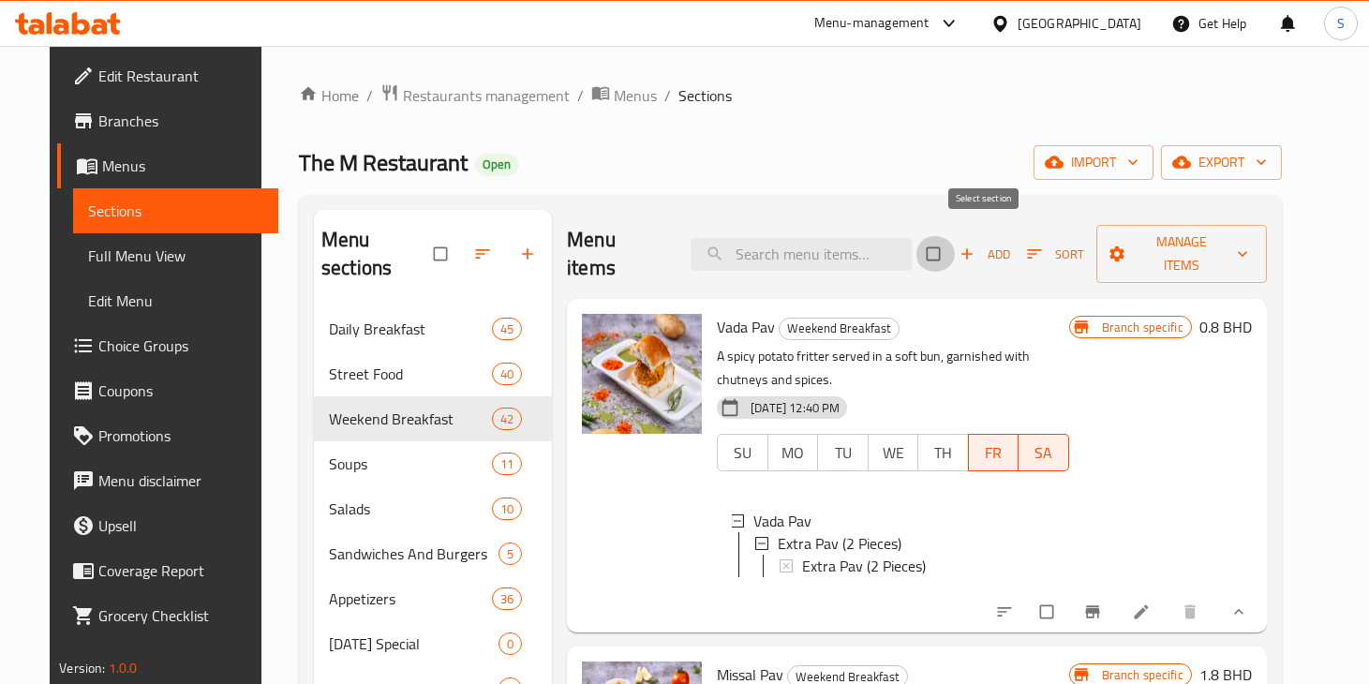
checkbox input "true"
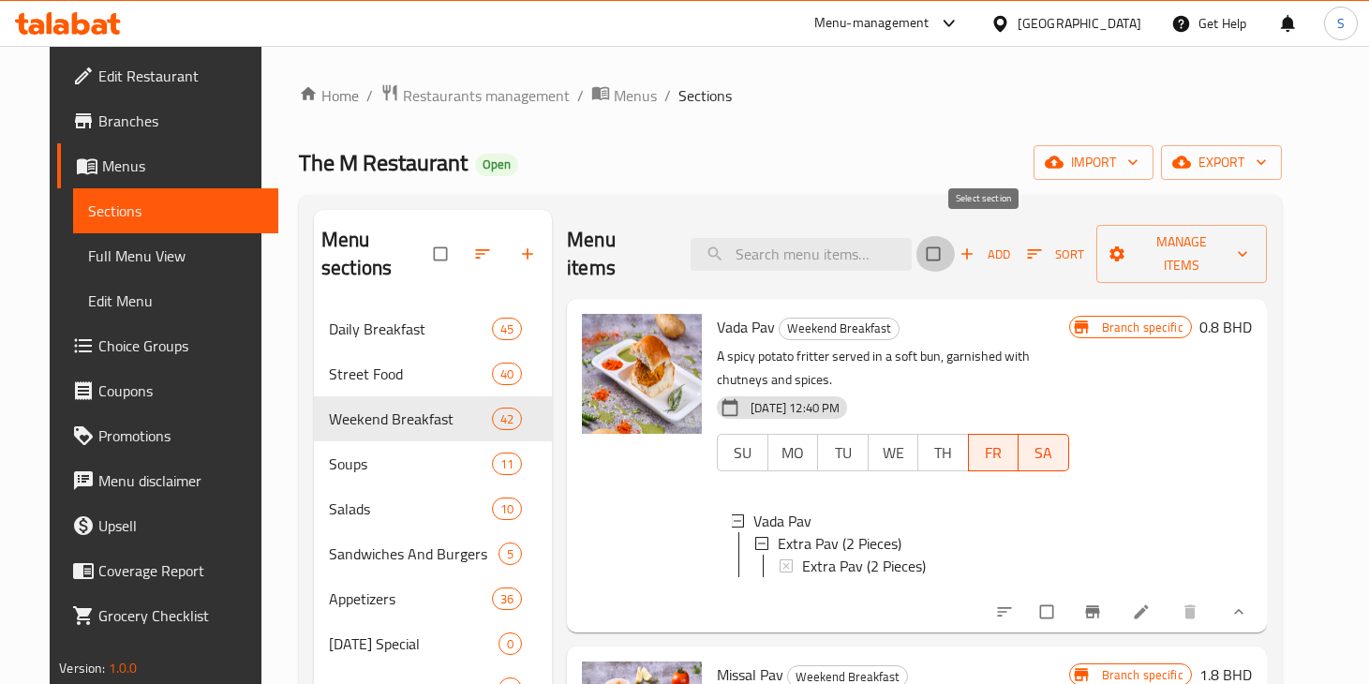
checkbox input "true"
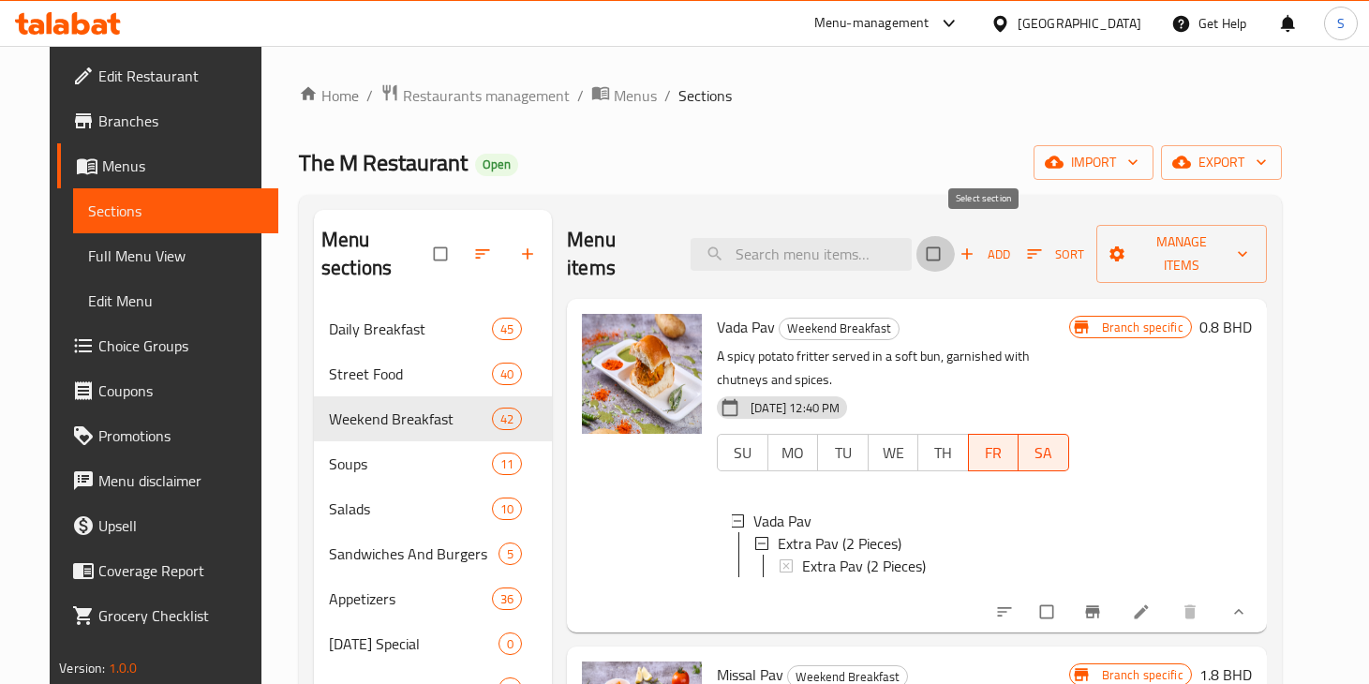
checkbox input "true"
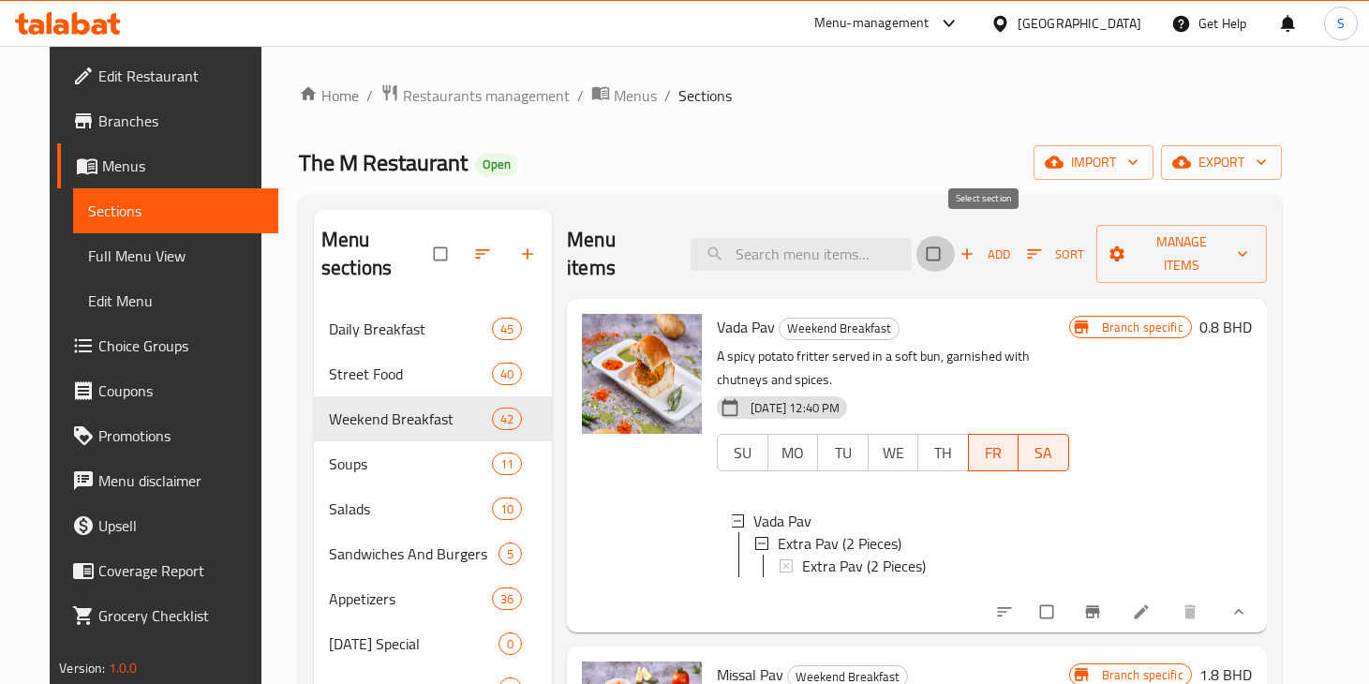
checkbox input "true"
click at [1266, 164] on span "export" at bounding box center [1221, 162] width 91 height 23
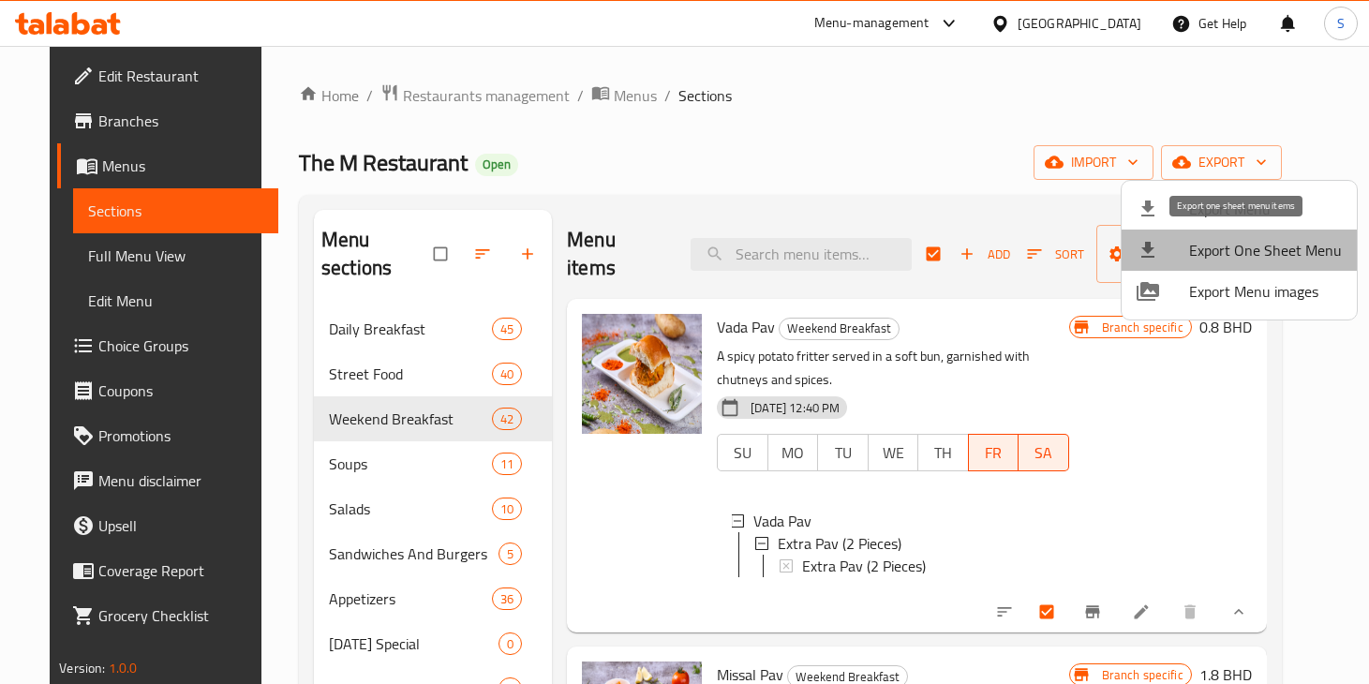
click at [1268, 249] on span "Export One Sheet Menu" at bounding box center [1265, 250] width 153 height 22
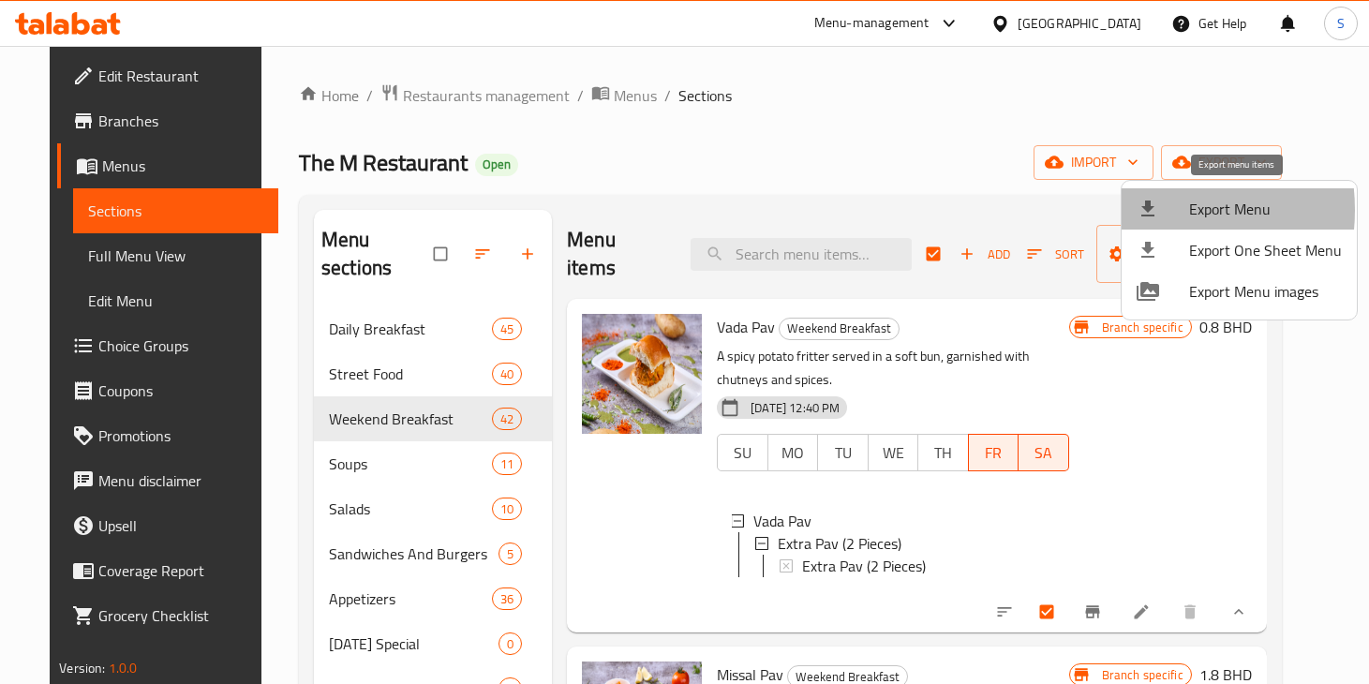
click at [1139, 210] on icon at bounding box center [1147, 209] width 22 height 22
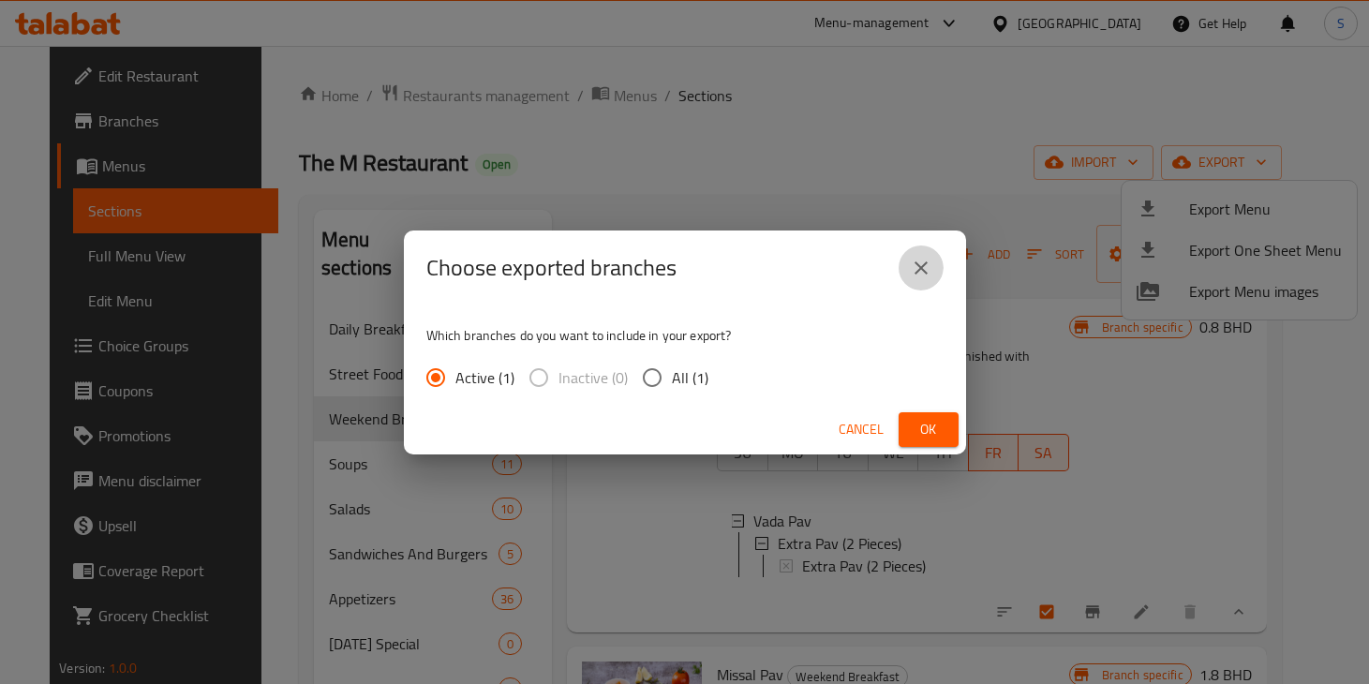
click at [922, 265] on icon "close" at bounding box center [920, 267] width 13 height 13
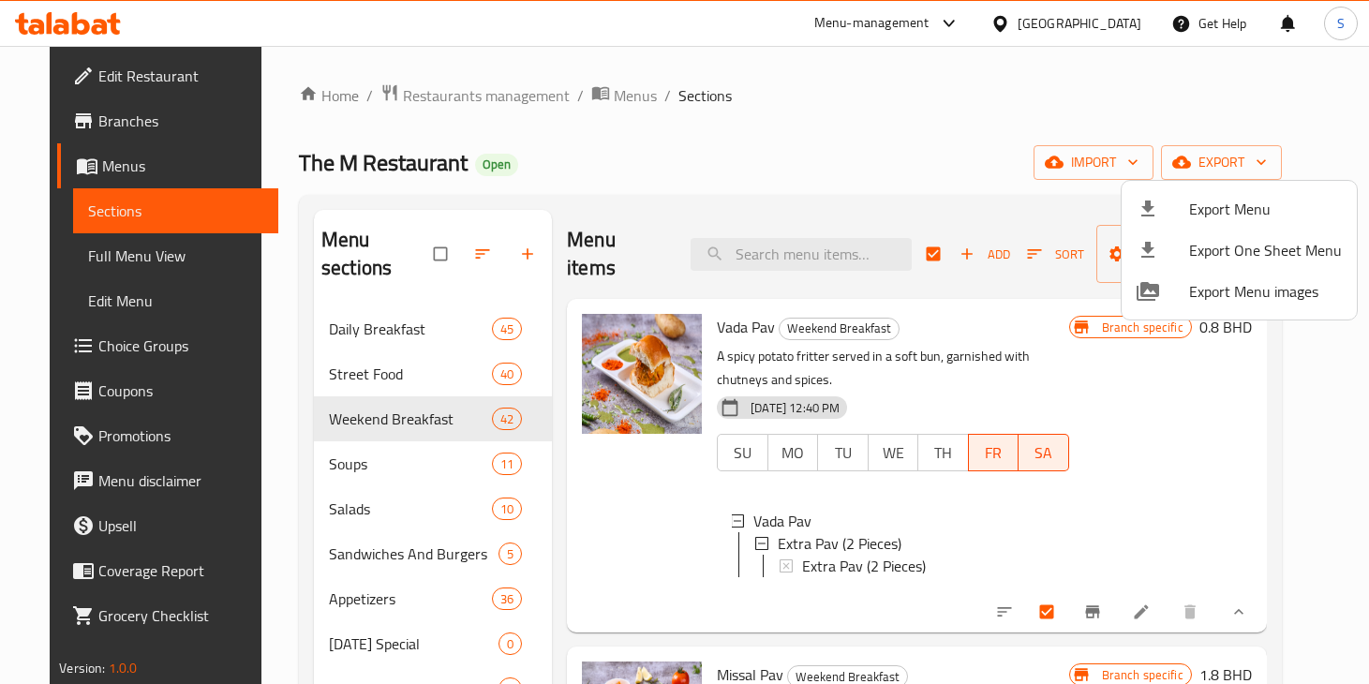
click at [923, 134] on div at bounding box center [684, 342] width 1369 height 684
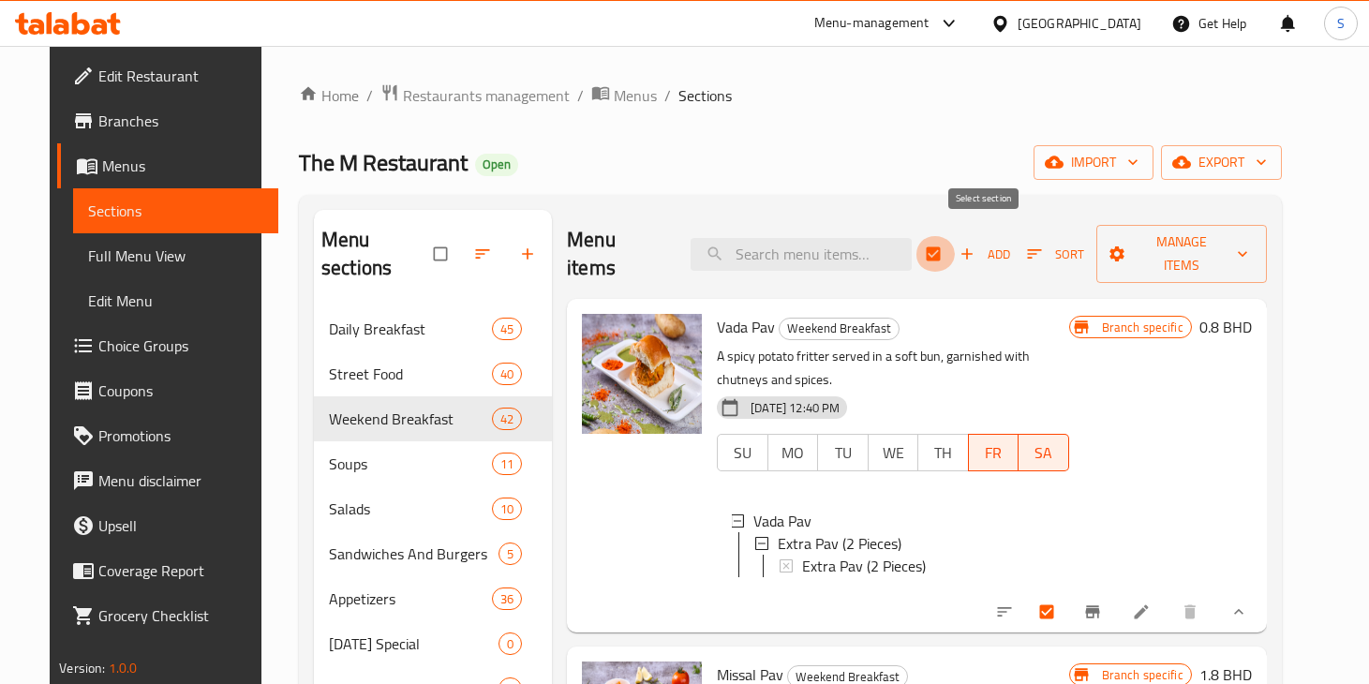
click at [955, 238] on input "checkbox" at bounding box center [934, 254] width 39 height 36
checkbox input "false"
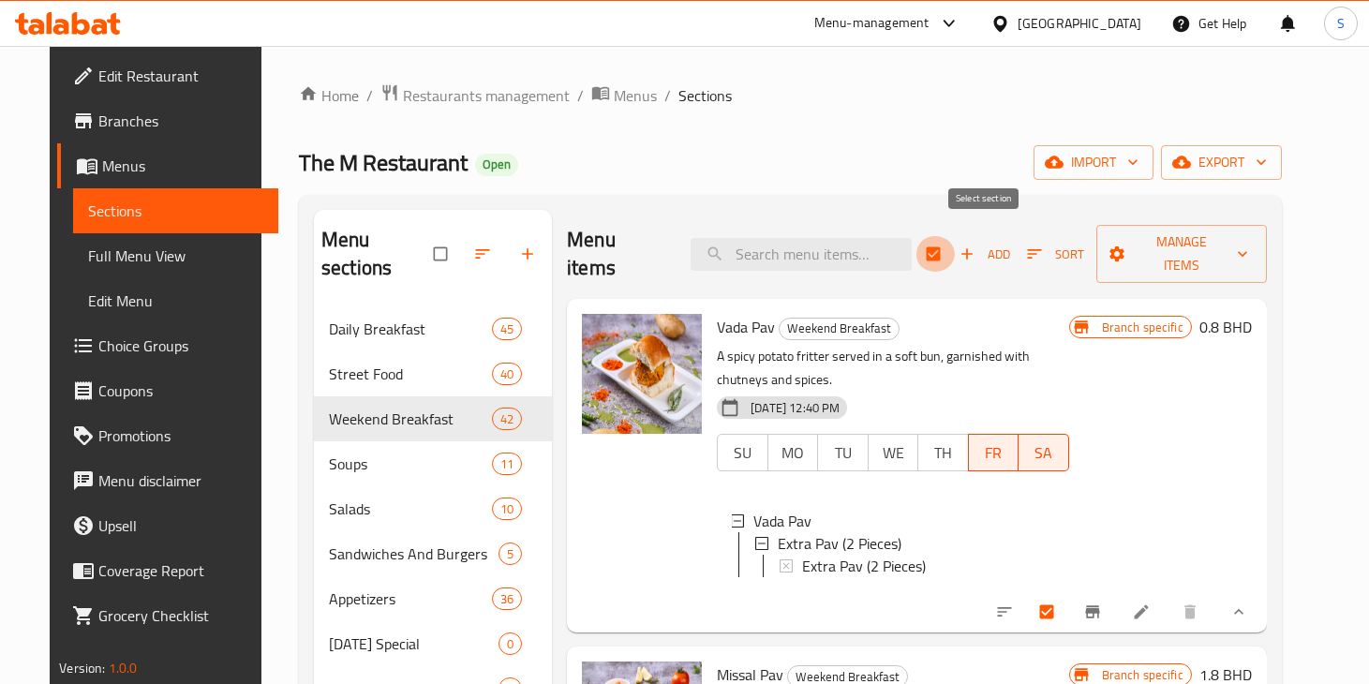
checkbox input "false"
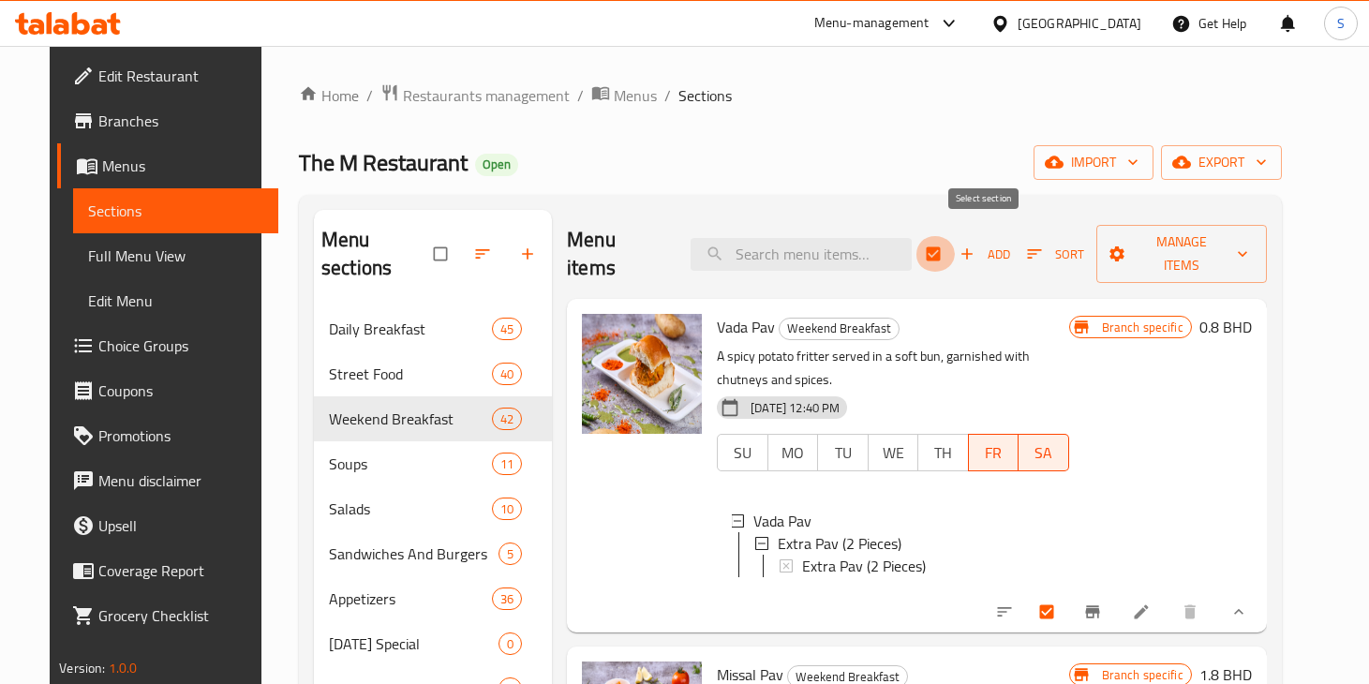
checkbox input "false"
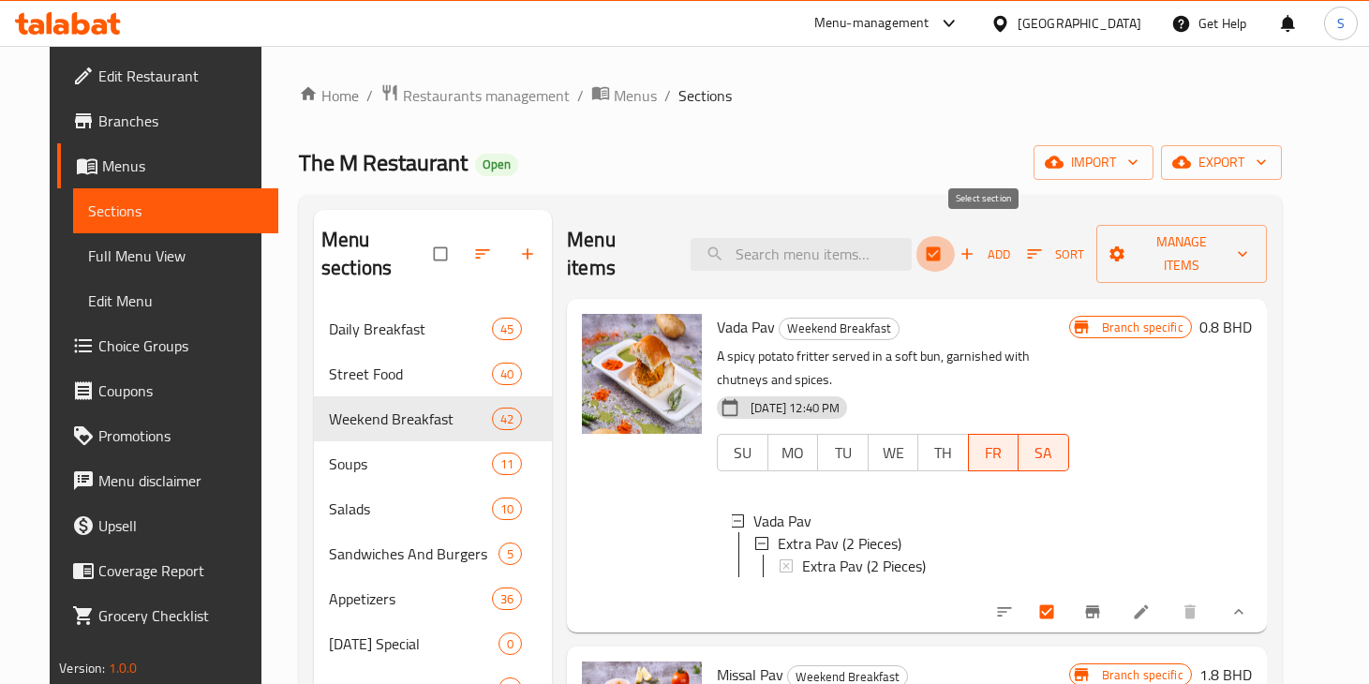
checkbox input "false"
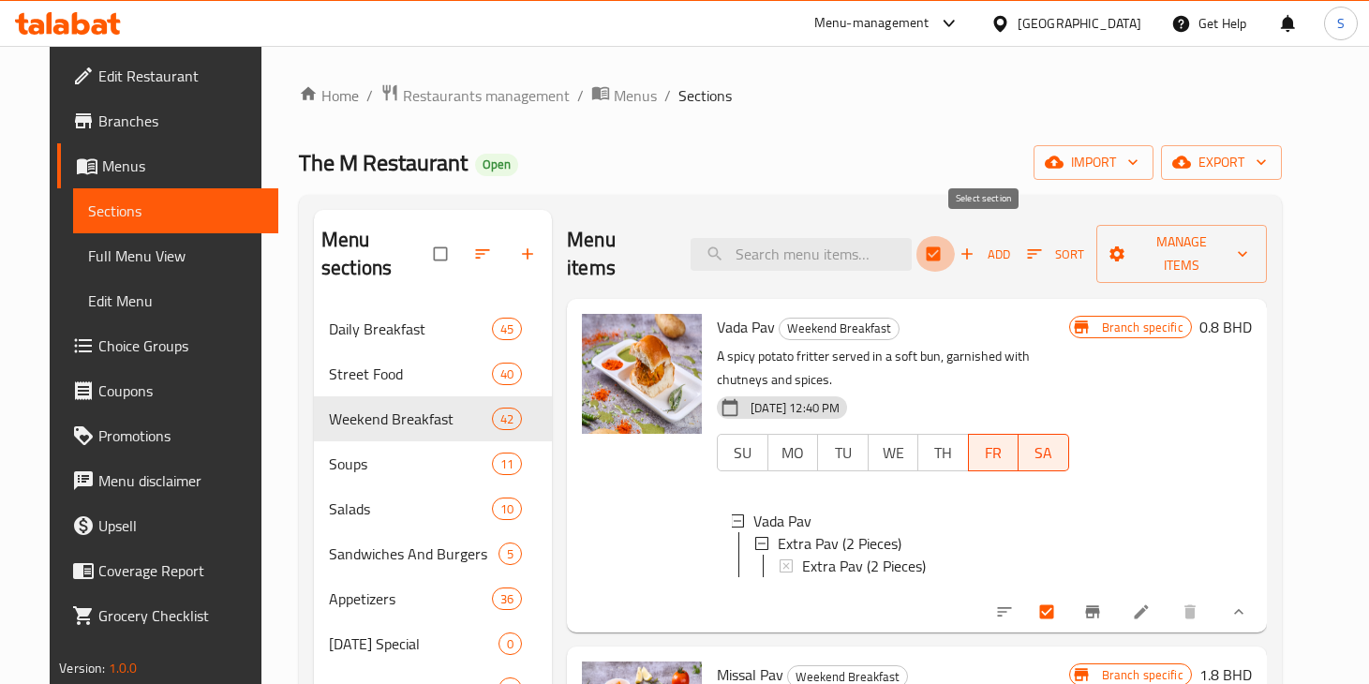
checkbox input "false"
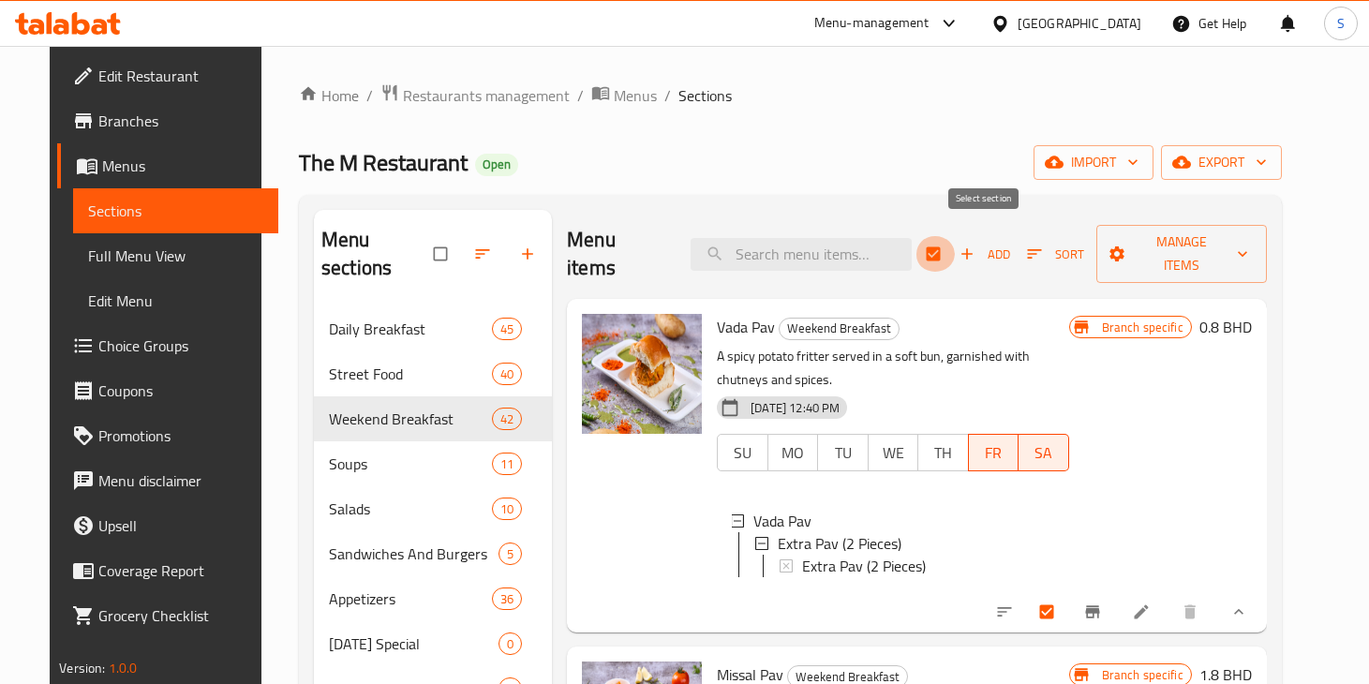
checkbox input "false"
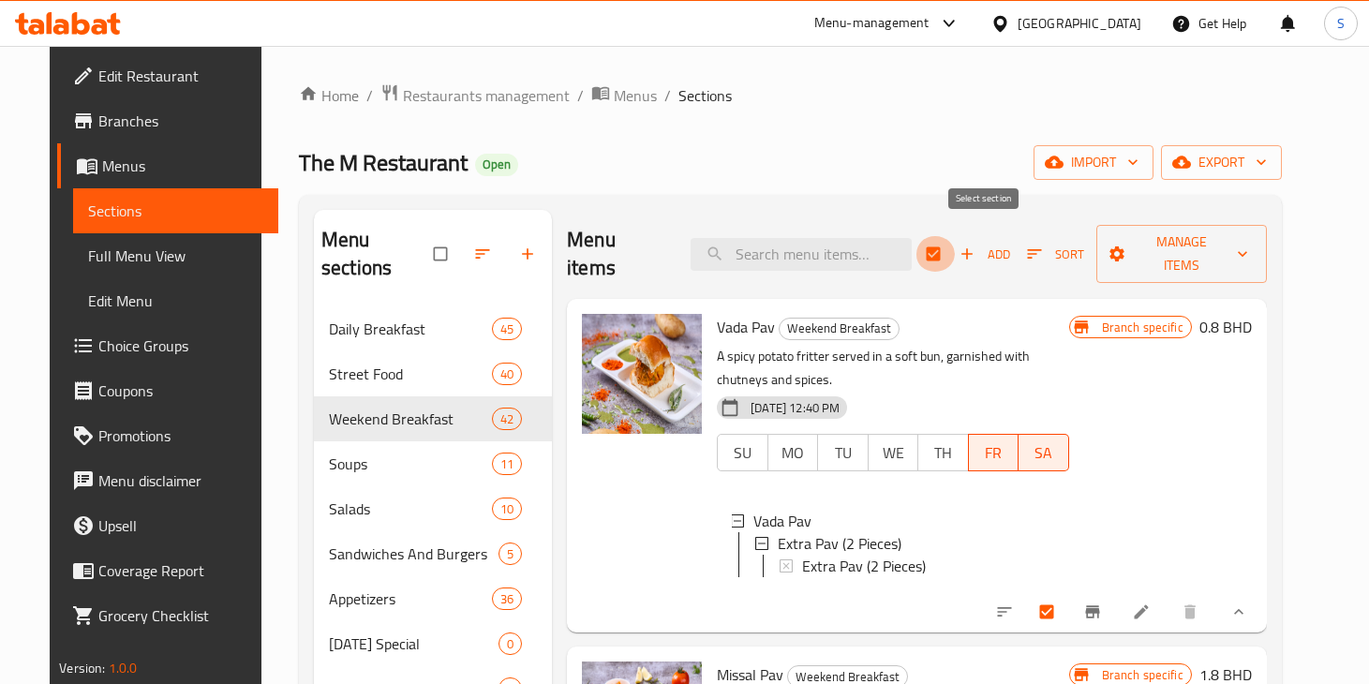
checkbox input "false"
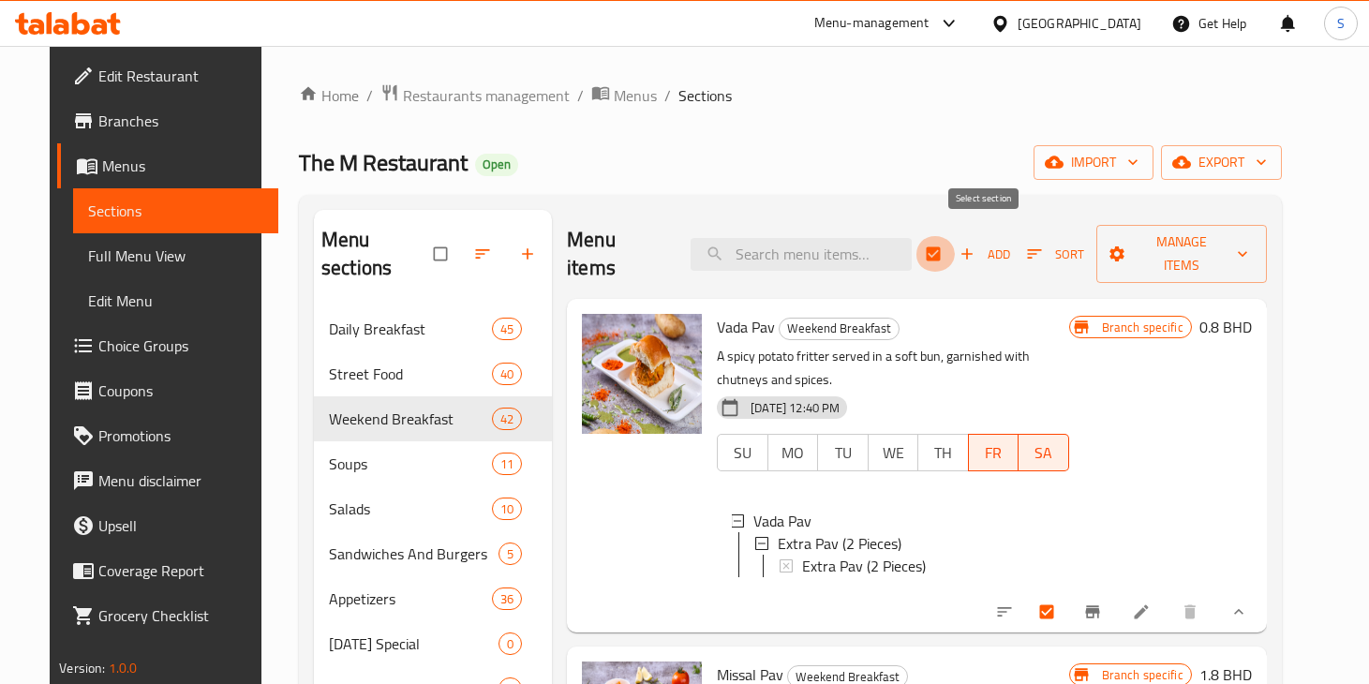
checkbox input "false"
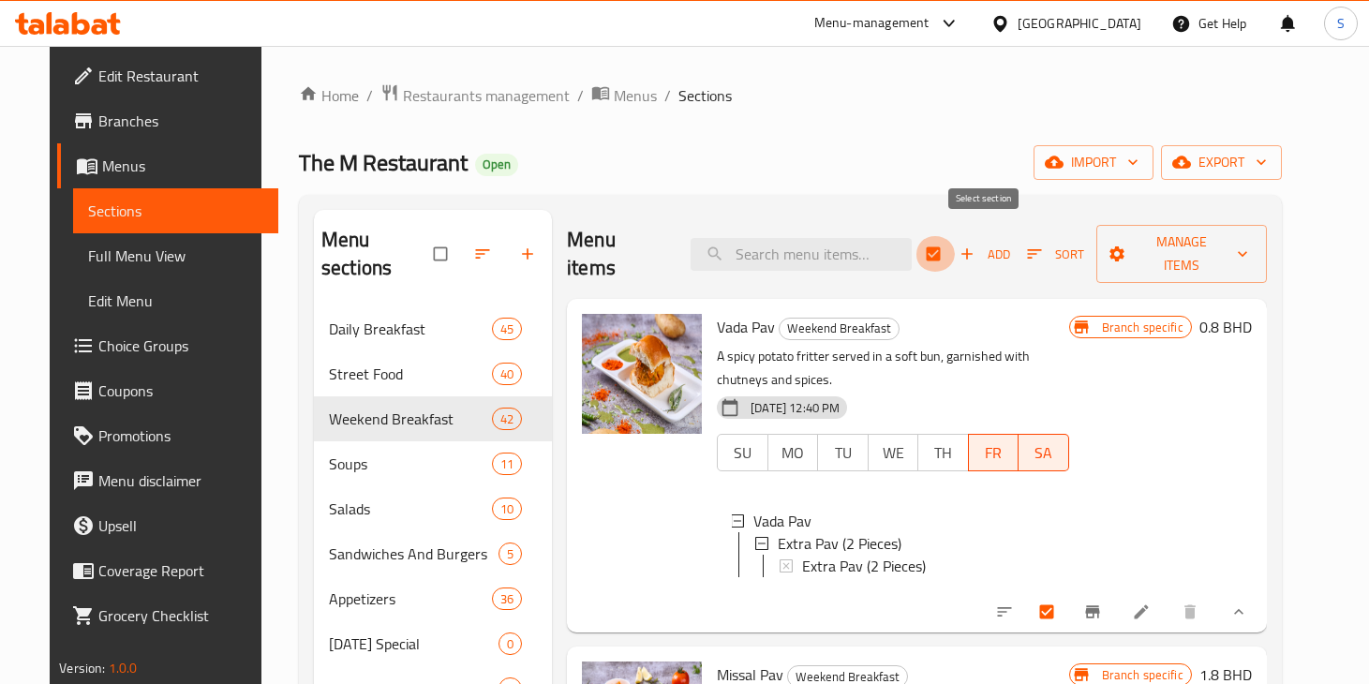
checkbox input "false"
click at [955, 242] on input "checkbox" at bounding box center [934, 254] width 39 height 36
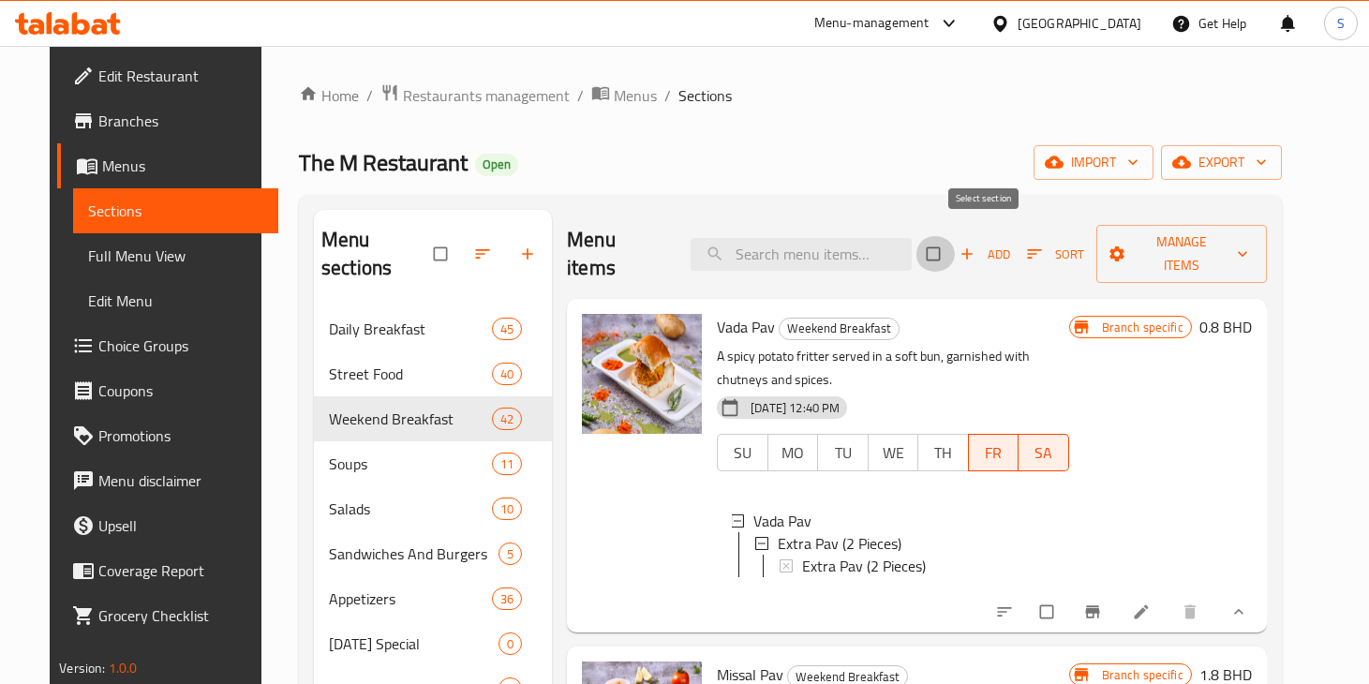
checkbox input "true"
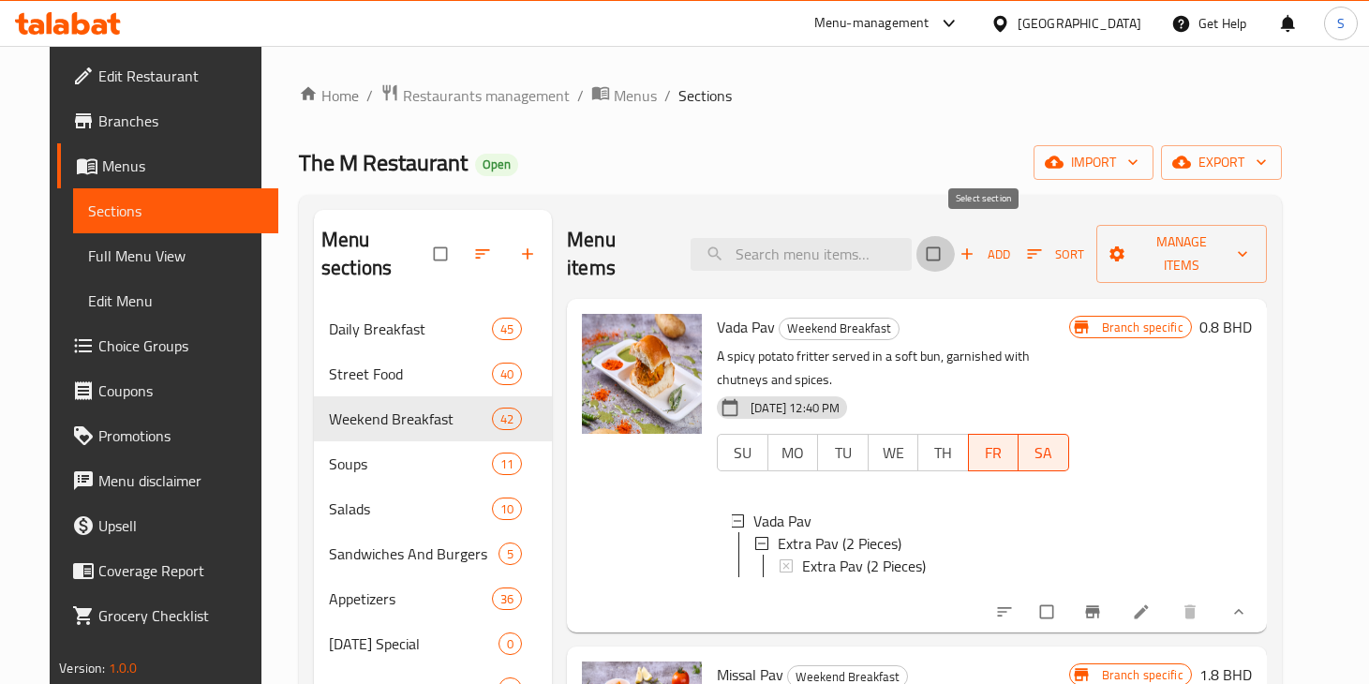
checkbox input "true"
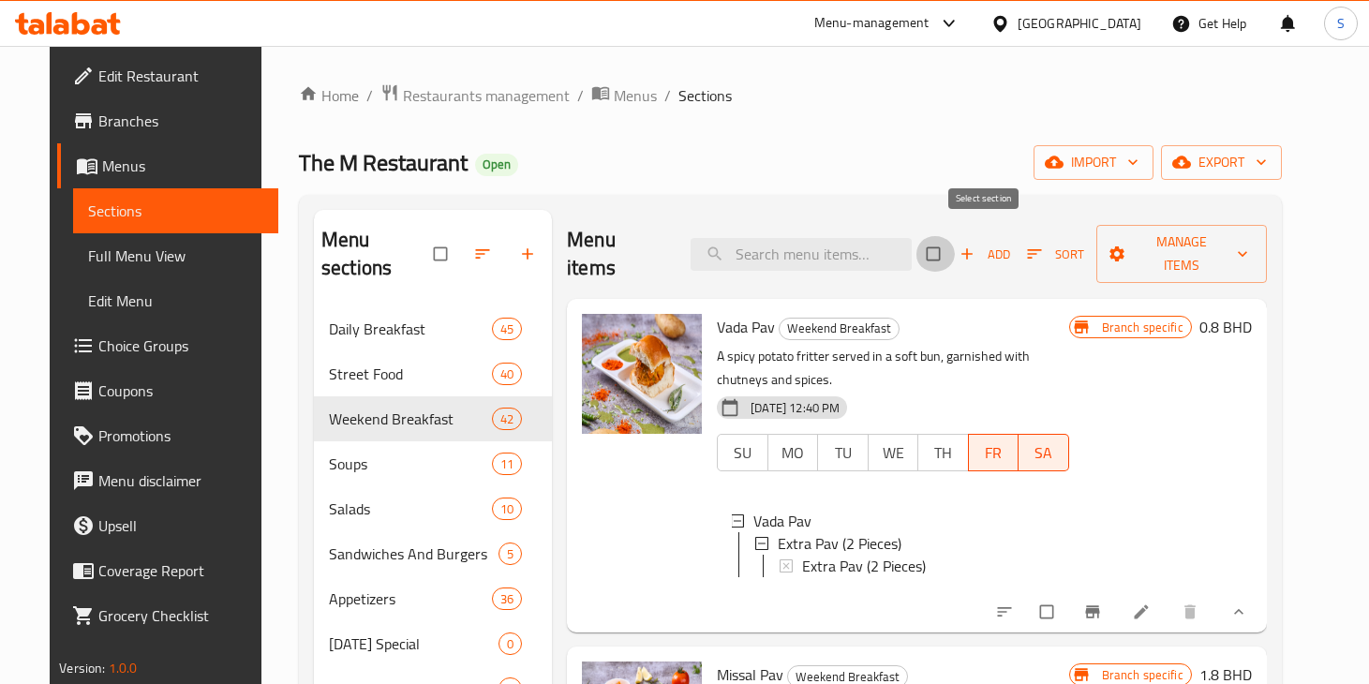
checkbox input "true"
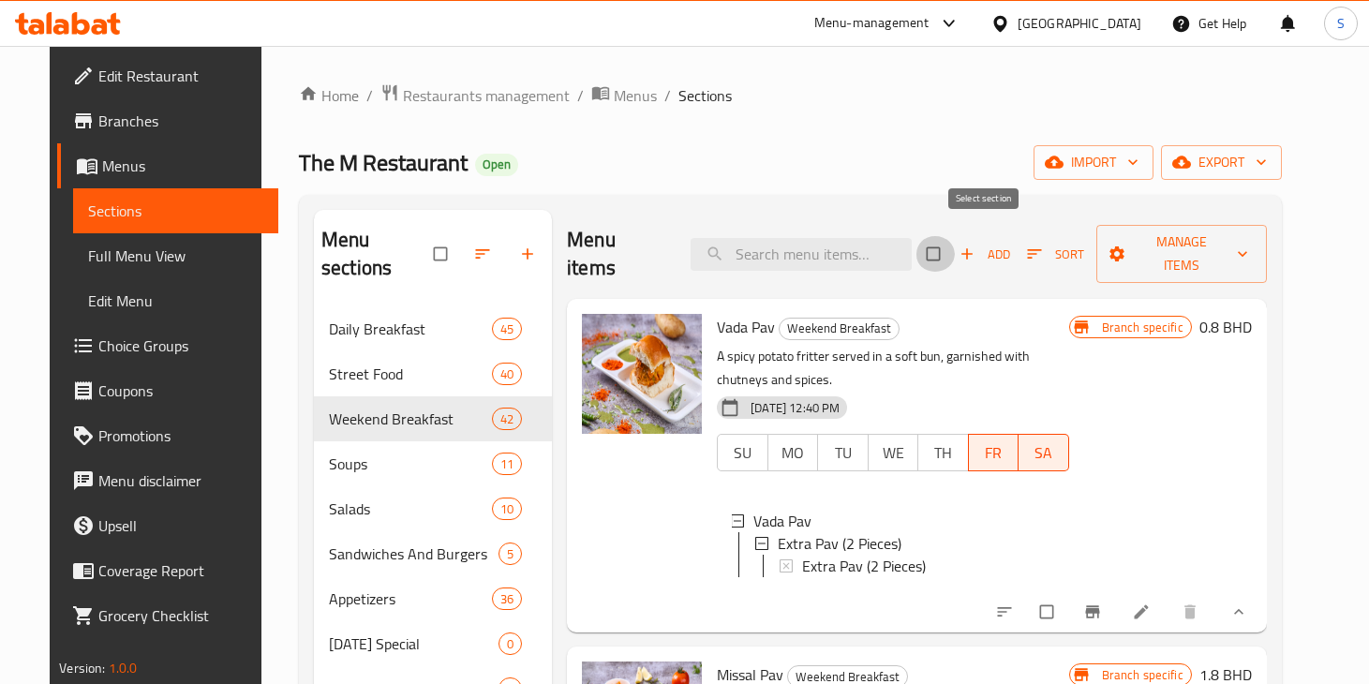
checkbox input "true"
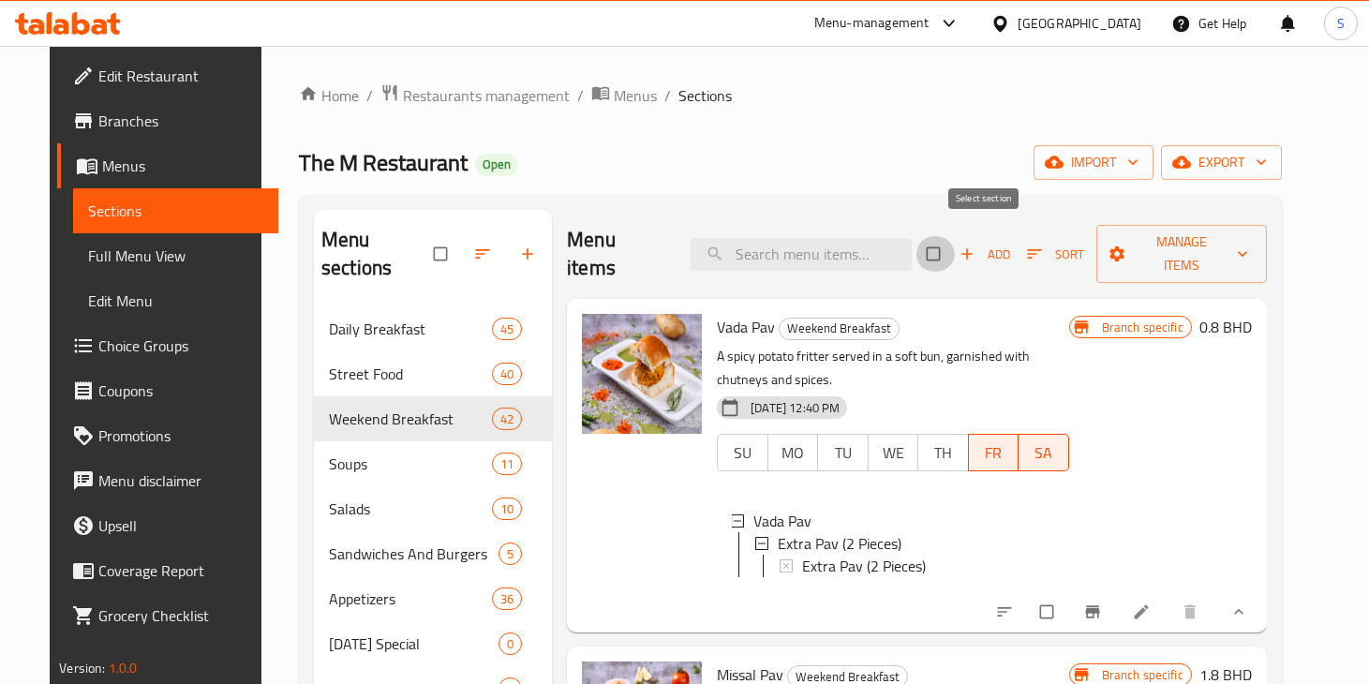
checkbox input "true"
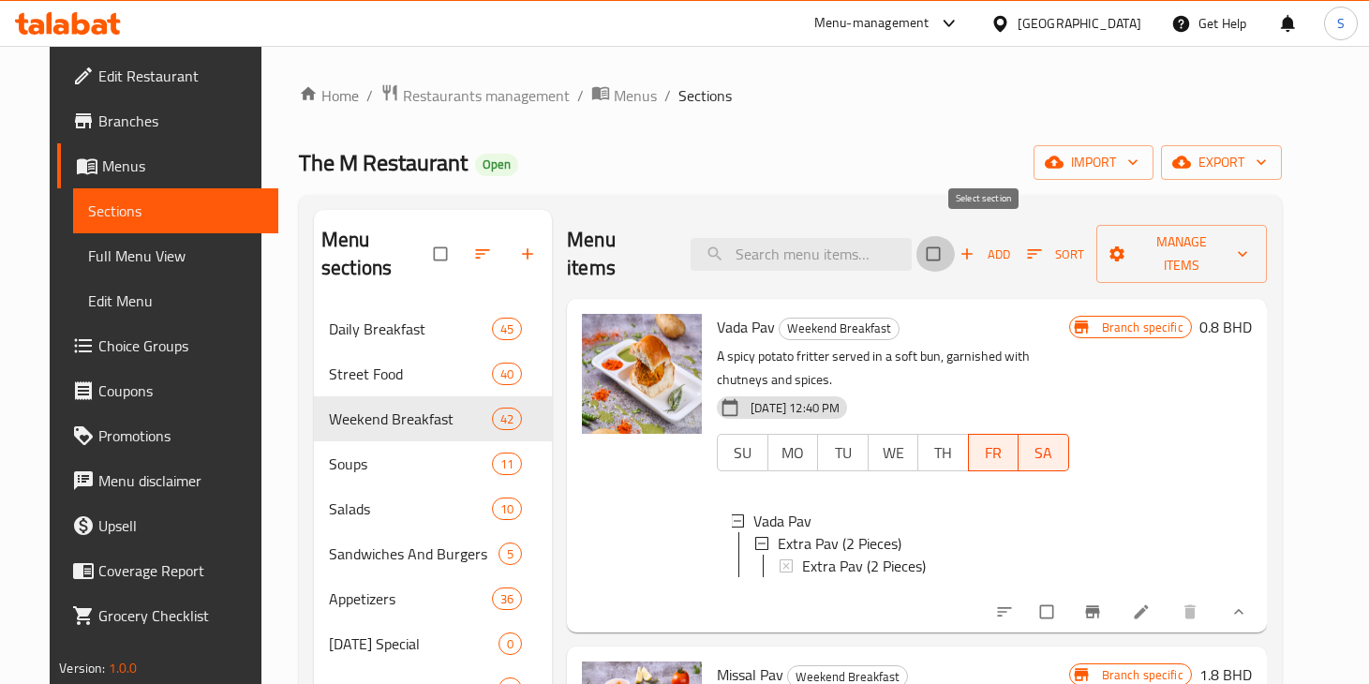
checkbox input "true"
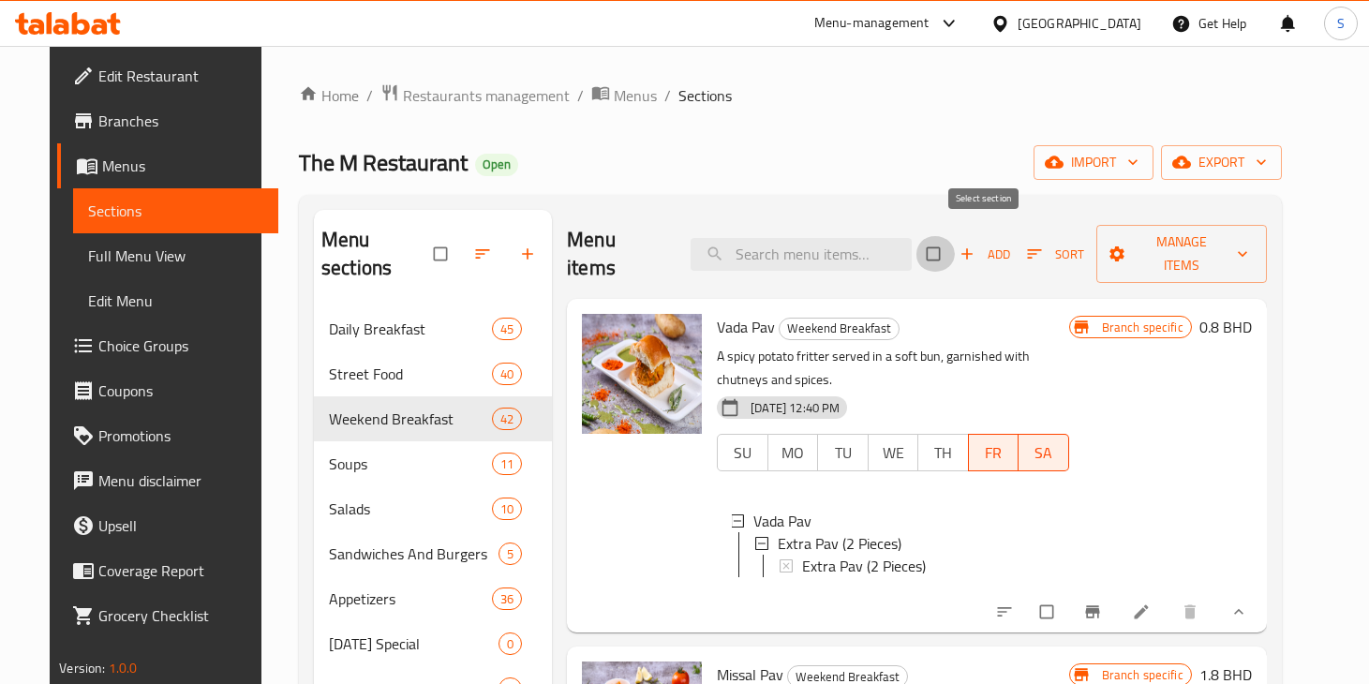
checkbox input "true"
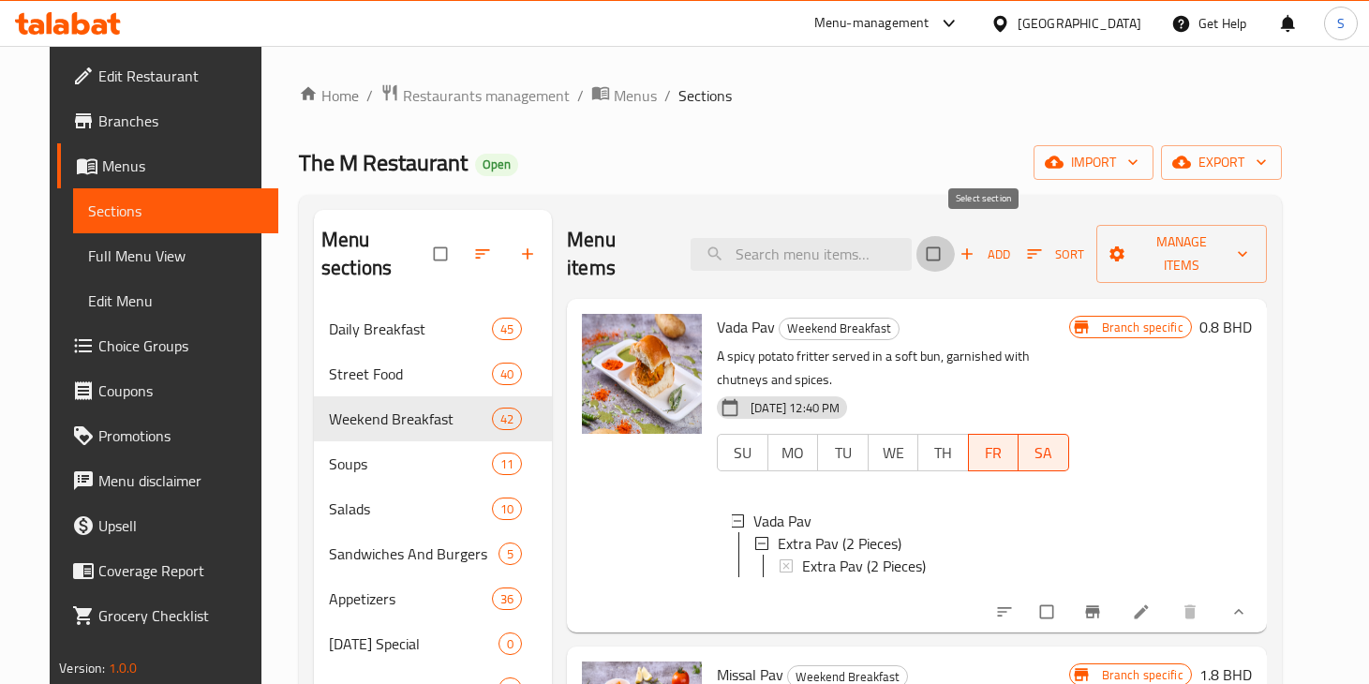
checkbox input "true"
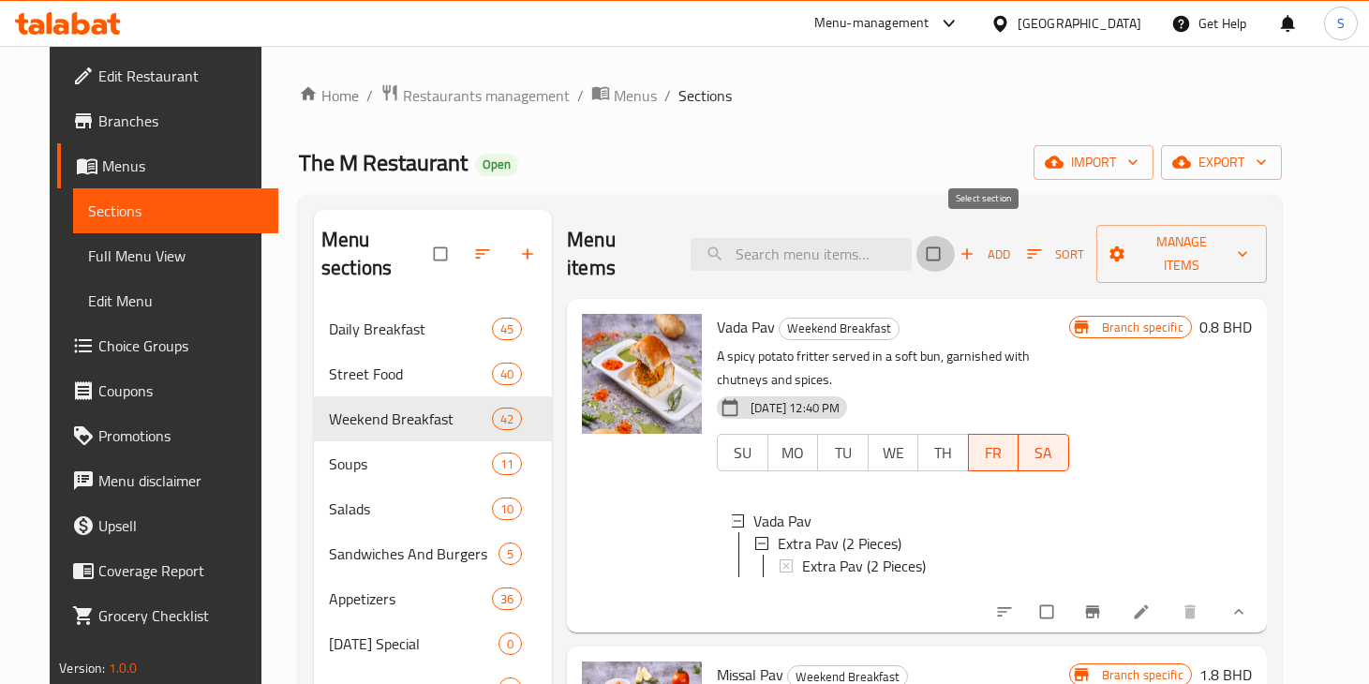
checkbox input "true"
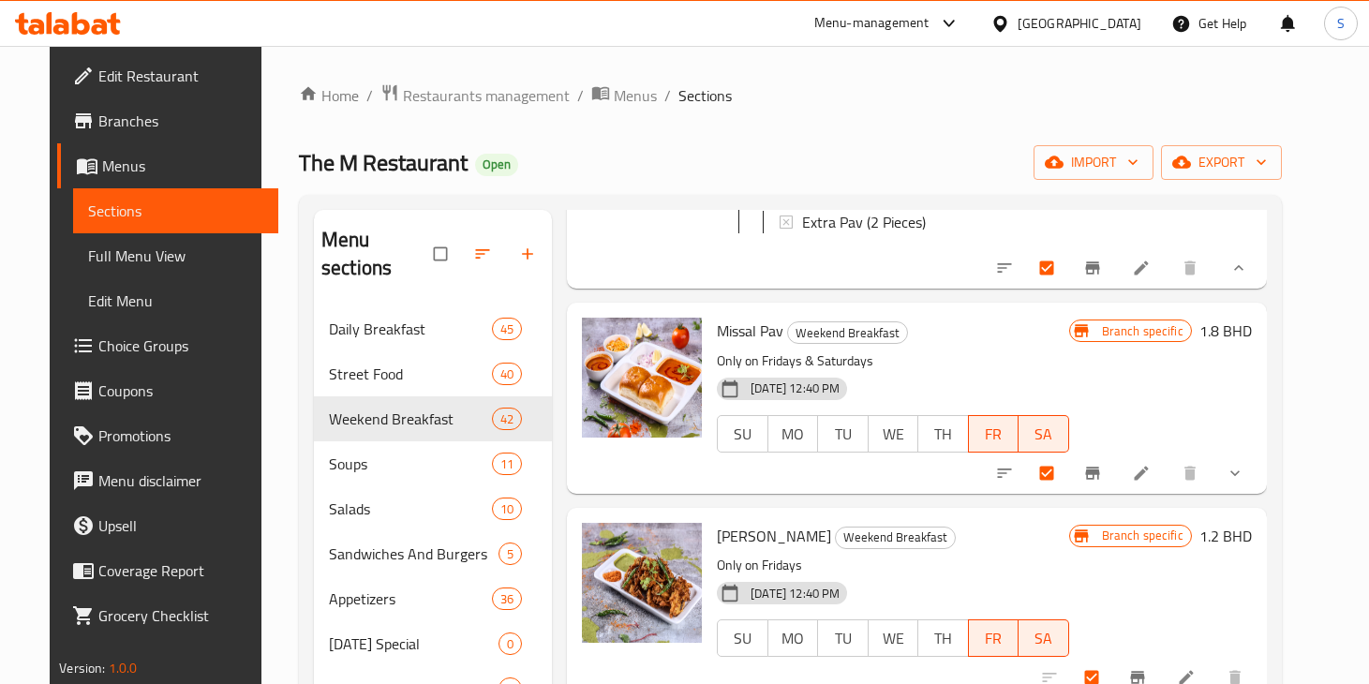
scroll to position [255, 0]
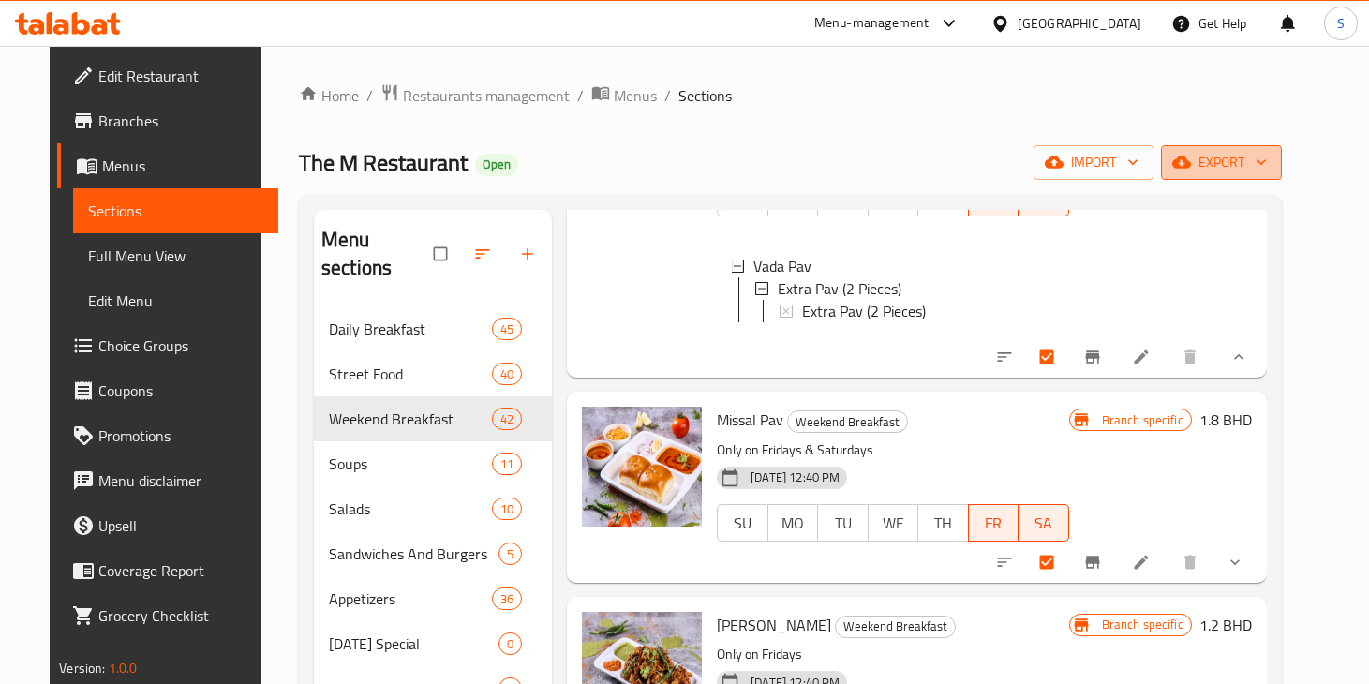
click at [1270, 168] on icon "button" at bounding box center [1261, 162] width 19 height 19
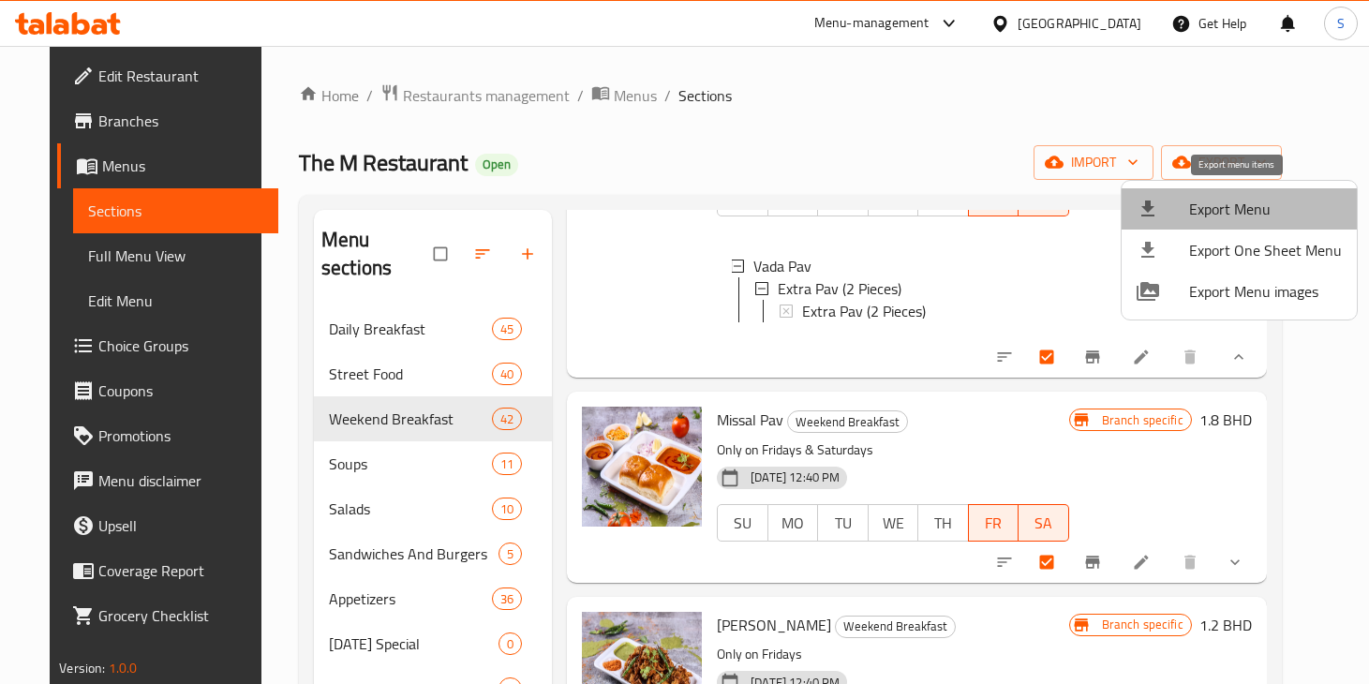
click at [1266, 205] on span "Export Menu" at bounding box center [1265, 209] width 153 height 22
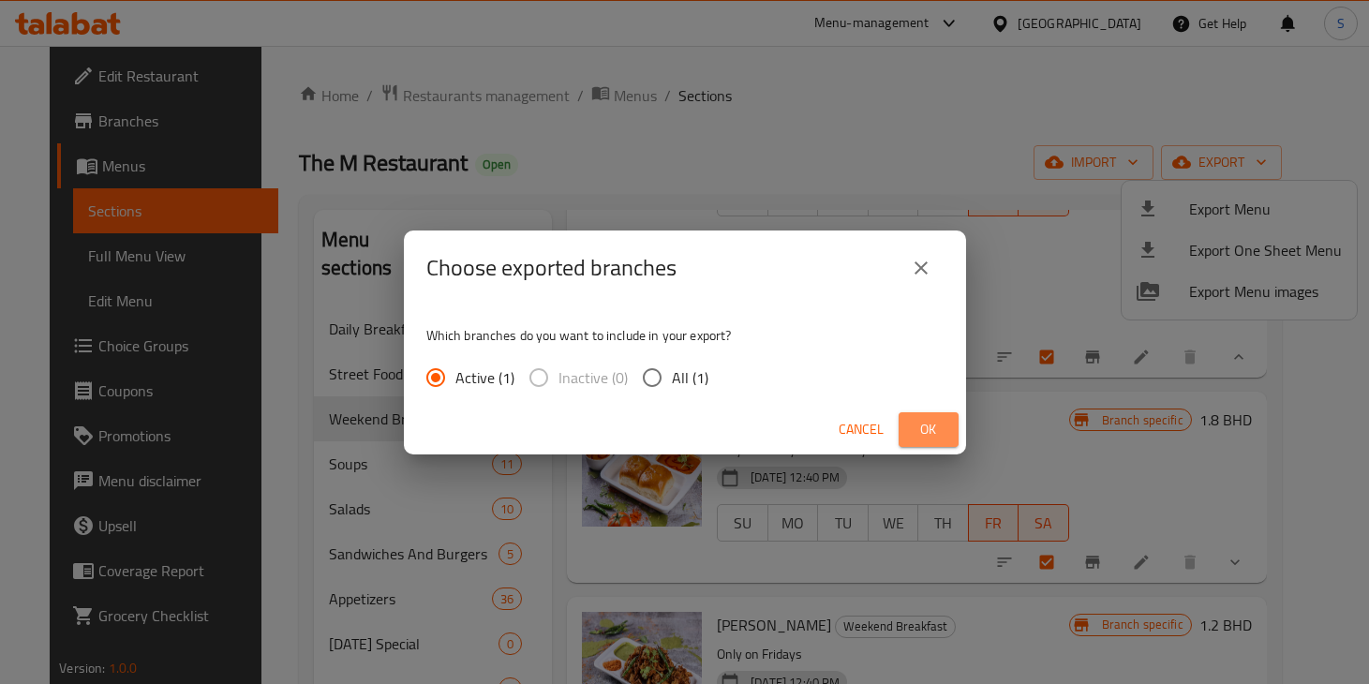
click at [950, 431] on button "Ok" at bounding box center [928, 429] width 60 height 35
